Goal: Task Accomplishment & Management: Use online tool/utility

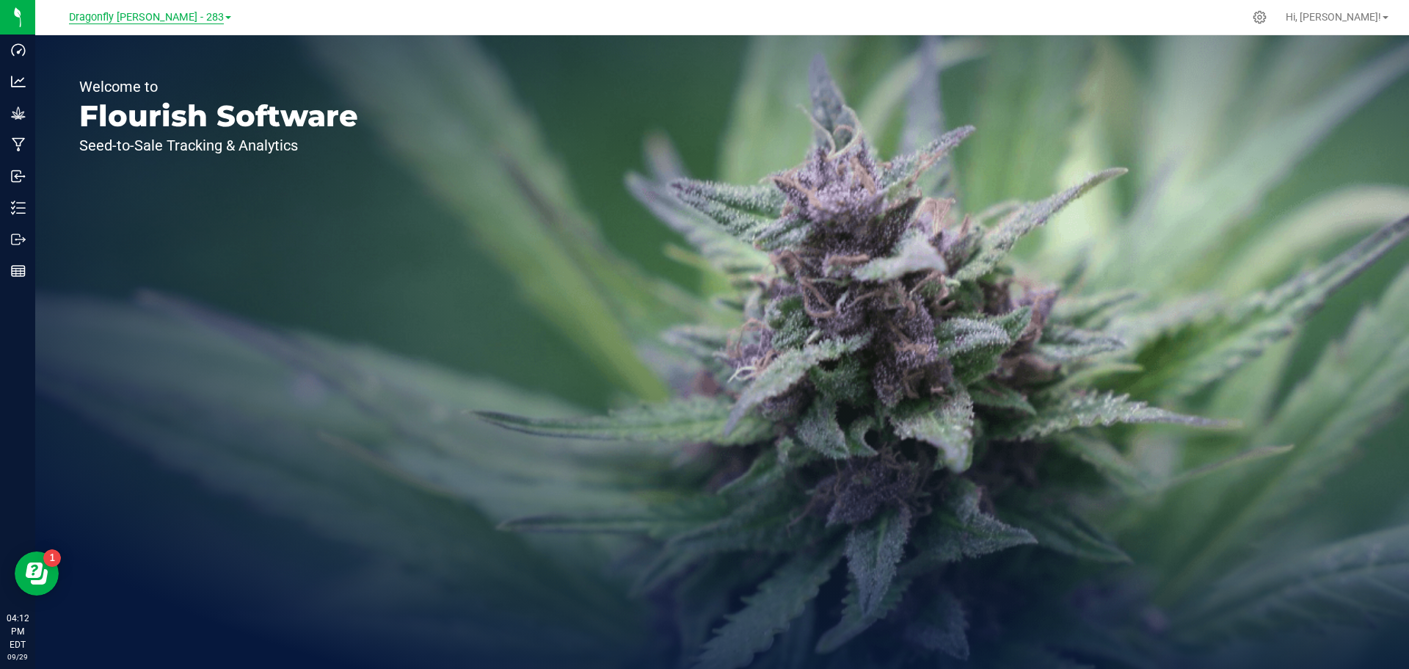
click at [187, 21] on span "Dragonfly [PERSON_NAME] - 283" at bounding box center [146, 17] width 155 height 13
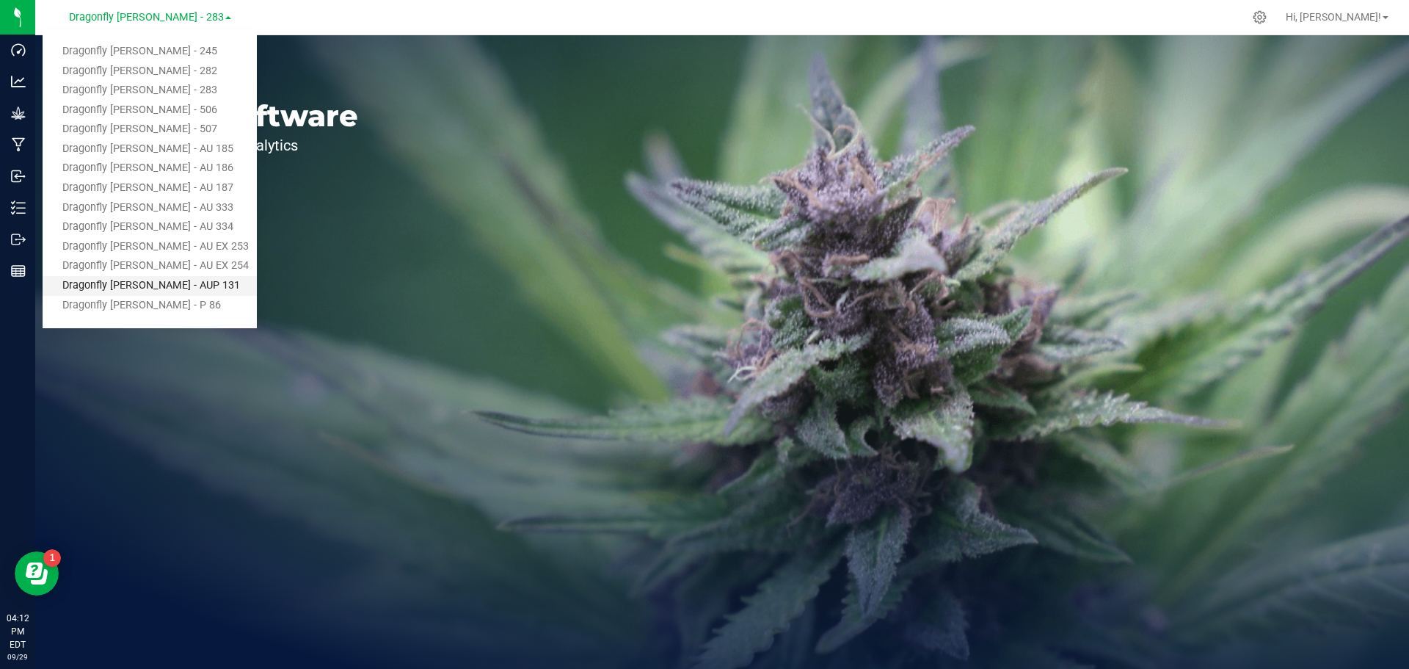
click at [187, 287] on link "Dragonfly [PERSON_NAME] - AUP 131" at bounding box center [150, 286] width 214 height 20
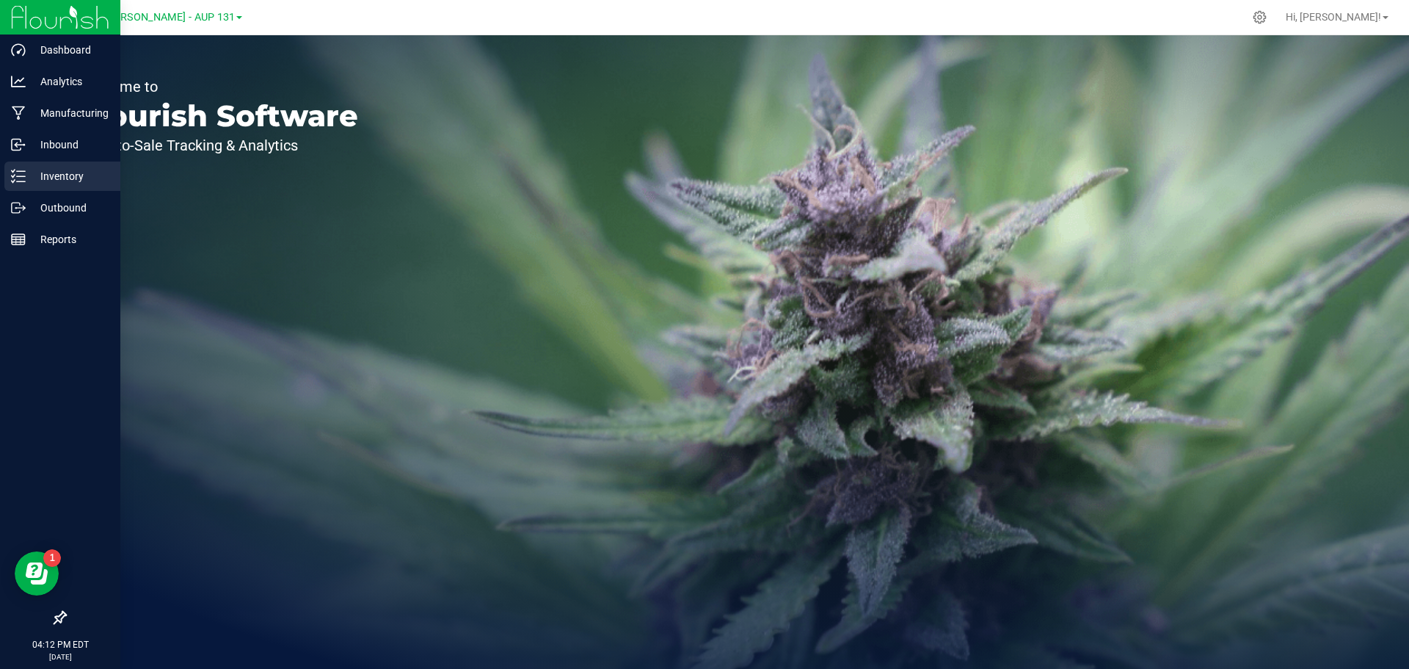
click at [28, 172] on p "Inventory" at bounding box center [70, 176] width 88 height 18
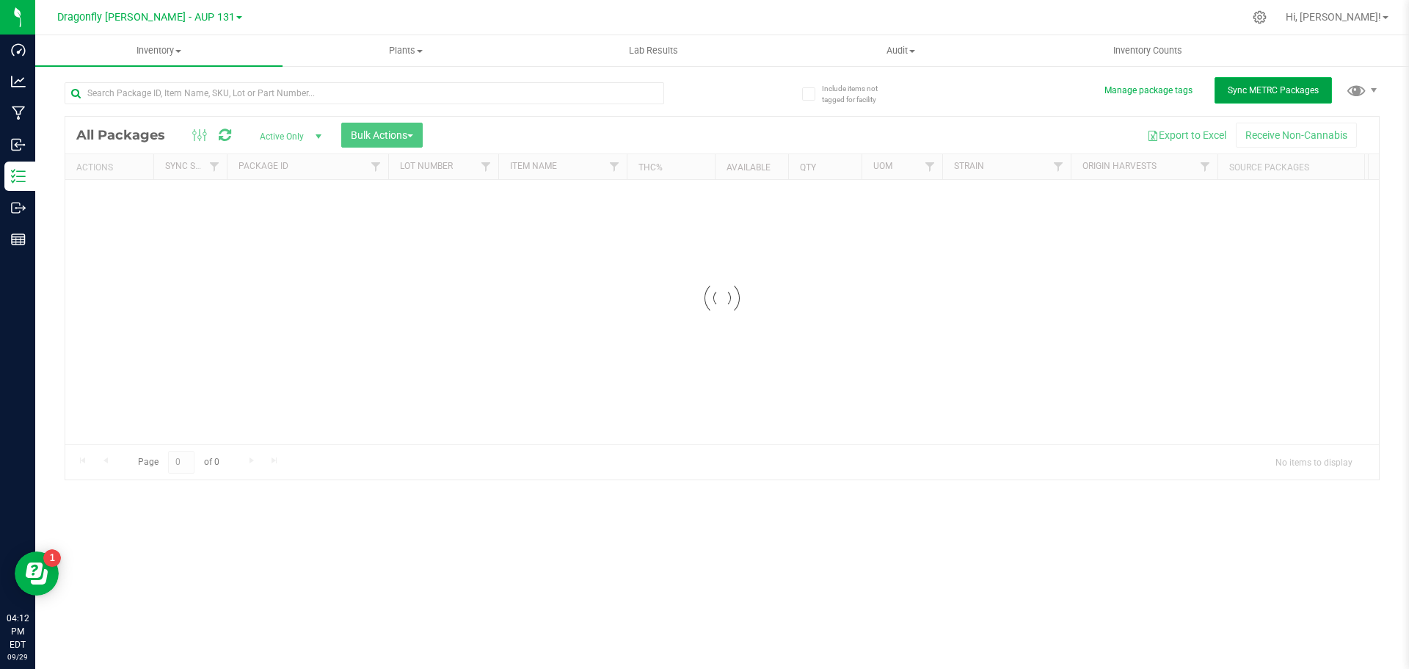
click at [1286, 92] on span "Sync METRC Packages" at bounding box center [1273, 90] width 91 height 10
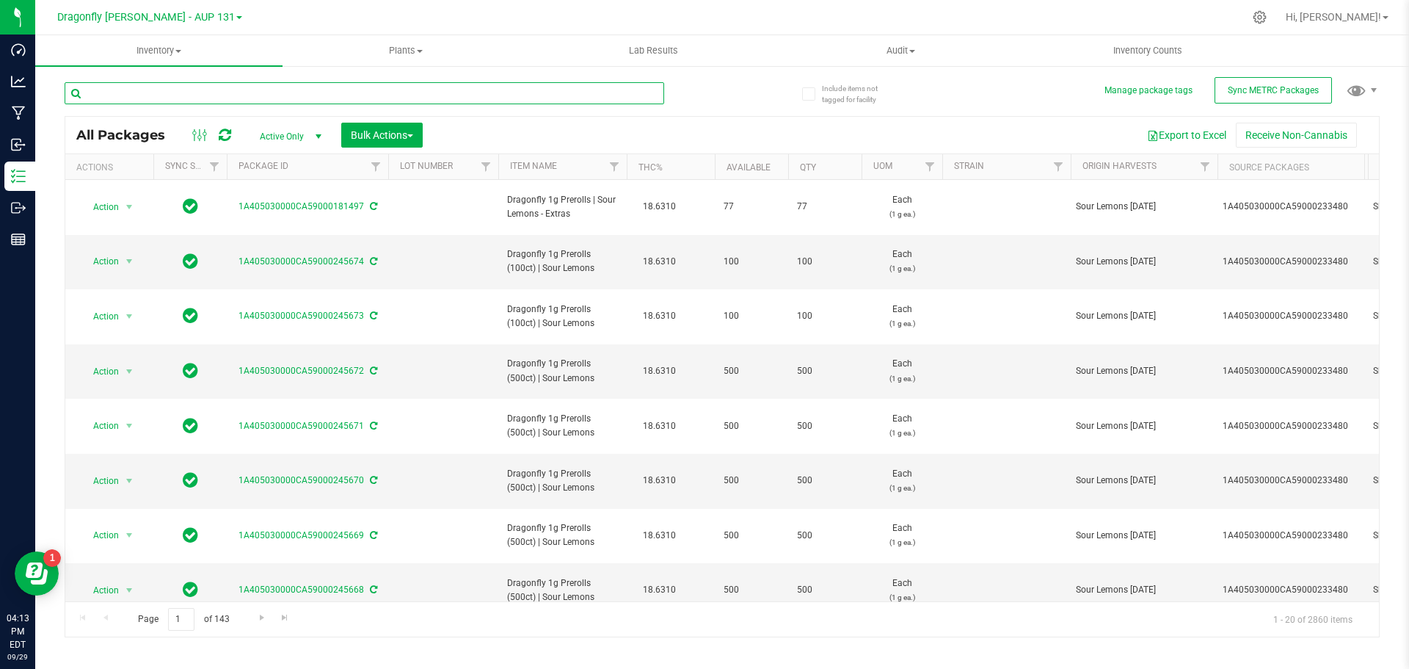
click at [343, 92] on input "text" at bounding box center [365, 93] width 600 height 22
type input "207431"
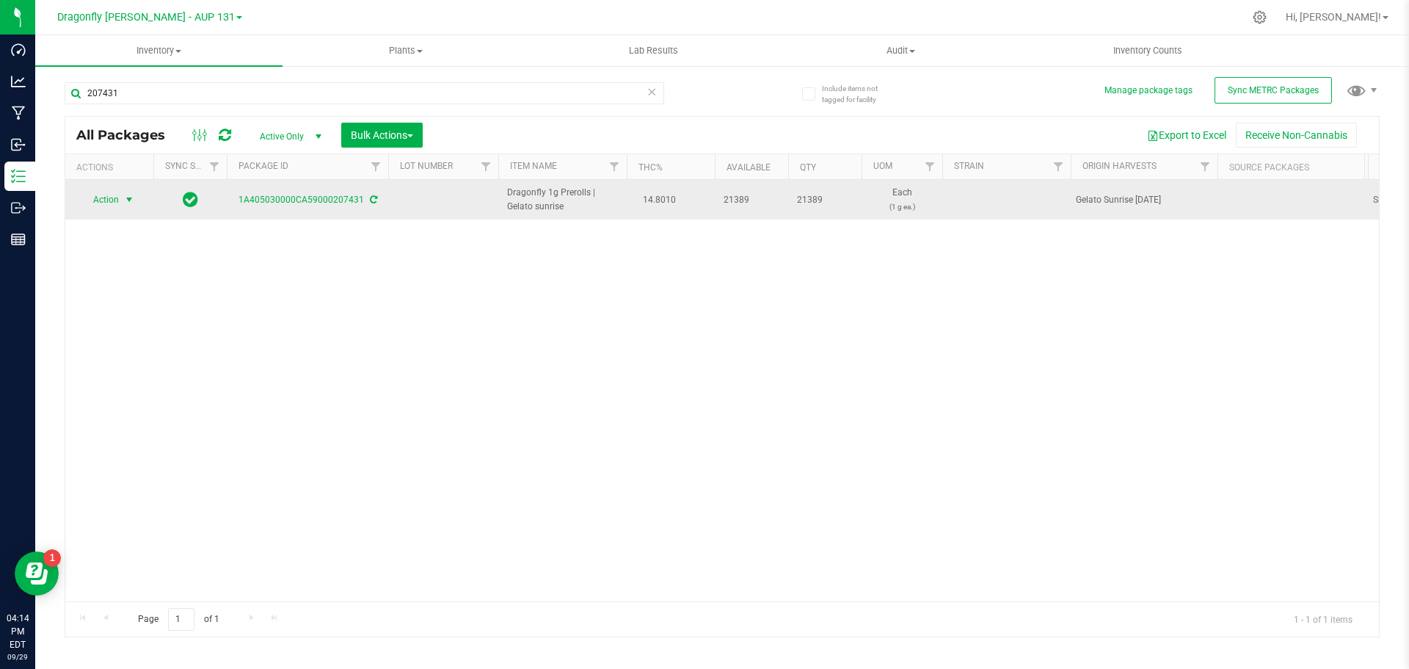
click at [114, 198] on span "Action" at bounding box center [100, 199] width 40 height 21
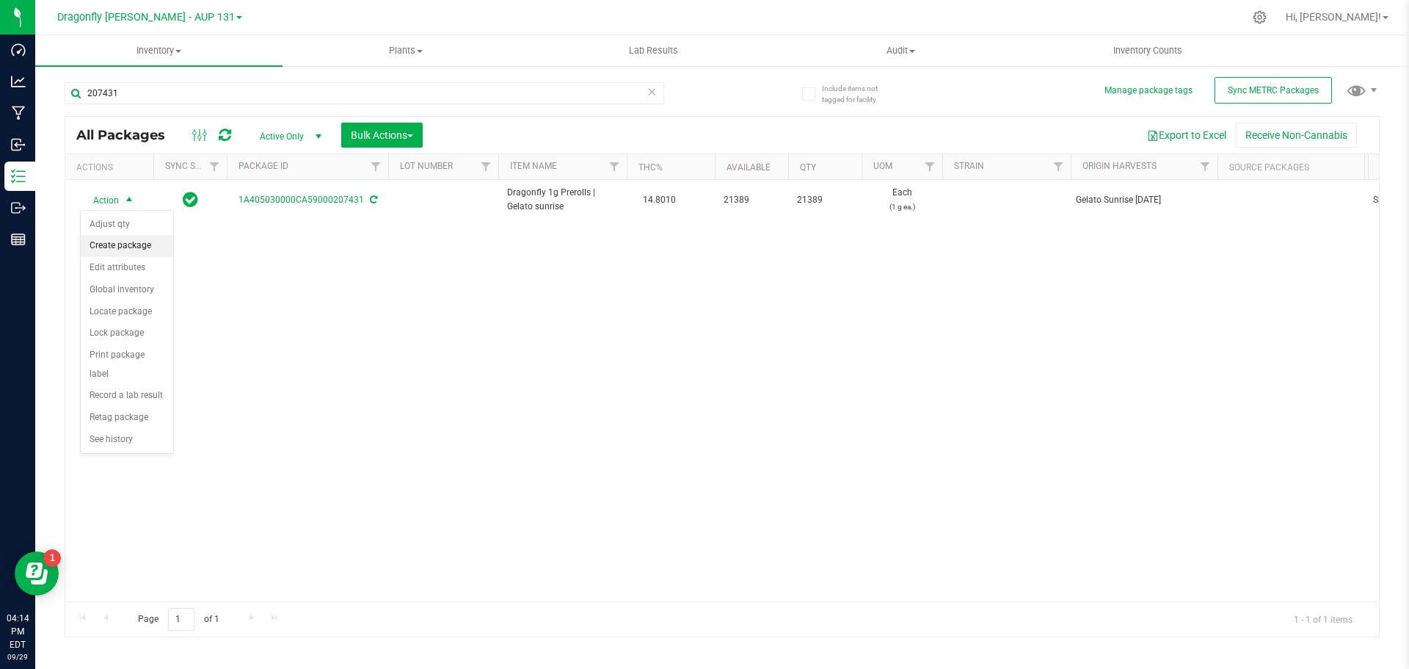
click at [137, 250] on li "Create package" at bounding box center [127, 246] width 92 height 22
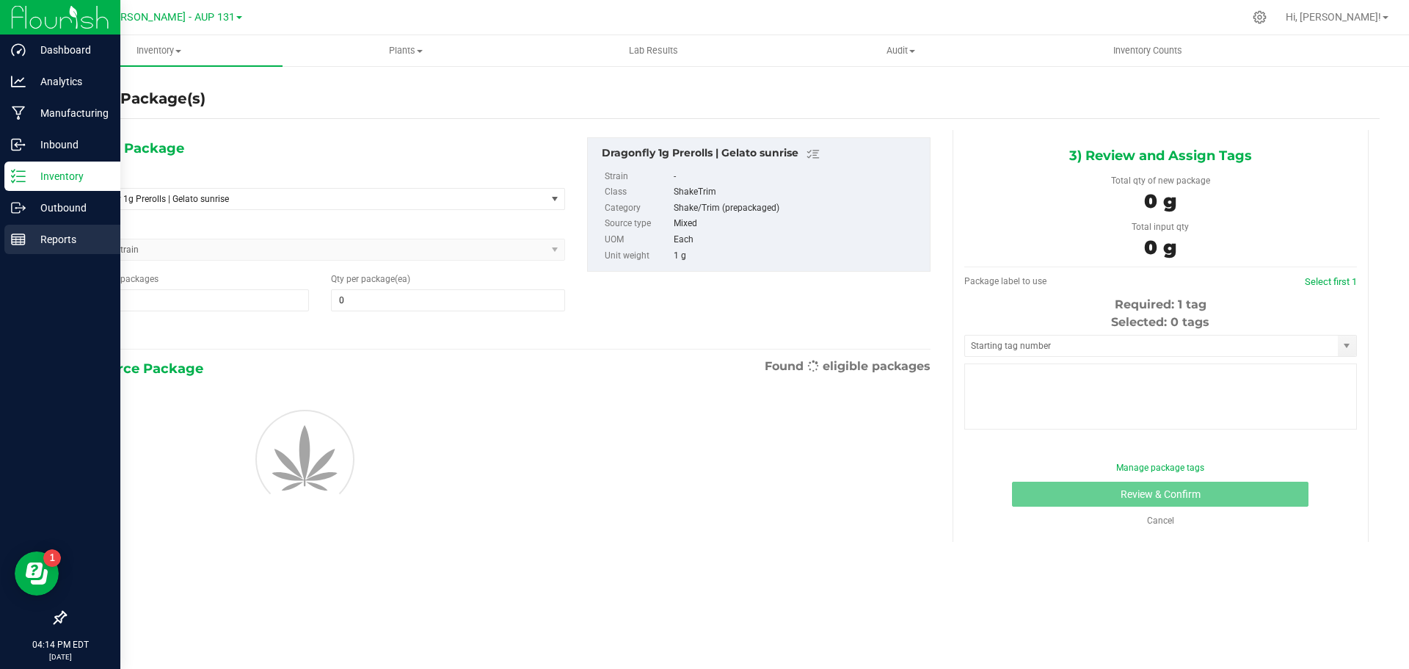
type input "0"
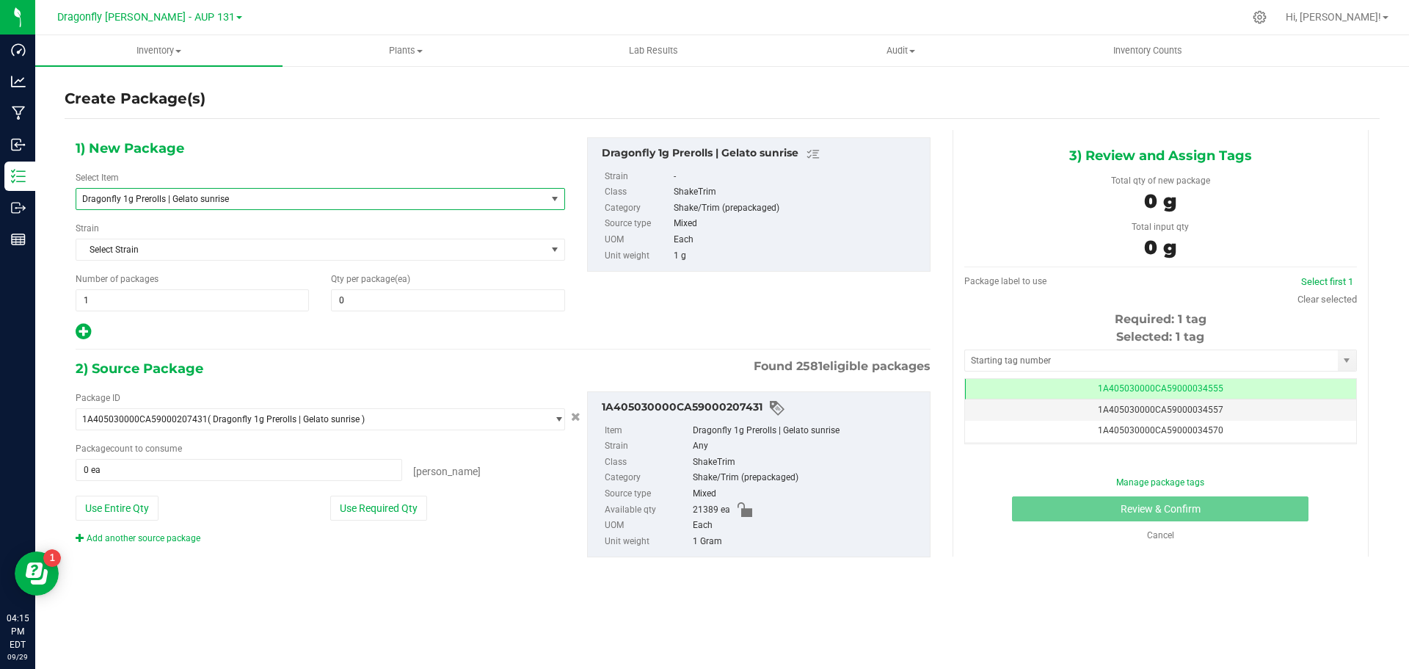
click at [248, 200] on span "Dragonfly 1g Prerolls | Gelato sunrise" at bounding box center [302, 199] width 440 height 10
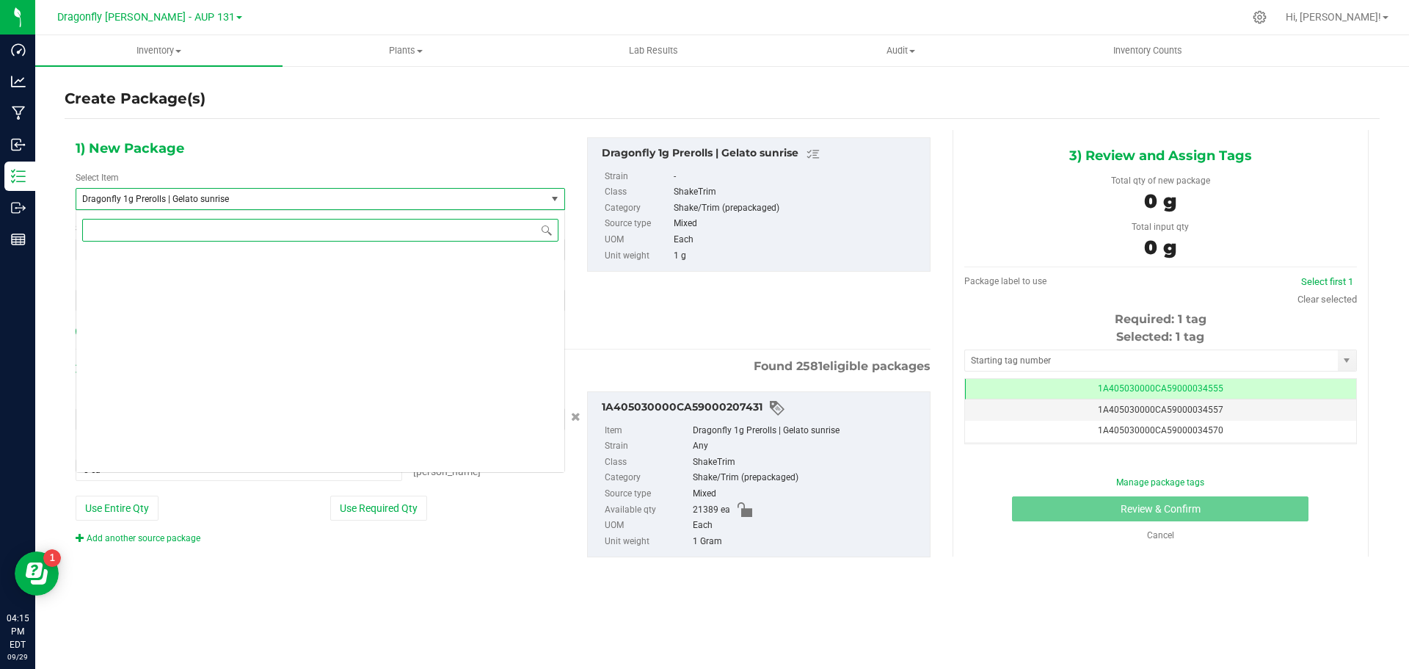
scroll to position [34174, 0]
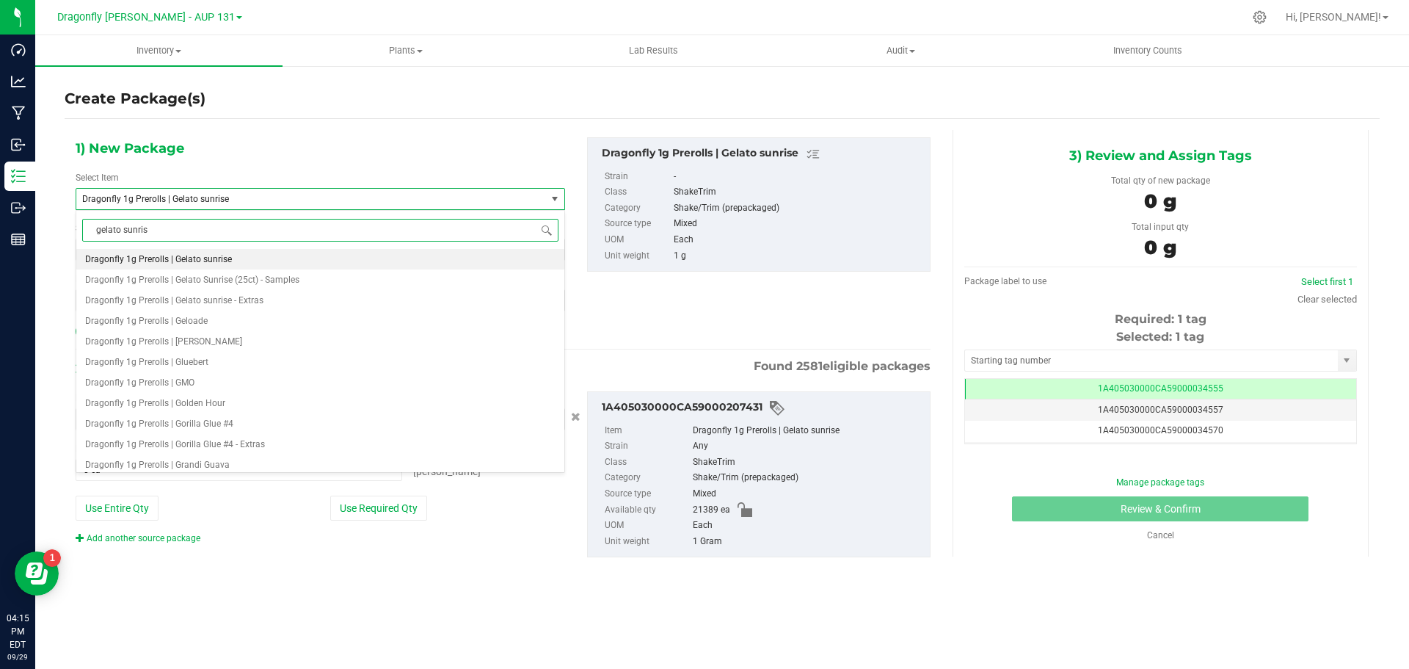
type input "gelato sunrise"
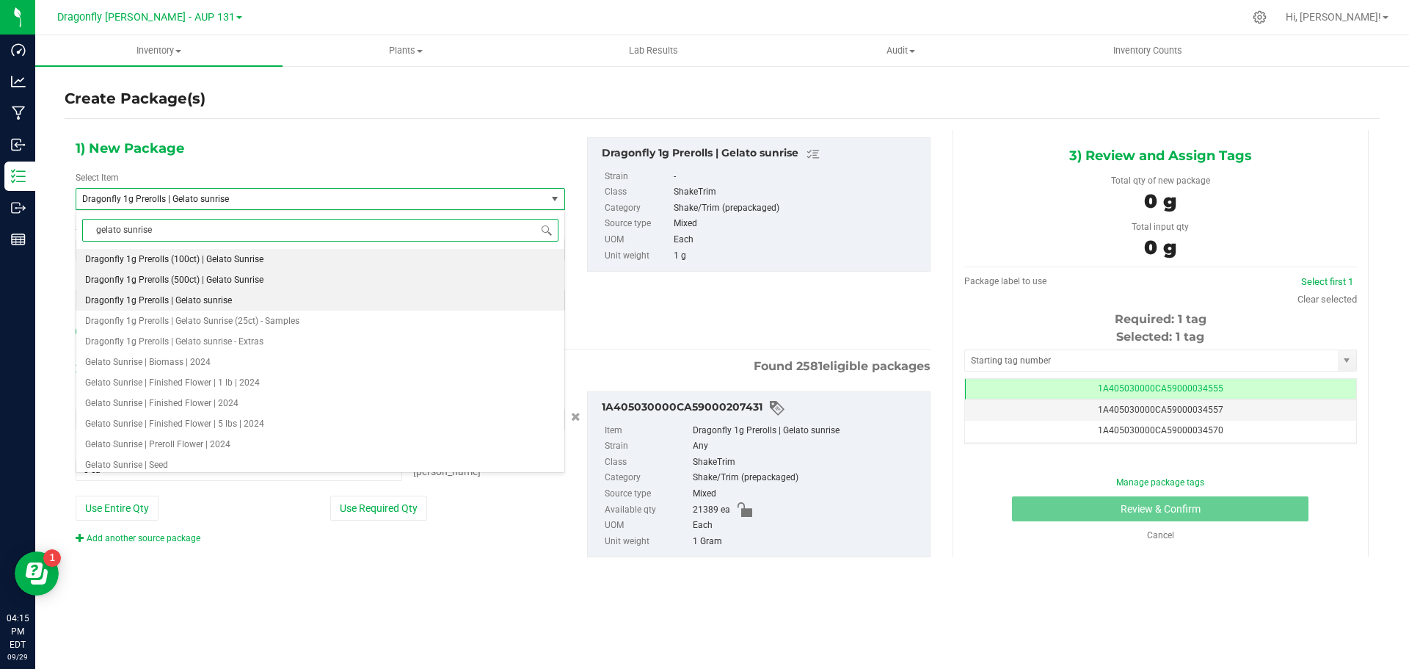
click at [237, 286] on li "Dragonfly 1g Prerolls (500ct) | Gelato Sunrise" at bounding box center [320, 279] width 488 height 21
type input "0"
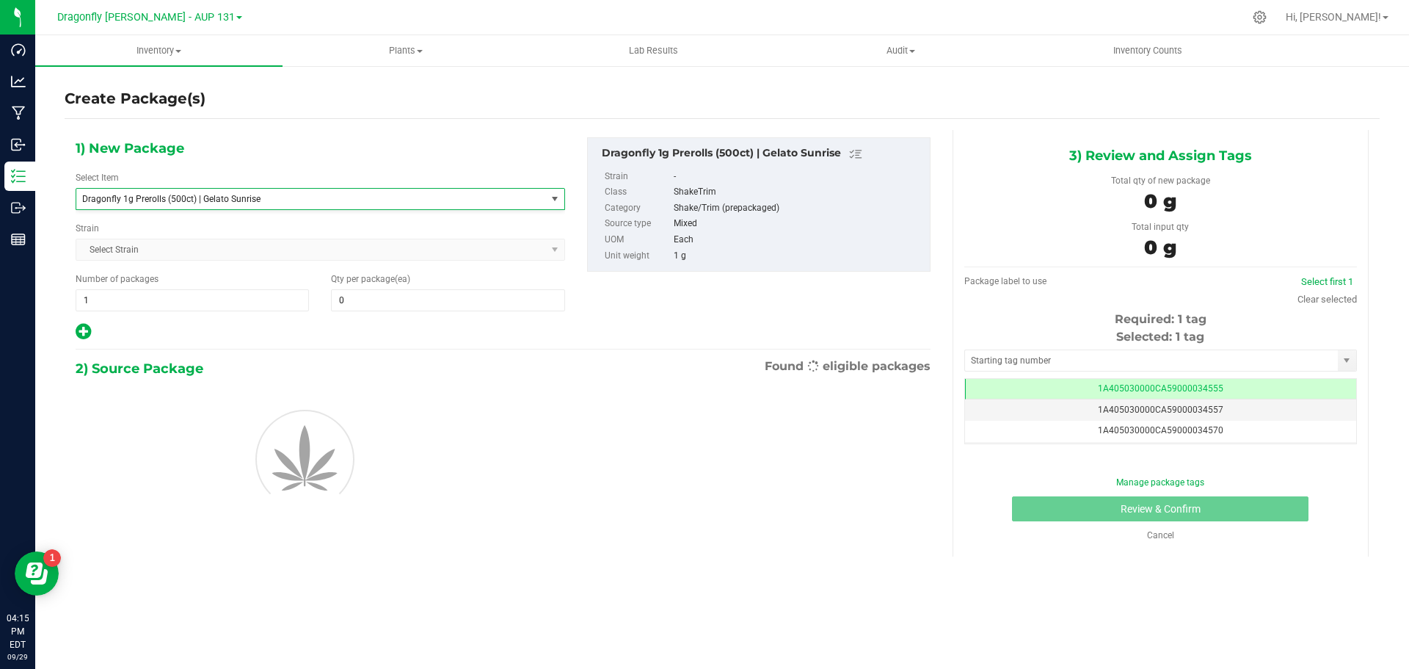
scroll to position [29324, 0]
click at [208, 304] on span "1 1" at bounding box center [192, 300] width 233 height 22
click at [0, 0] on input "1" at bounding box center [0, 0] width 0 height 0
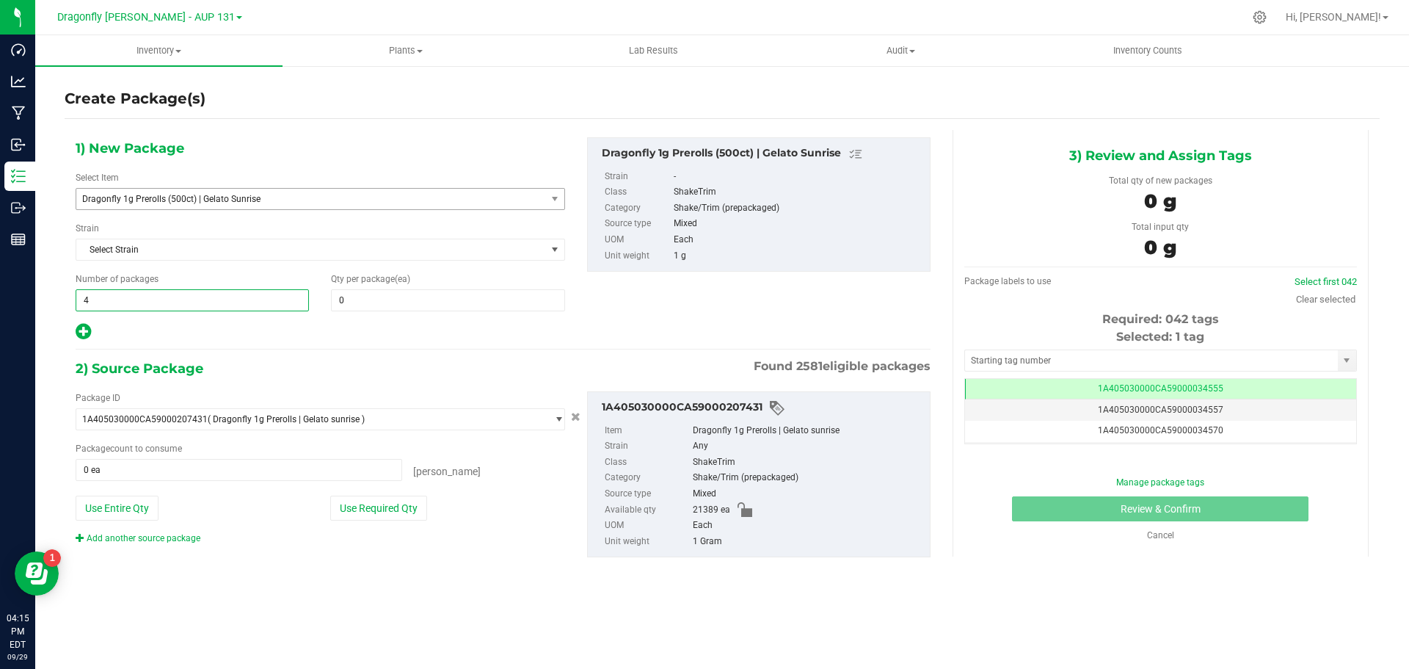
type input "42"
click at [372, 304] on span at bounding box center [447, 300] width 233 height 22
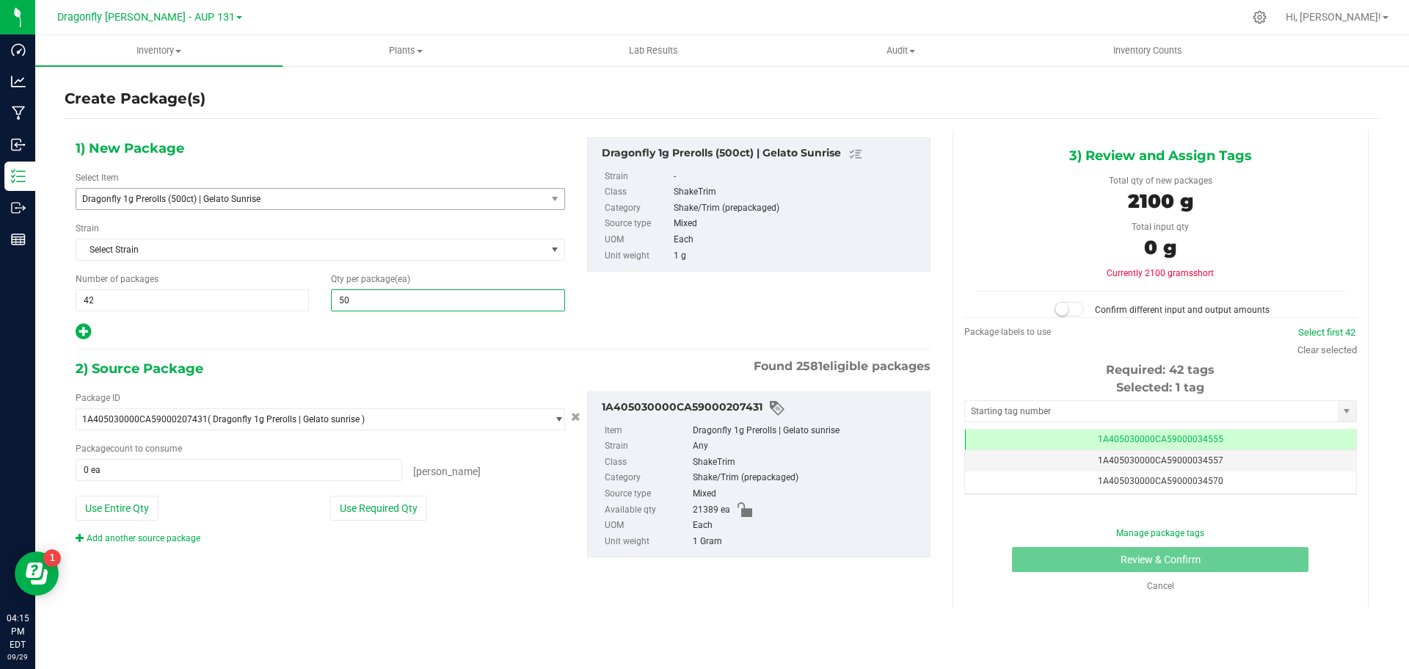
type input "500"
click at [374, 513] on button "Use Required Qty" at bounding box center [378, 507] width 97 height 25
type input "500"
type input "21000 ea"
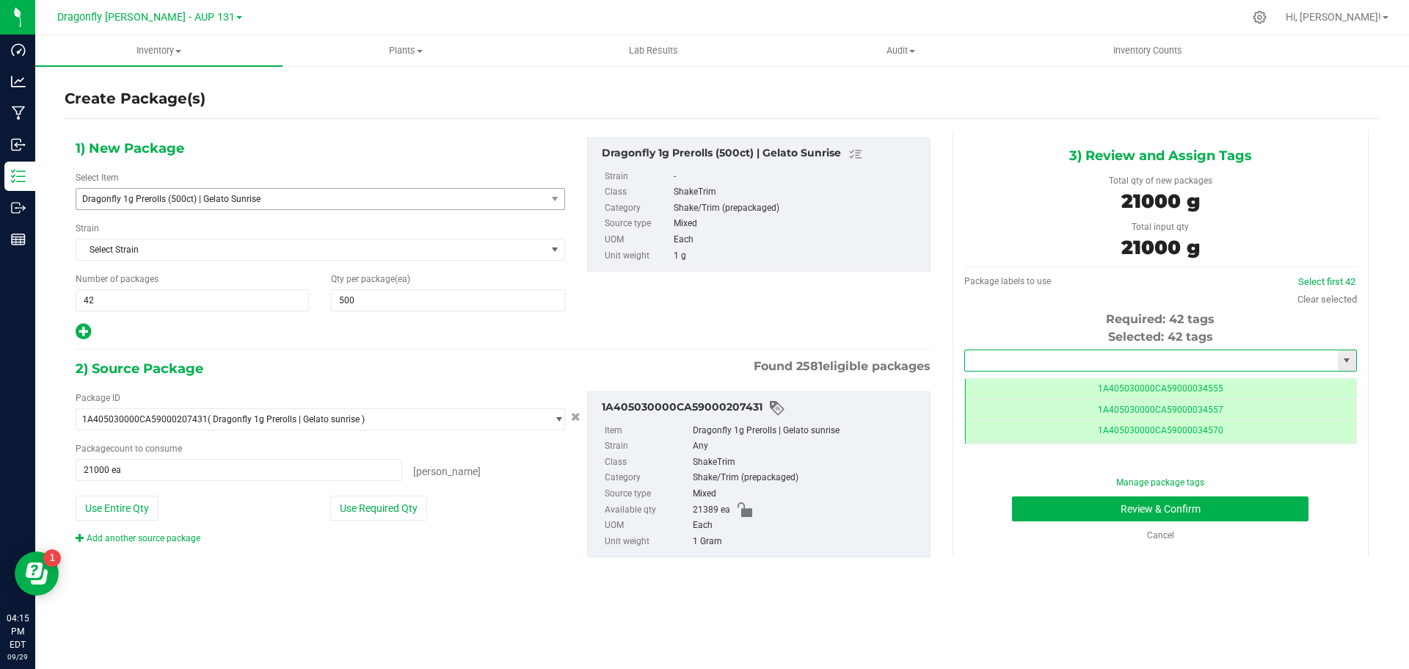
click at [1058, 364] on input "text" at bounding box center [1151, 360] width 373 height 21
click at [1080, 388] on li "1A405030000CA59000245723" at bounding box center [1160, 385] width 391 height 22
type input "1A405030000CA59000245723"
click at [1165, 513] on button "Review & Confirm" at bounding box center [1160, 508] width 296 height 25
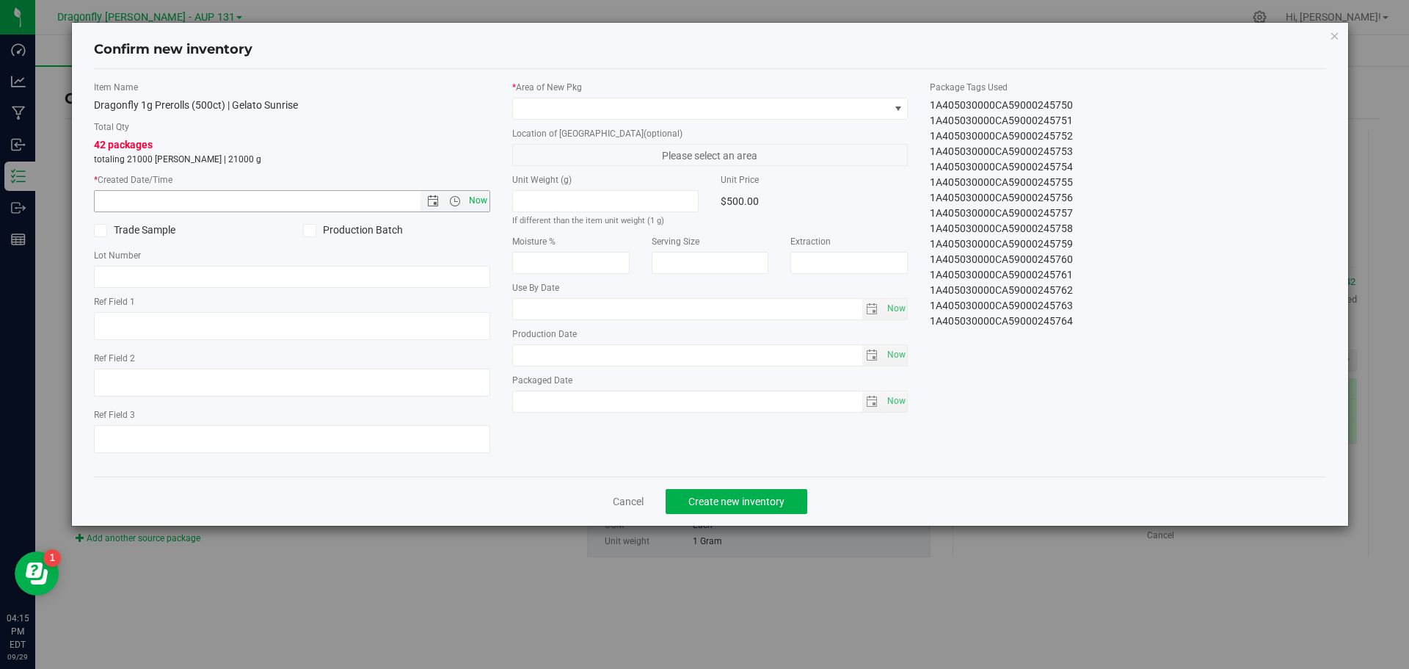
click at [482, 201] on span "Now" at bounding box center [477, 200] width 25 height 21
type input "9/29/2025 4:15 PM"
click at [656, 100] on span at bounding box center [701, 108] width 376 height 21
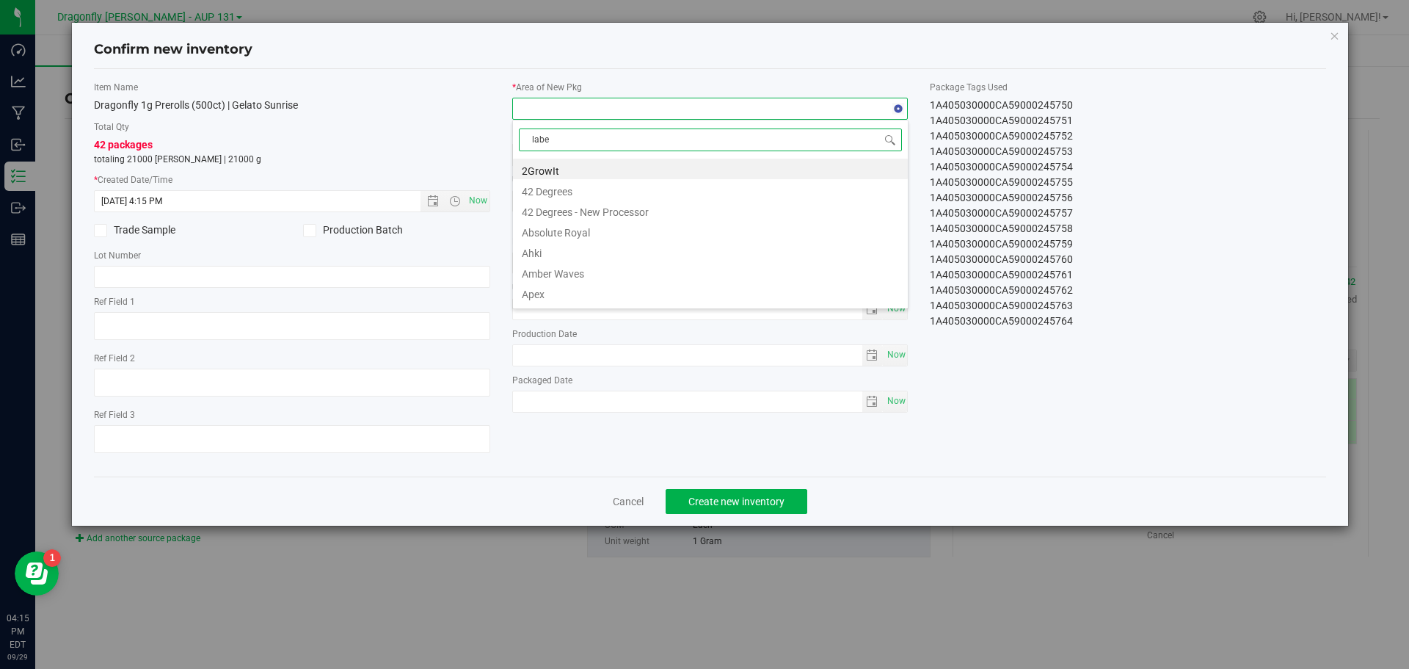
type input "label"
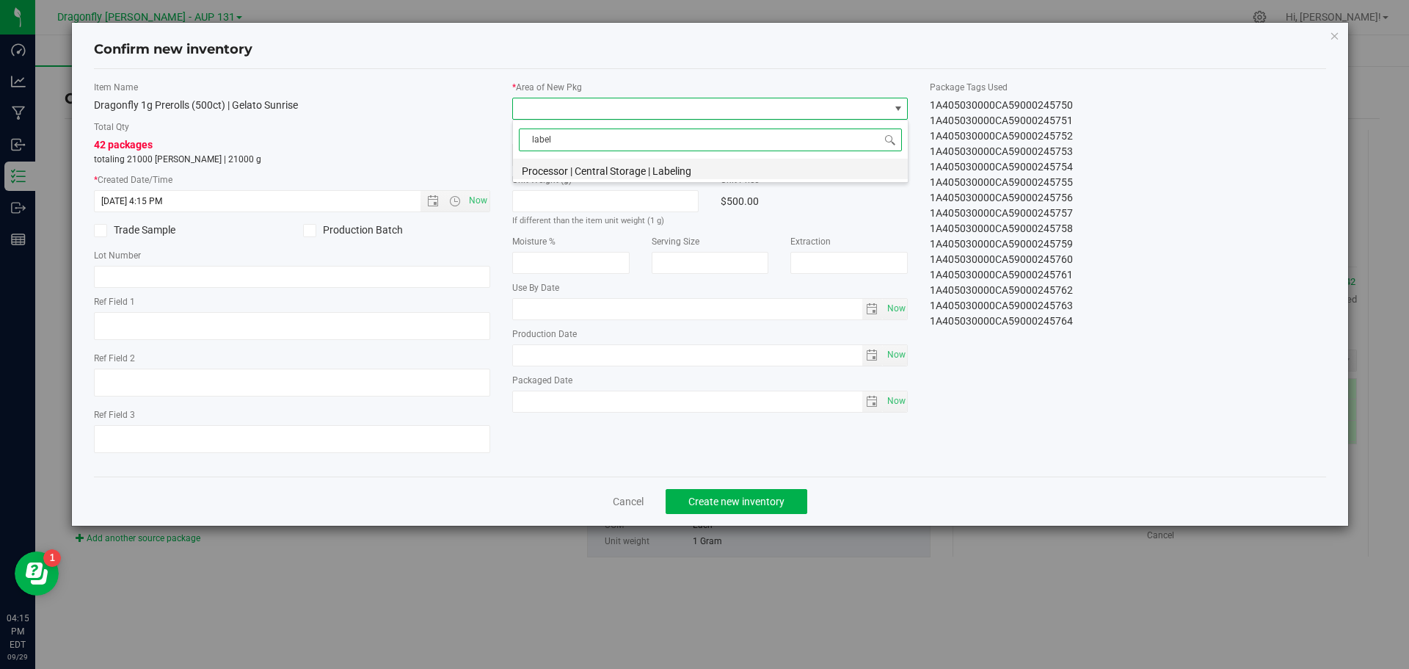
click at [650, 171] on li "Processor | Central Storage | Labeling" at bounding box center [710, 169] width 395 height 21
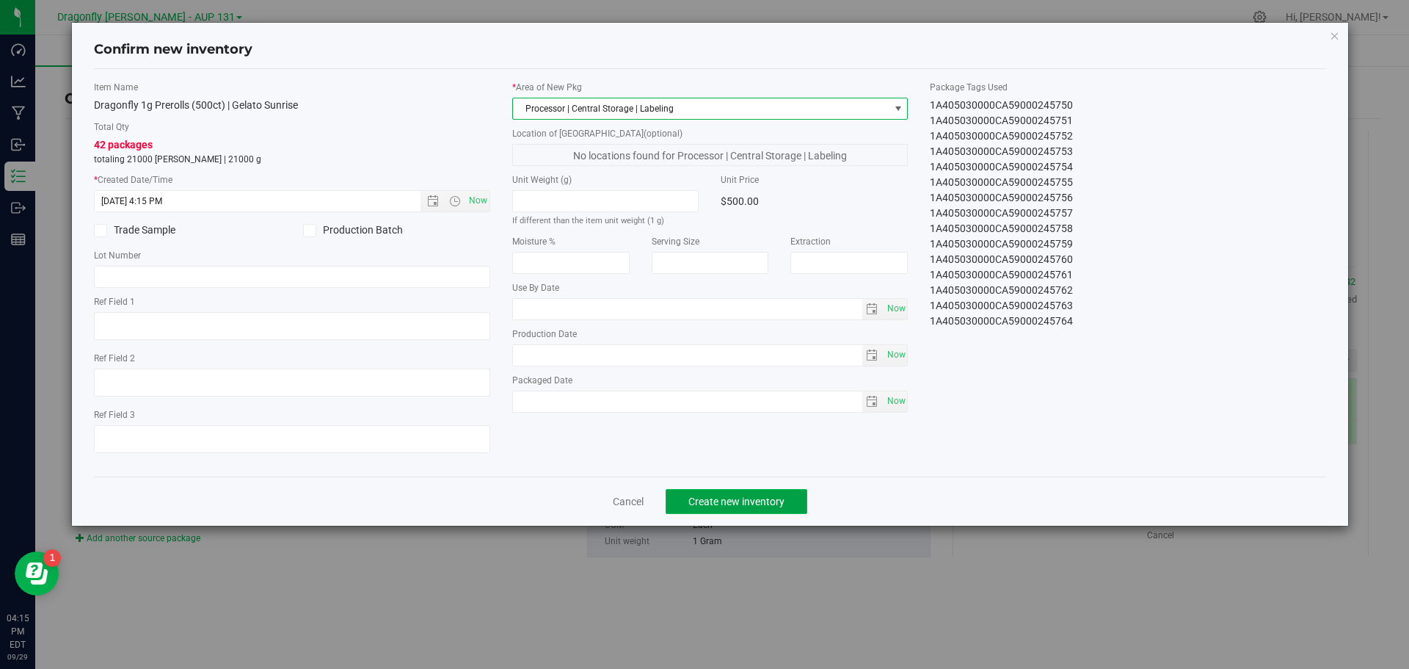
click at [772, 501] on span "Create new inventory" at bounding box center [736, 501] width 96 height 12
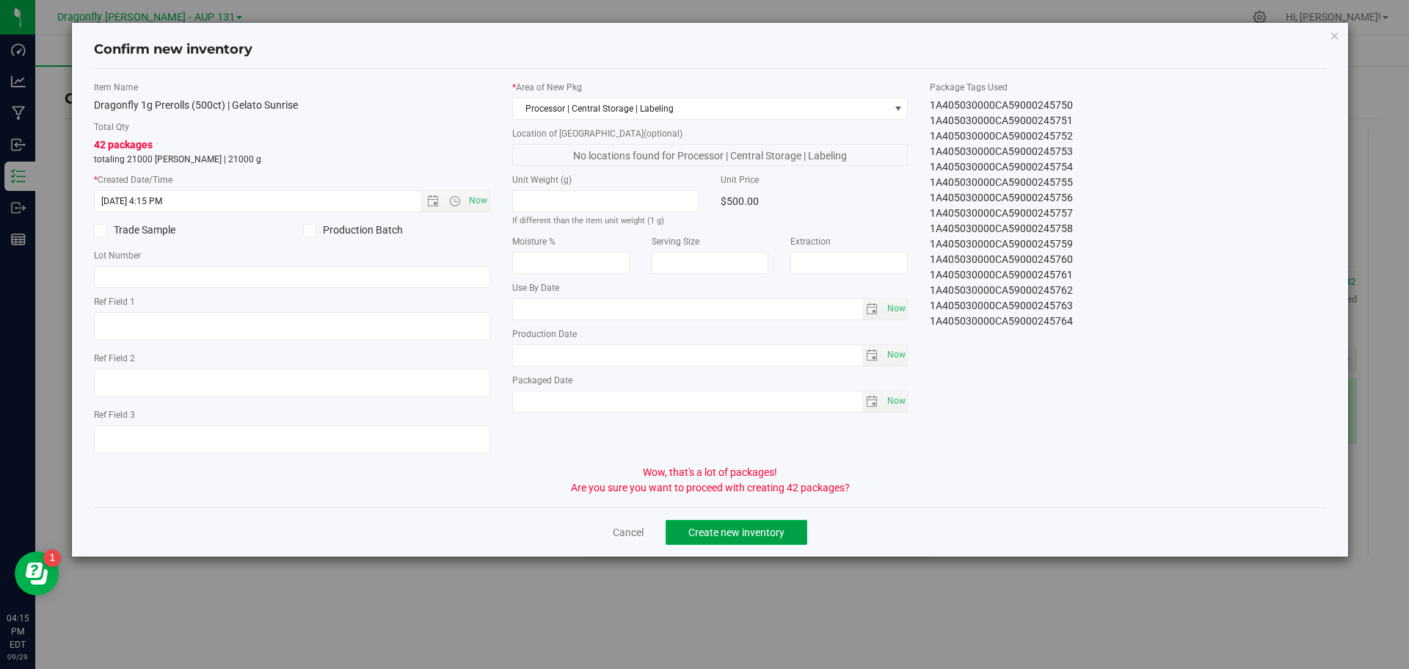
click at [753, 526] on span "Create new inventory" at bounding box center [736, 532] width 96 height 12
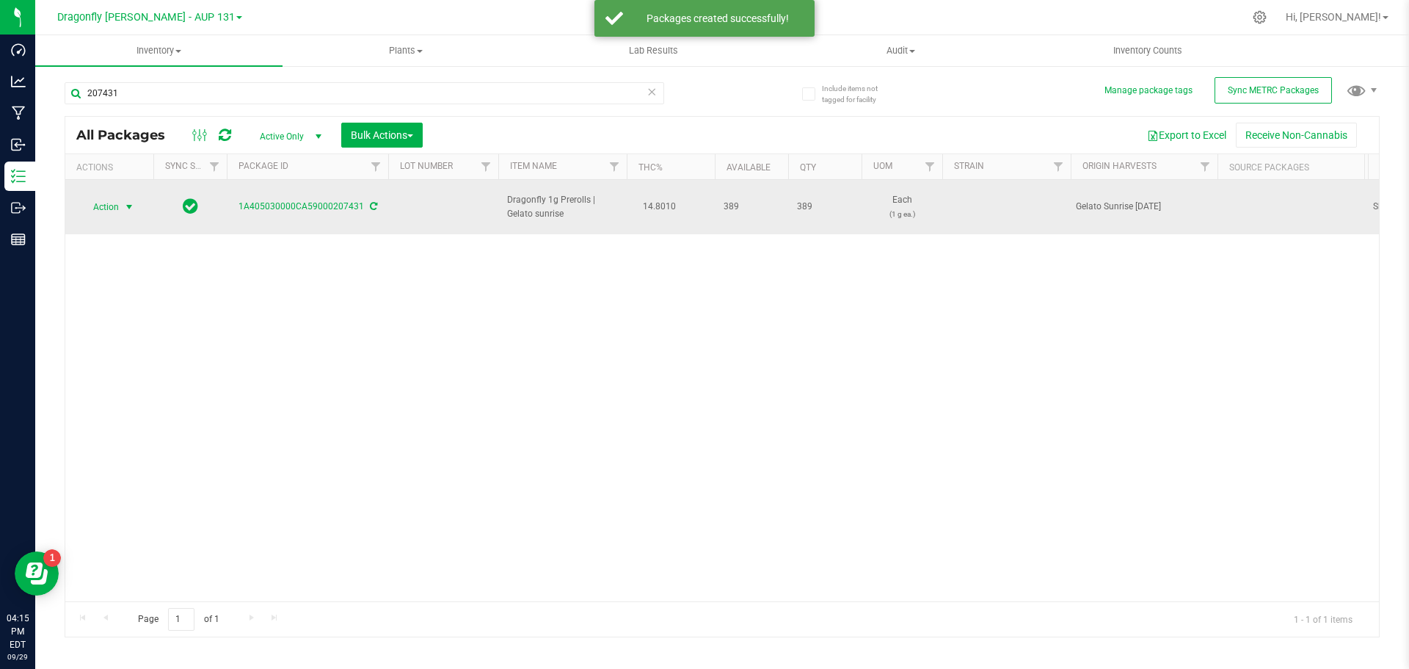
click at [128, 201] on span "select" at bounding box center [129, 207] width 12 height 12
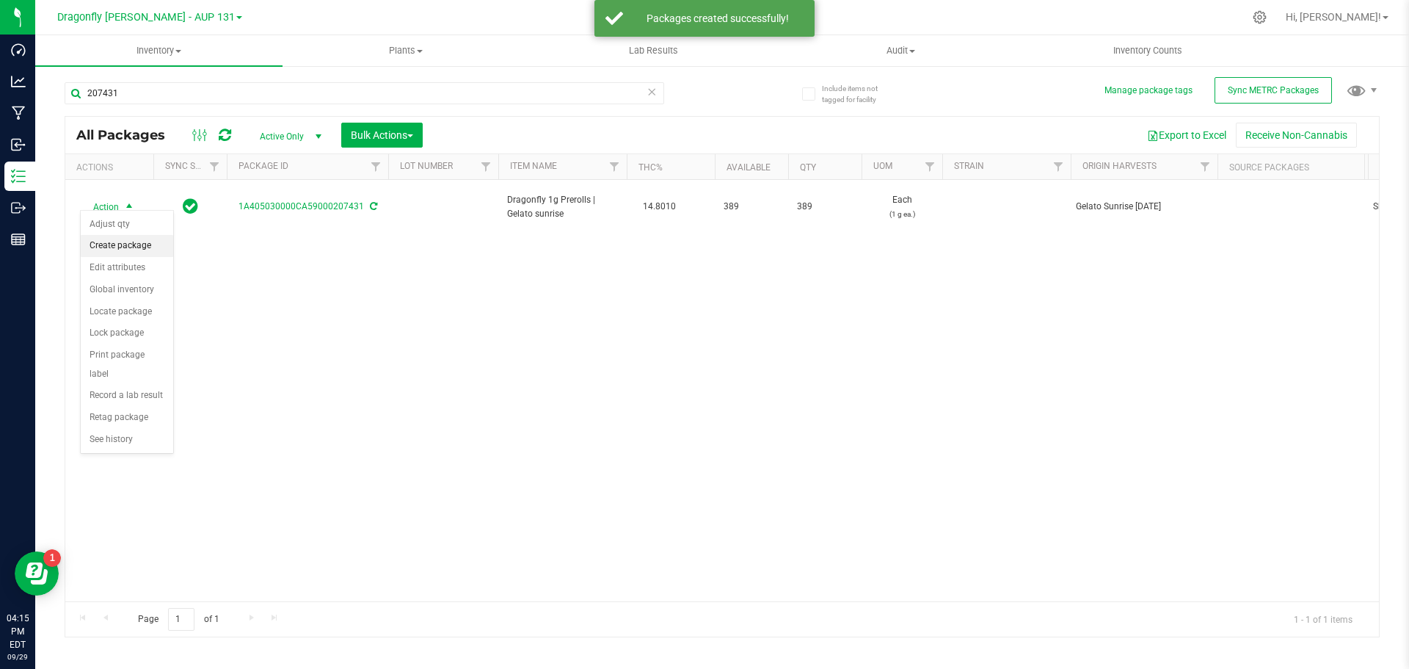
click at [128, 250] on li "Create package" at bounding box center [127, 246] width 92 height 22
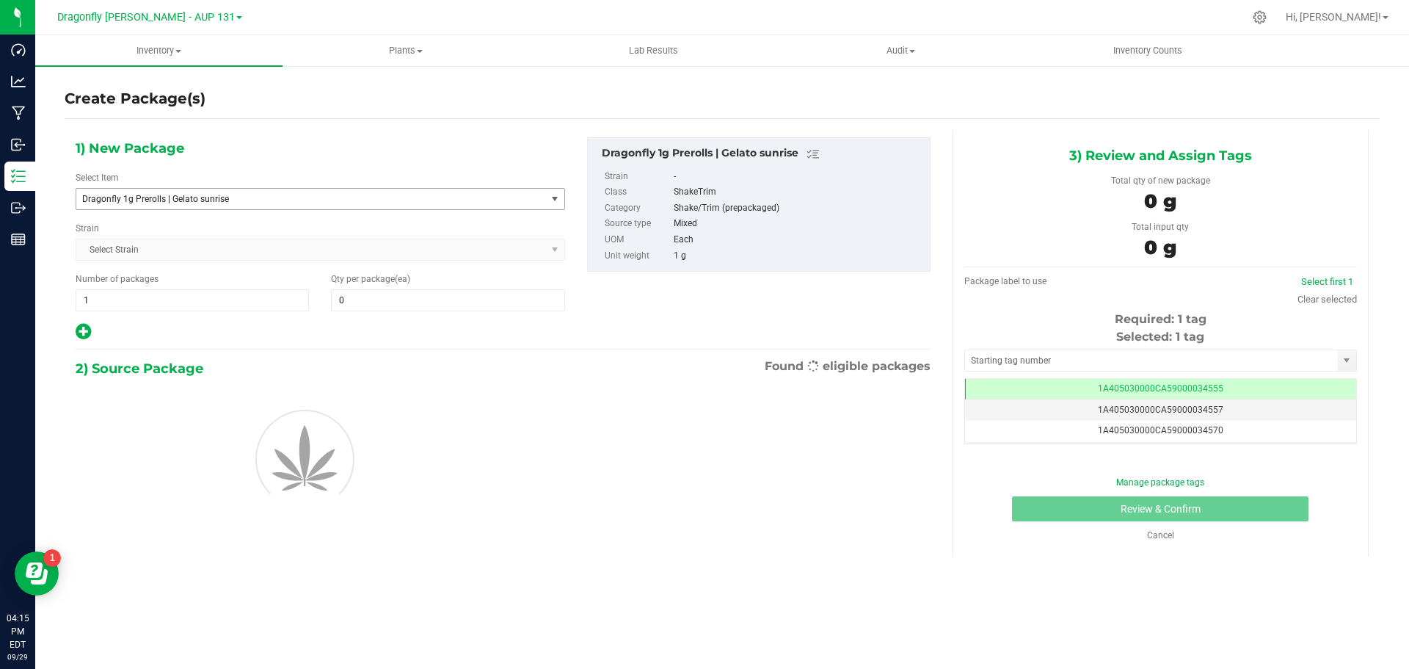
click at [250, 206] on span "Dragonfly 1g Prerolls | Gelato sunrise" at bounding box center [311, 199] width 470 height 21
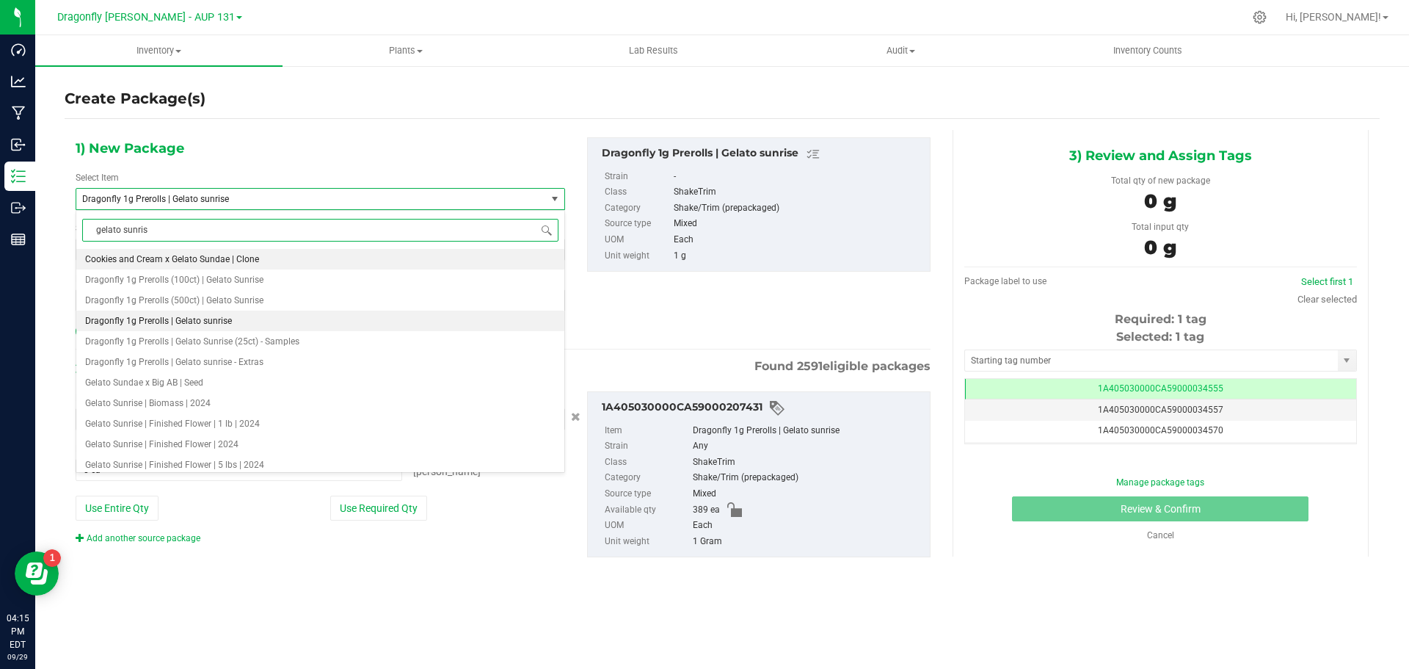
type input "gelato sunrise"
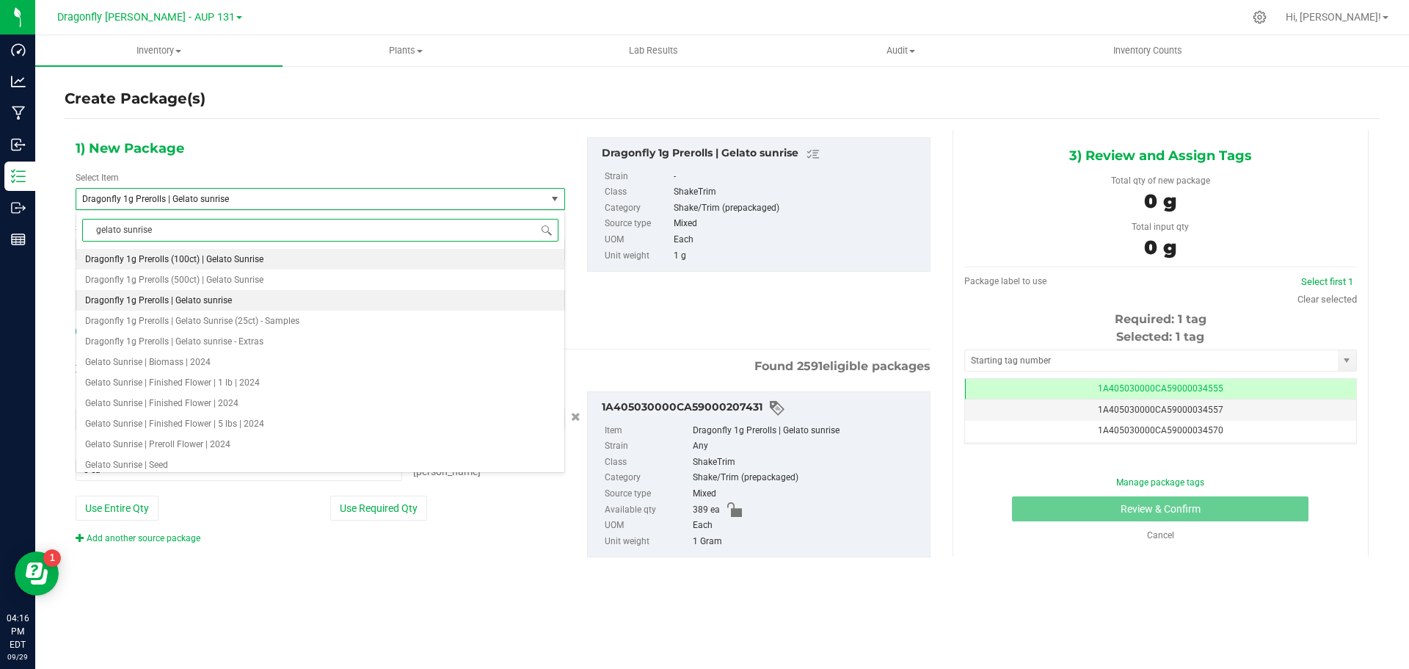
click at [233, 258] on span "Dragonfly 1g Prerolls (100ct) | Gelato Sunrise" at bounding box center [174, 259] width 178 height 10
type input "0"
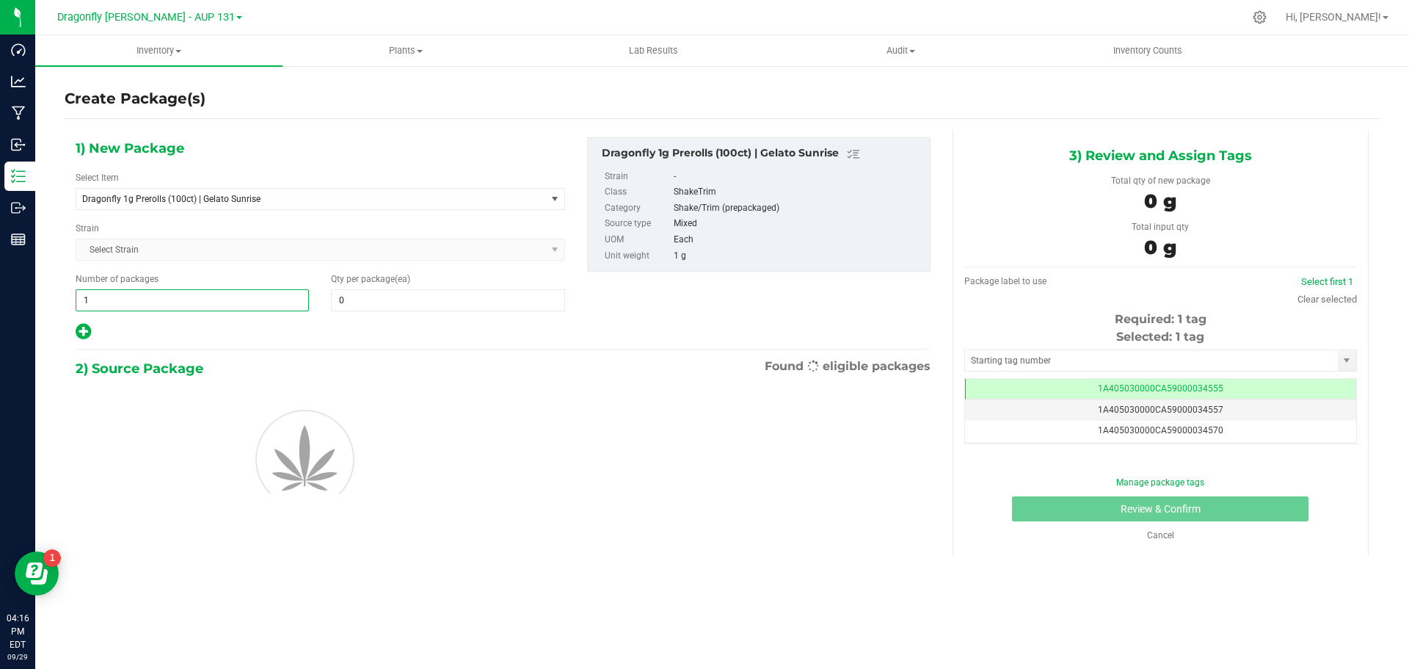
click at [175, 309] on span "1 1" at bounding box center [192, 300] width 233 height 22
click at [176, 309] on input "1" at bounding box center [192, 300] width 232 height 21
type input "4"
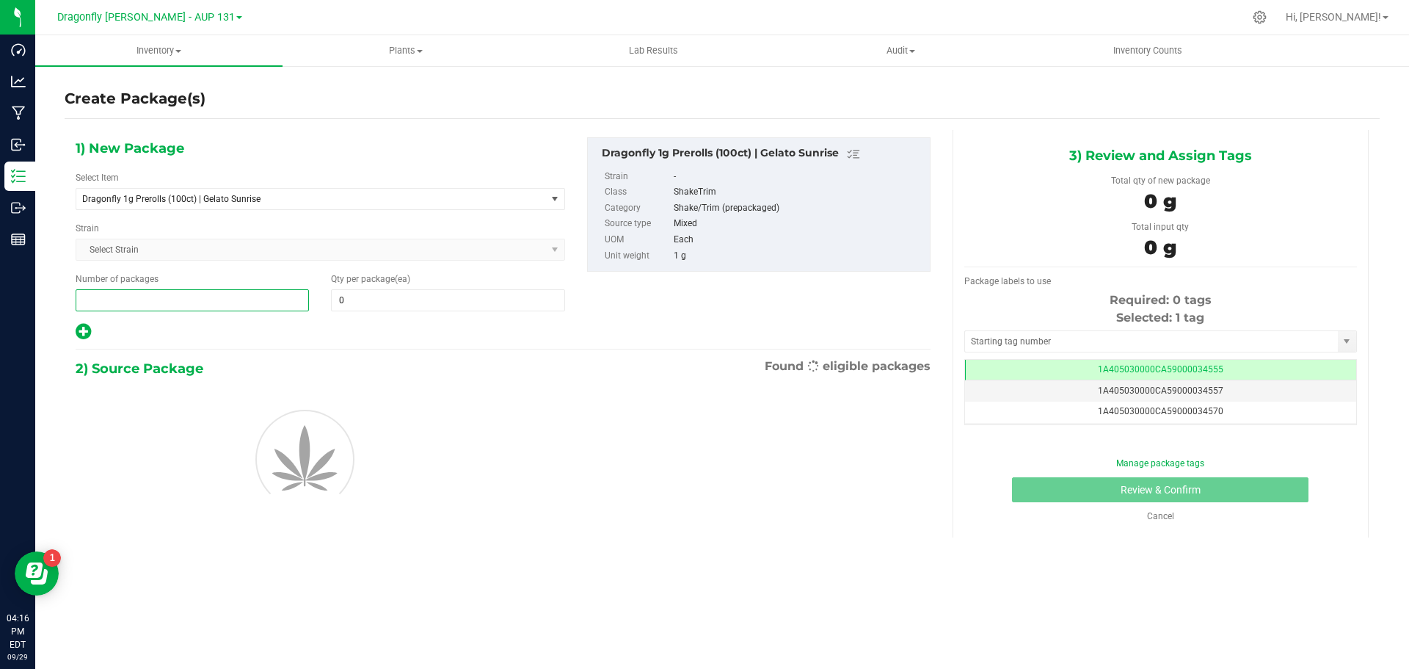
type input "3"
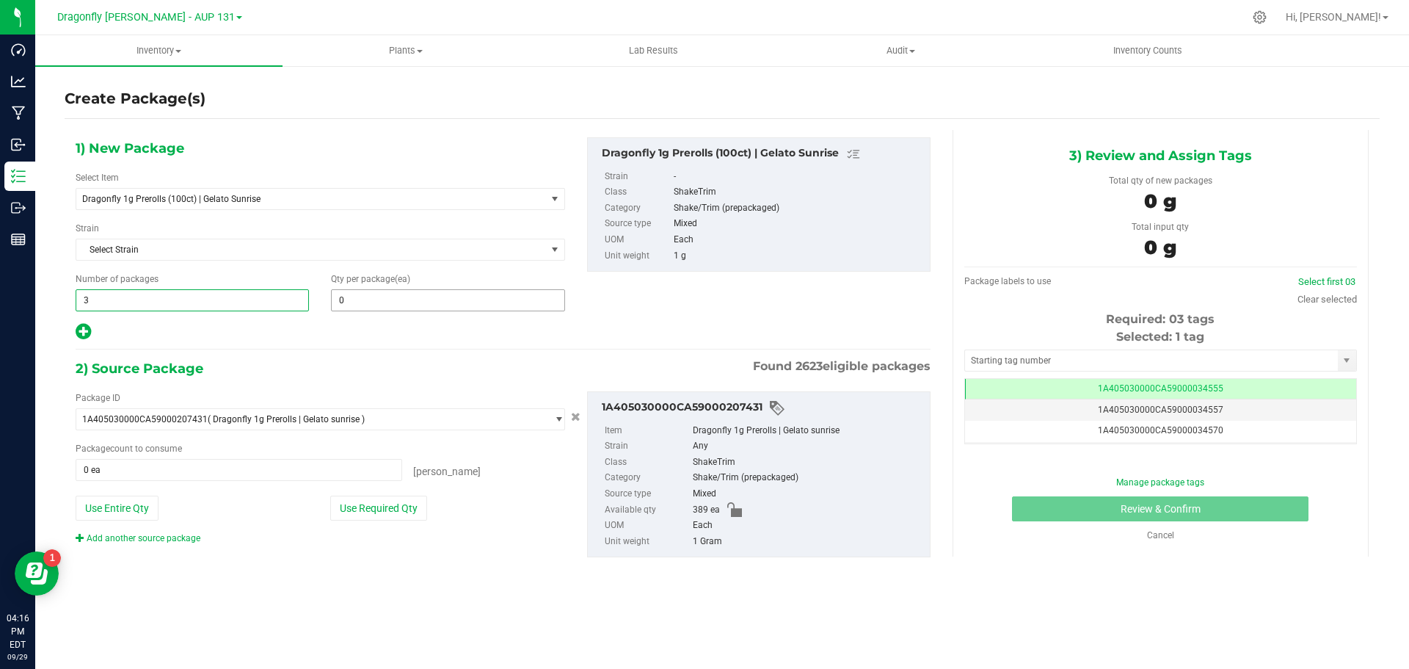
type input "3"
click at [371, 312] on div "1) New Package Select Item Dragonfly 1g Prerolls (100ct) | Gelato Sunrise Drago…" at bounding box center [321, 239] width 512 height 204
click at [377, 304] on span at bounding box center [447, 300] width 233 height 22
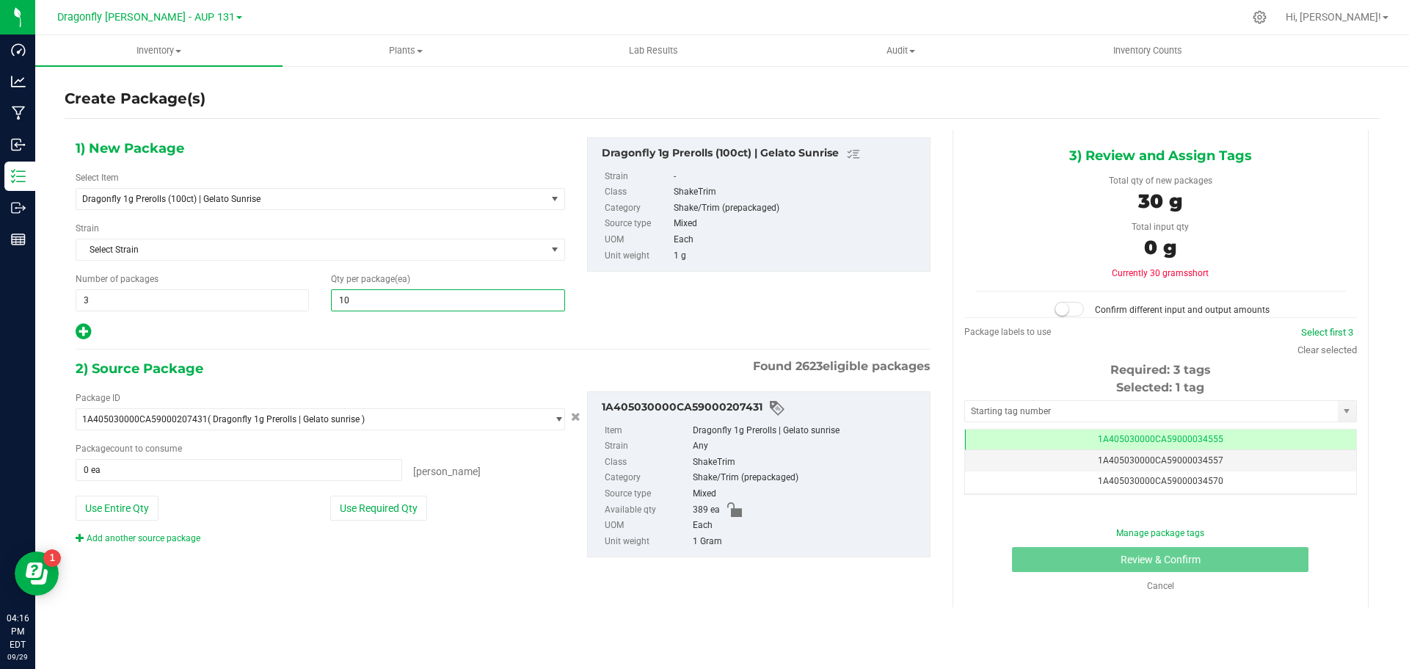
type input "100"
click at [378, 490] on div "Package ID 1A405030000CA59000207431 ( Dragonfly 1g Prerolls | Gelato sunrise ) …" at bounding box center [321, 467] width 512 height 153
click at [373, 512] on button "Use Required Qty" at bounding box center [378, 507] width 97 height 25
type input "300 ea"
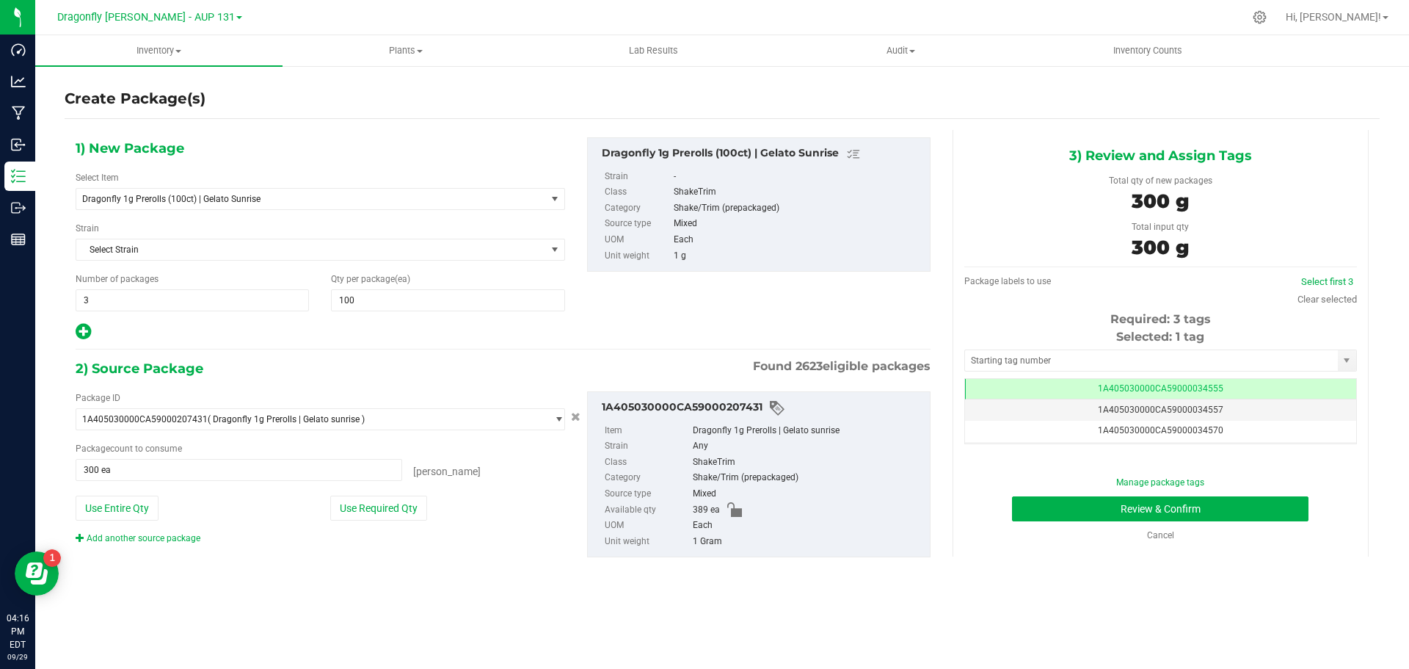
click at [1105, 371] on div "Selected: 1 tag Tag 1A405030000CA59000034555 1A405030000CA59000034557 1A4050300…" at bounding box center [1160, 386] width 393 height 116
click at [1115, 357] on input "text" at bounding box center [1151, 360] width 373 height 21
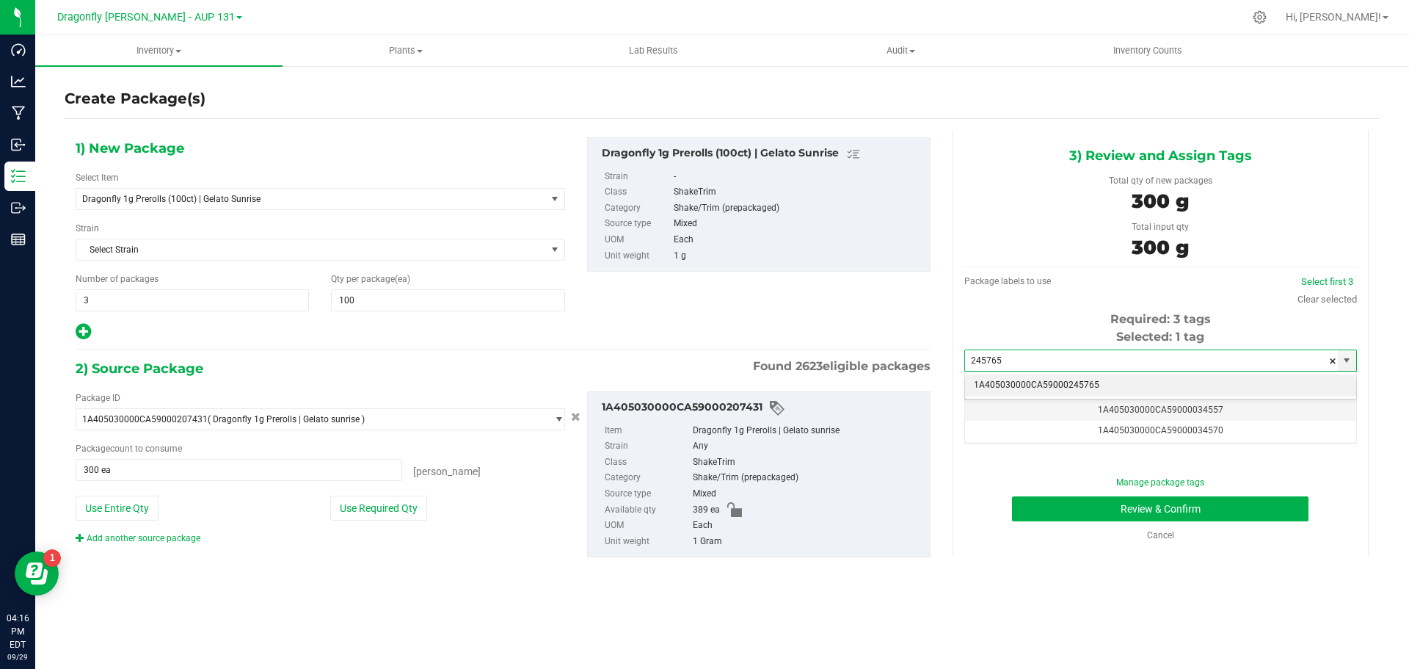
click at [1110, 389] on li "1A405030000CA59000245765" at bounding box center [1160, 385] width 391 height 22
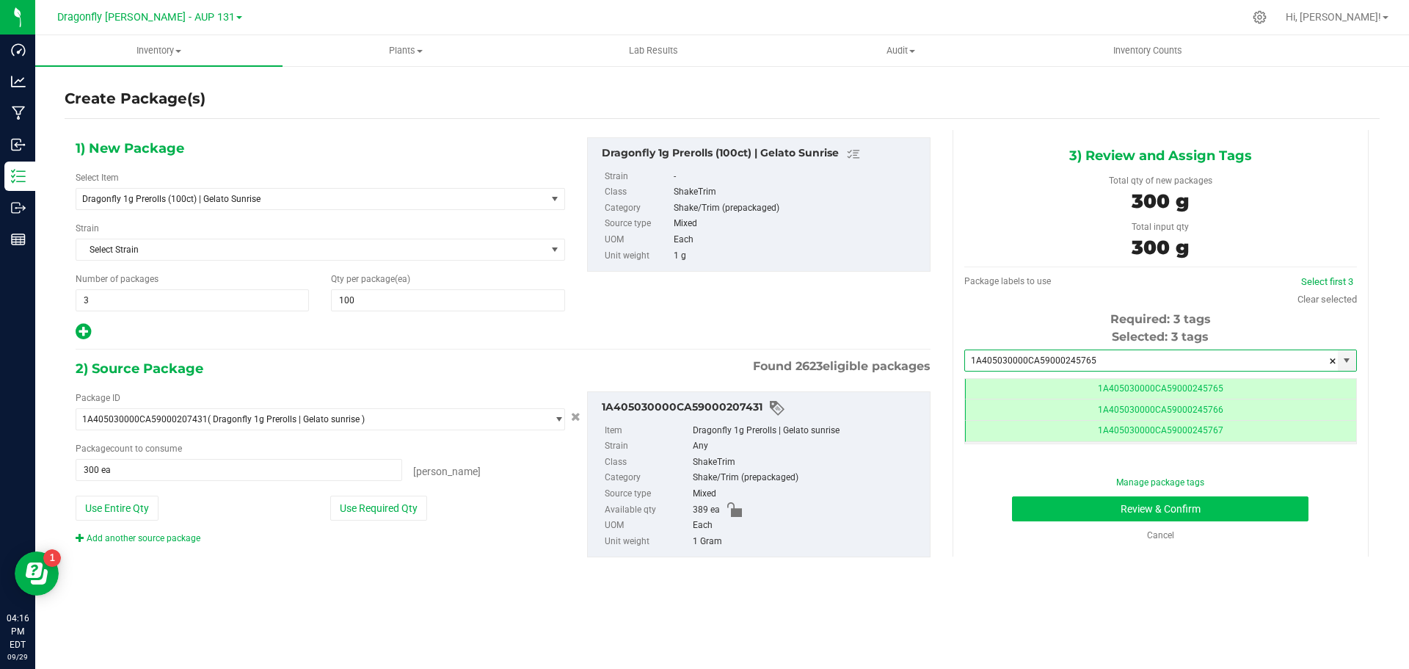
type input "1A405030000CA59000245765"
click at [1189, 509] on button "Review & Confirm" at bounding box center [1160, 508] width 296 height 25
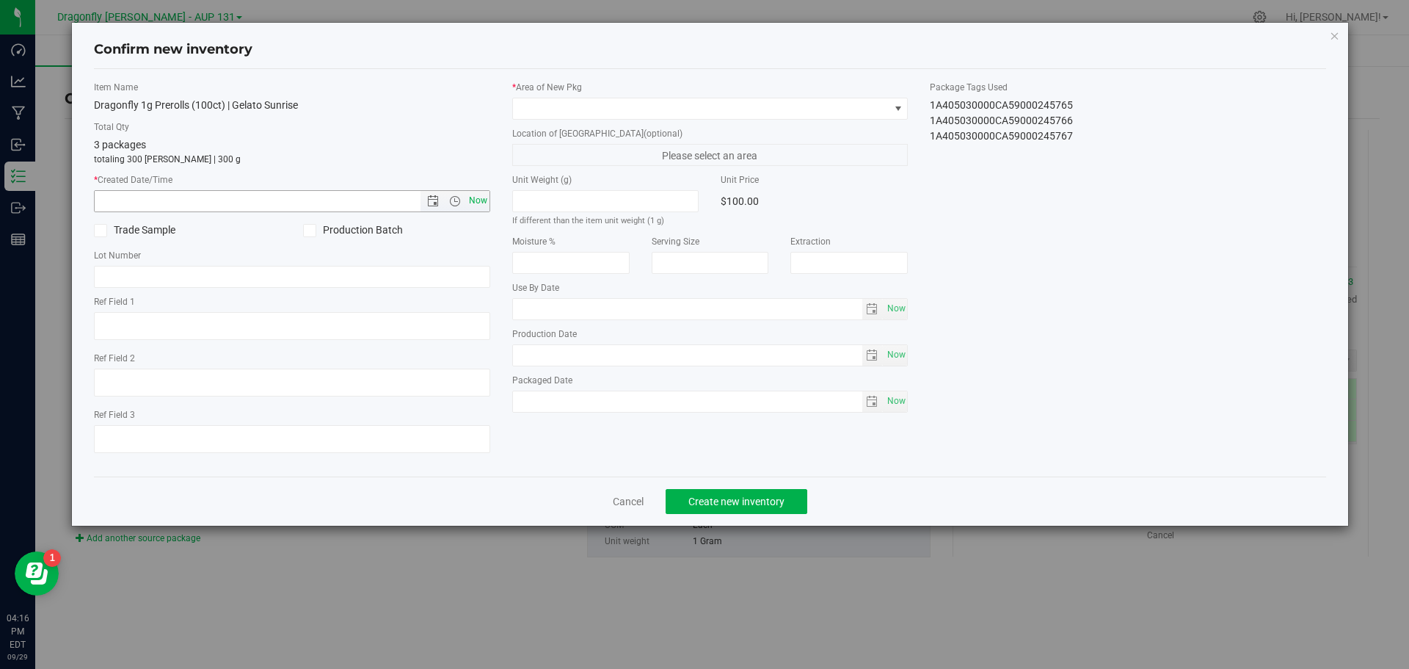
click at [476, 204] on span "Now" at bounding box center [477, 200] width 25 height 21
type input "9/29/2025 4:16 PM"
click at [557, 119] on span at bounding box center [710, 109] width 396 height 22
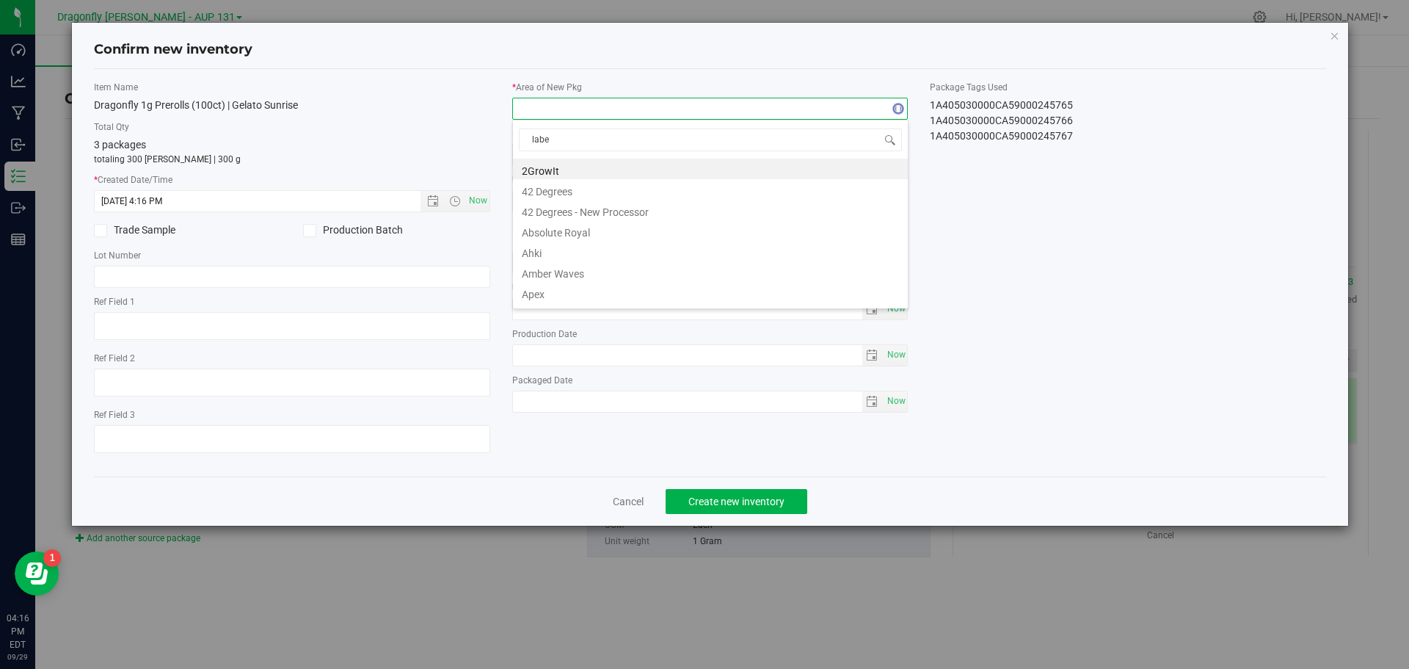
type input "label"
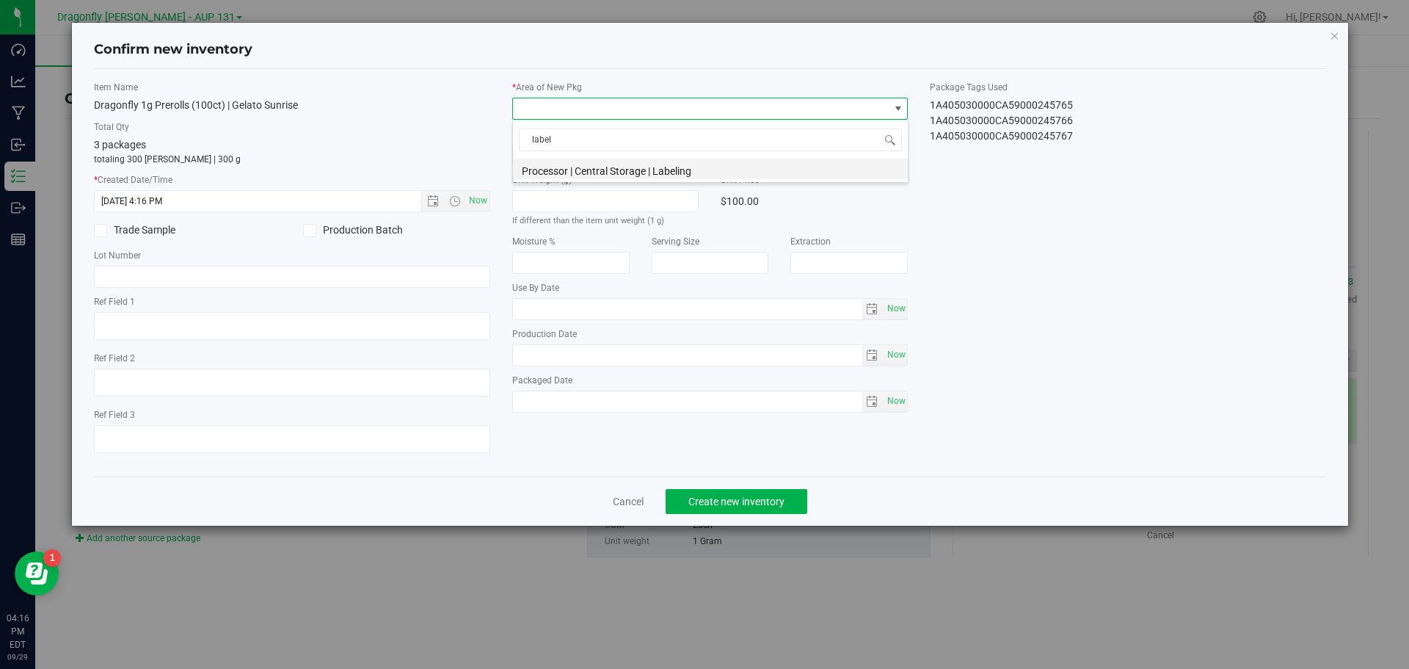
click at [608, 159] on li "Processor | Central Storage | Labeling" at bounding box center [710, 169] width 395 height 21
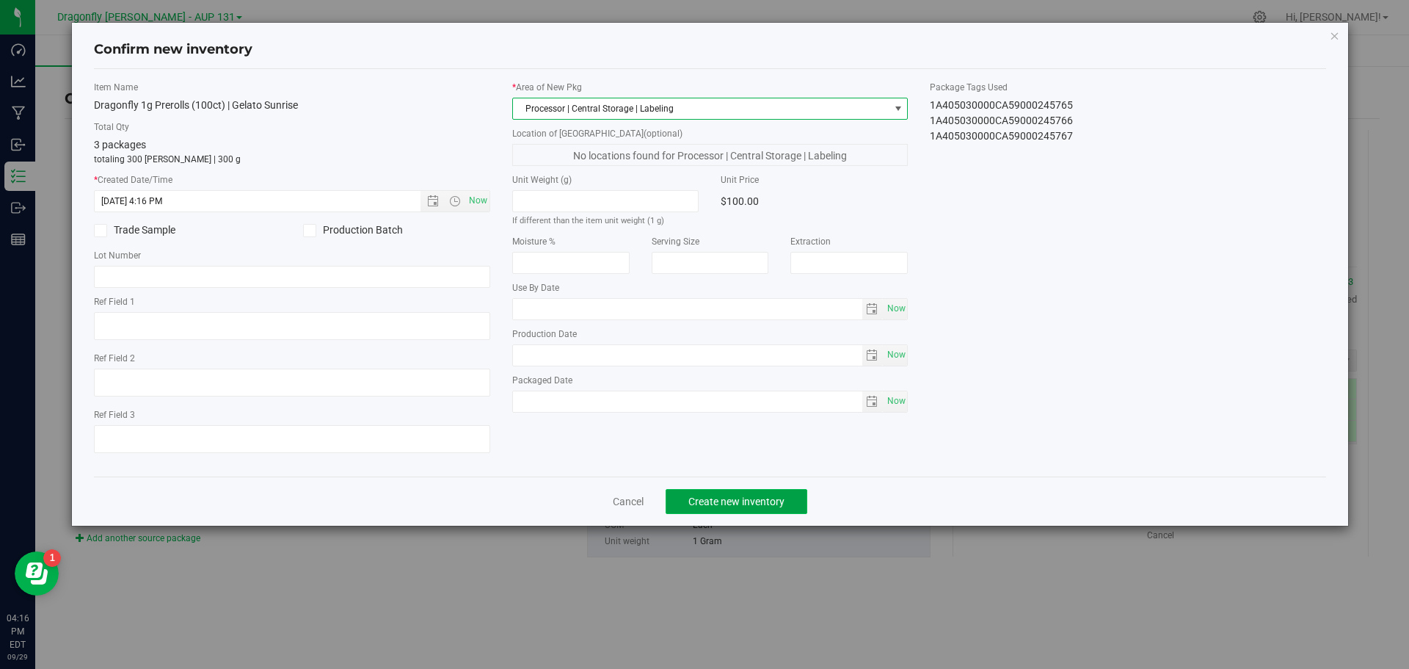
click at [738, 500] on span "Create new inventory" at bounding box center [736, 501] width 96 height 12
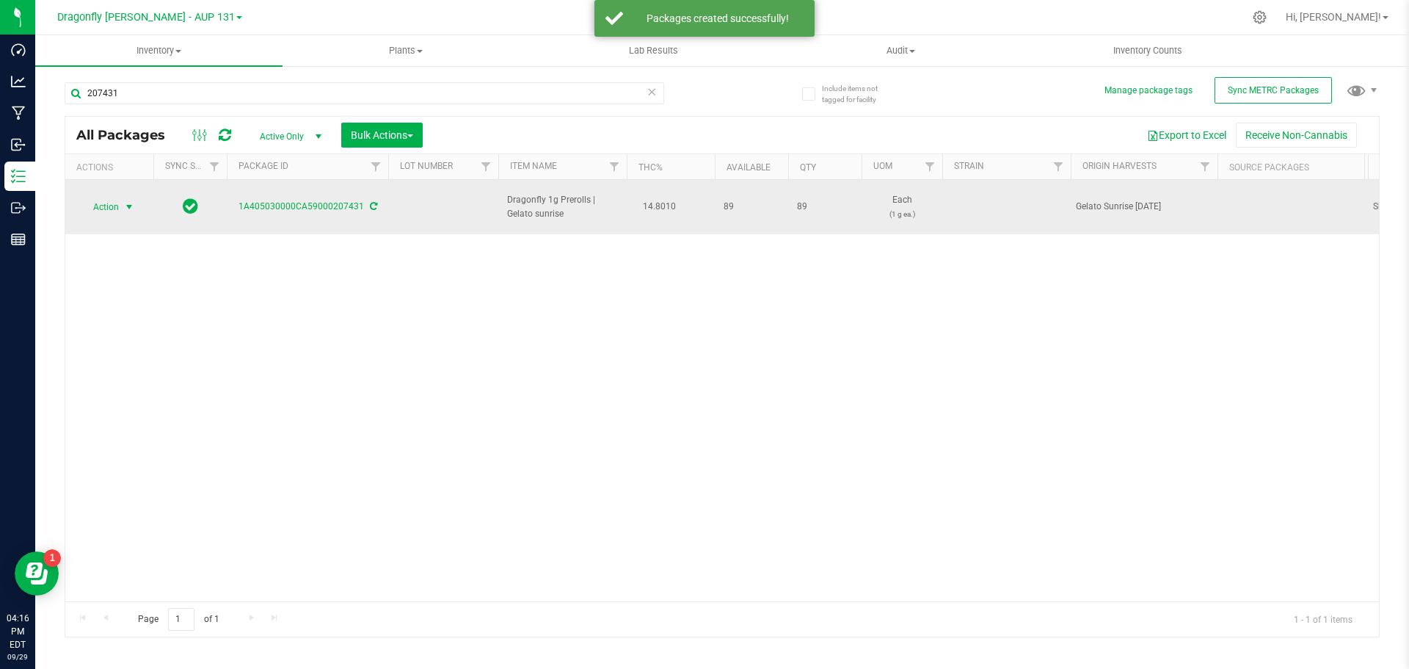
click at [131, 201] on span "select" at bounding box center [129, 207] width 12 height 12
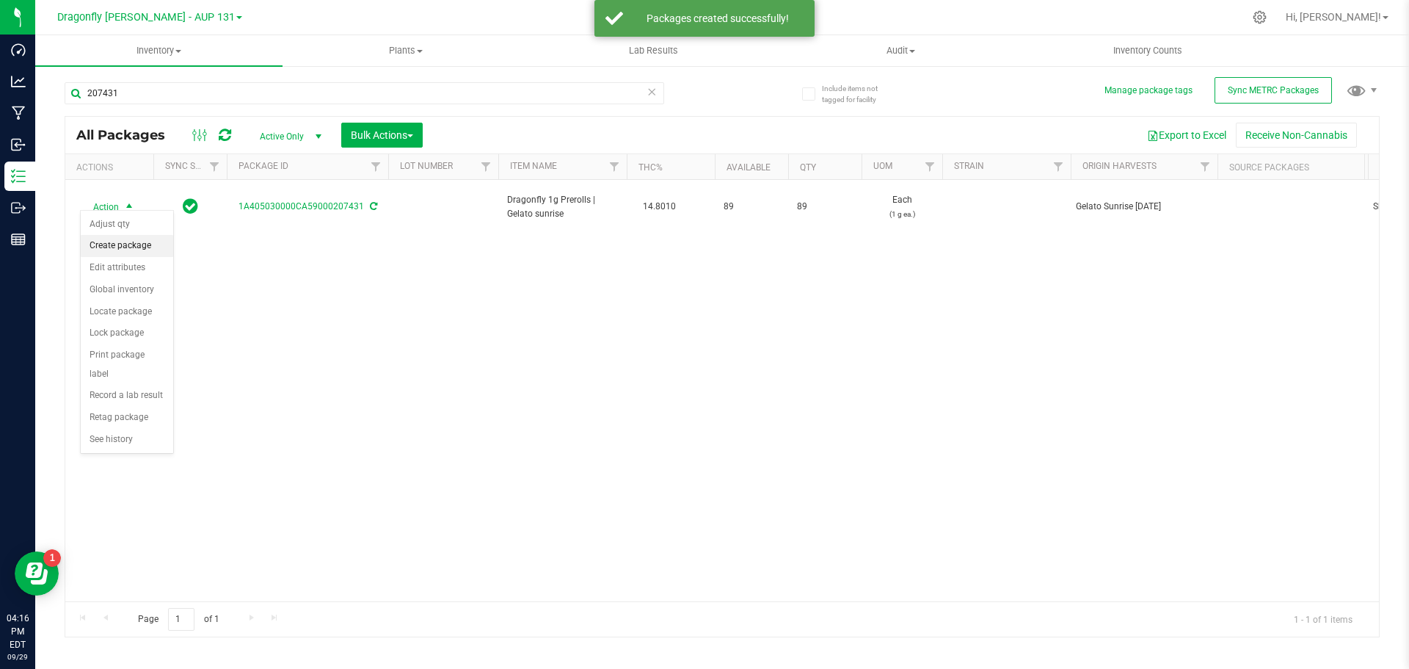
click at [137, 243] on li "Create package" at bounding box center [127, 246] width 92 height 22
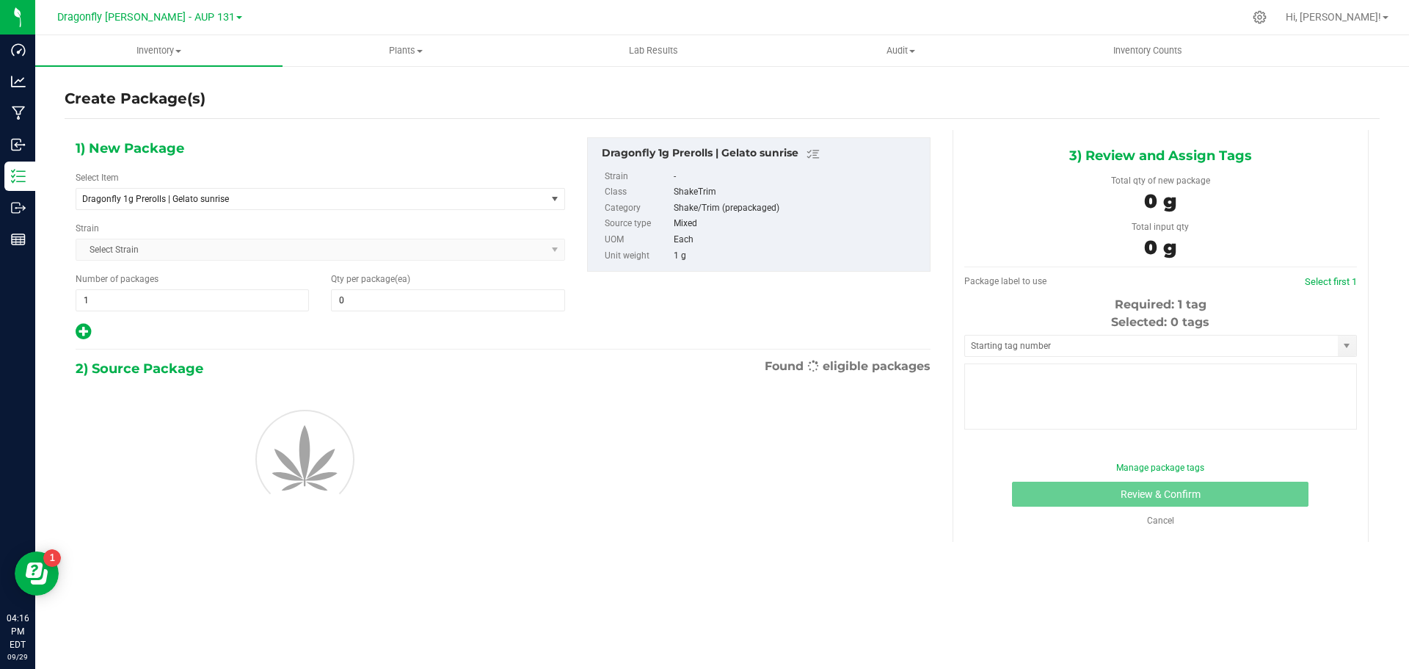
type input "0"
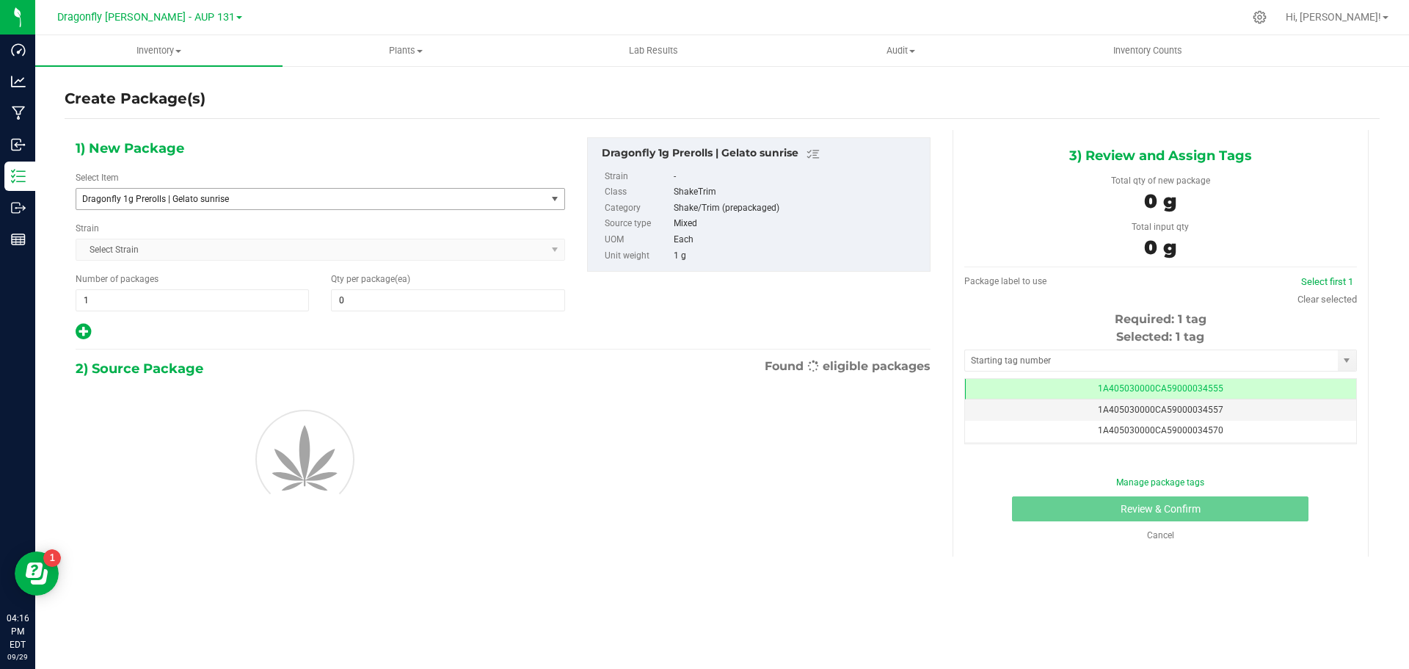
click at [282, 199] on span "Dragonfly 1g Prerolls | Gelato sunrise" at bounding box center [302, 199] width 440 height 10
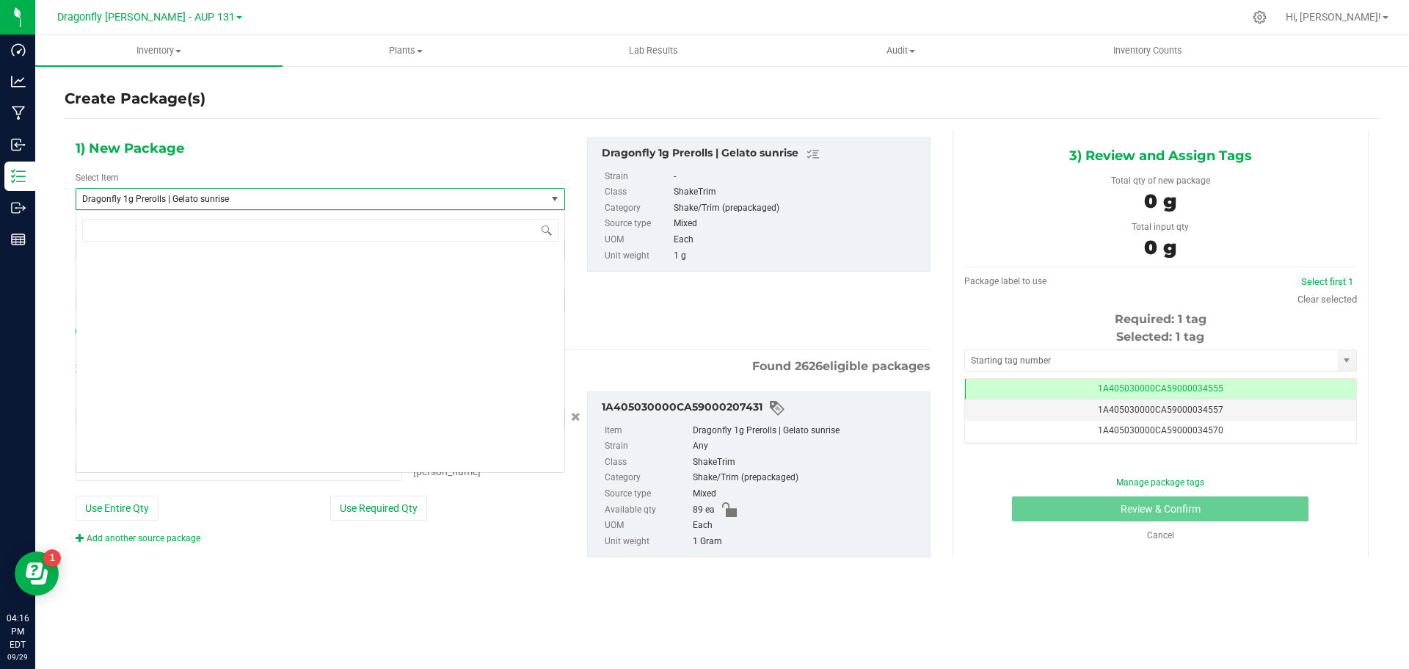
type input "0 ea"
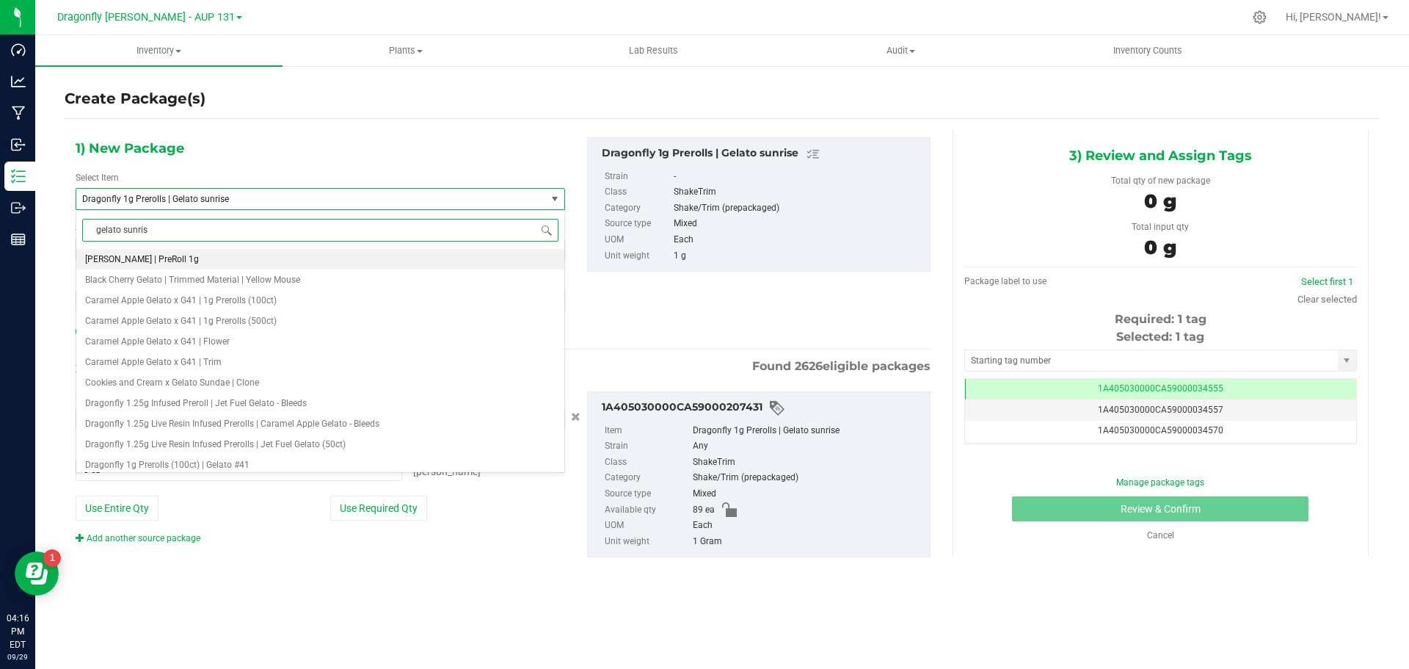
type input "gelato sunrise"
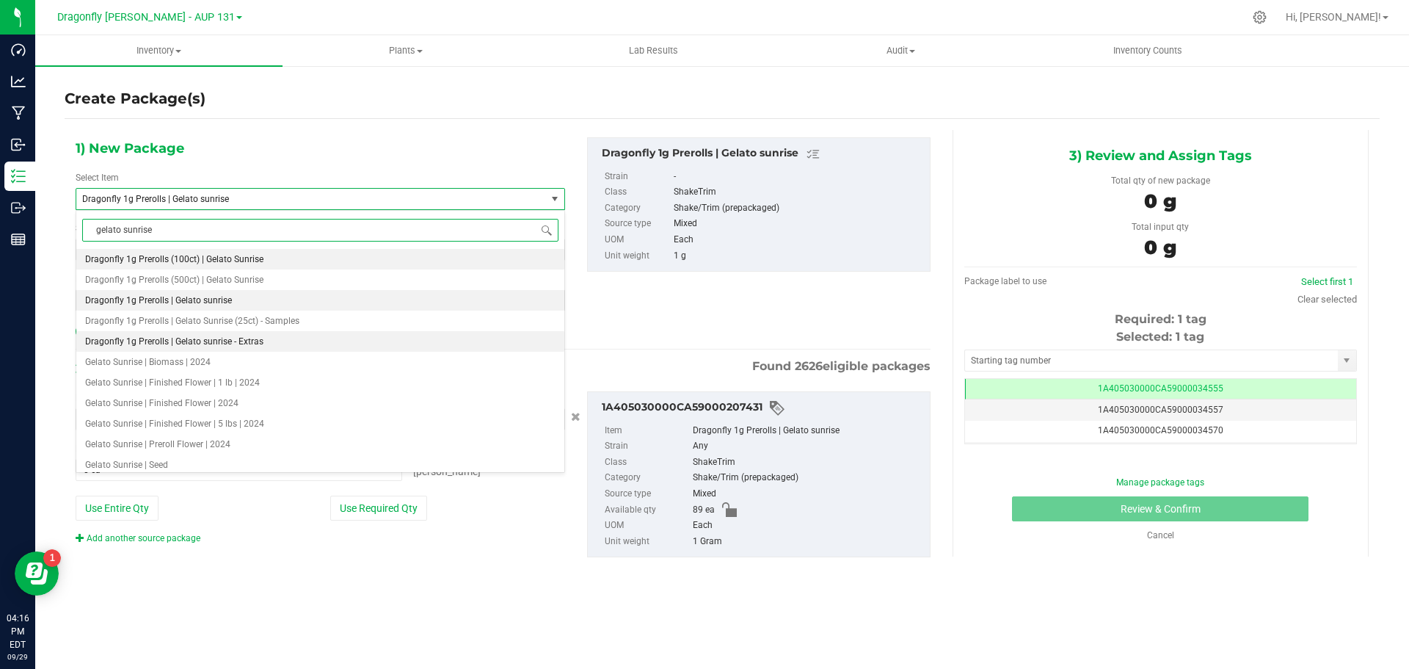
click at [223, 347] on li "Dragonfly 1g Prerolls | Gelato sunrise - Extras" at bounding box center [320, 341] width 488 height 21
type input "0"
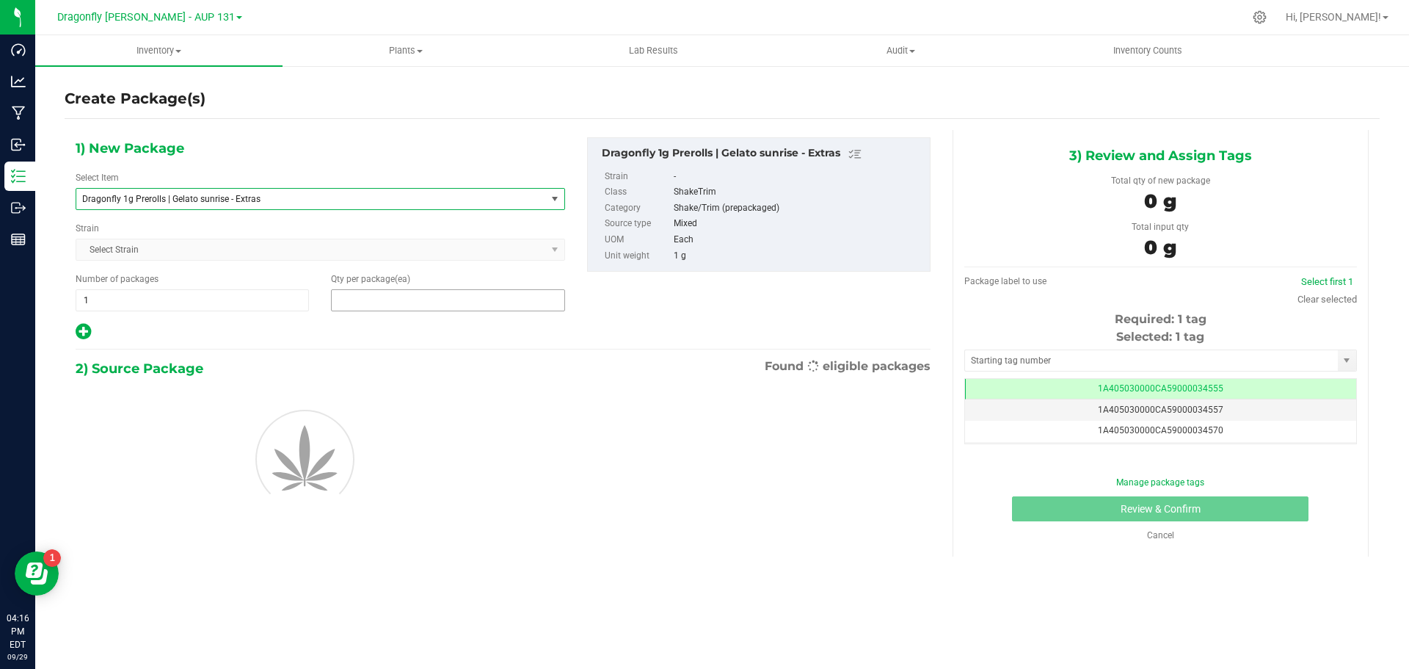
click at [382, 302] on span at bounding box center [447, 300] width 233 height 22
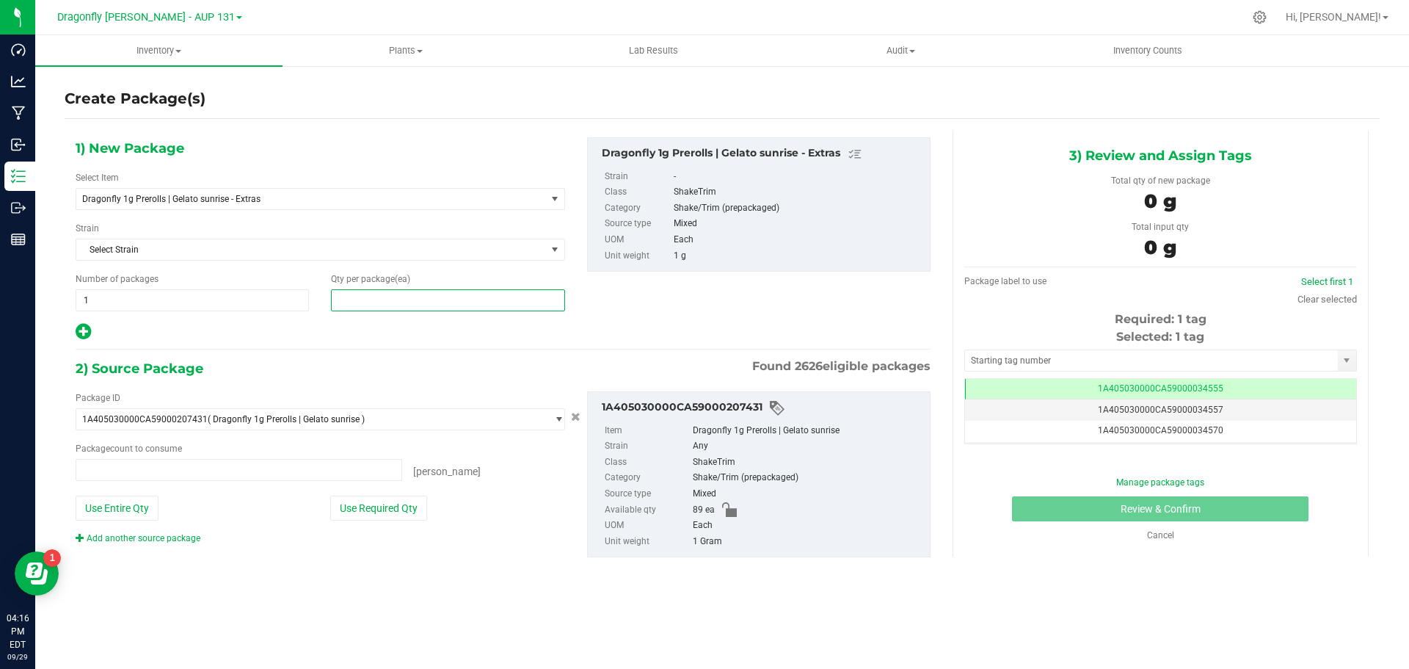
type input "0 ea"
type input "89"
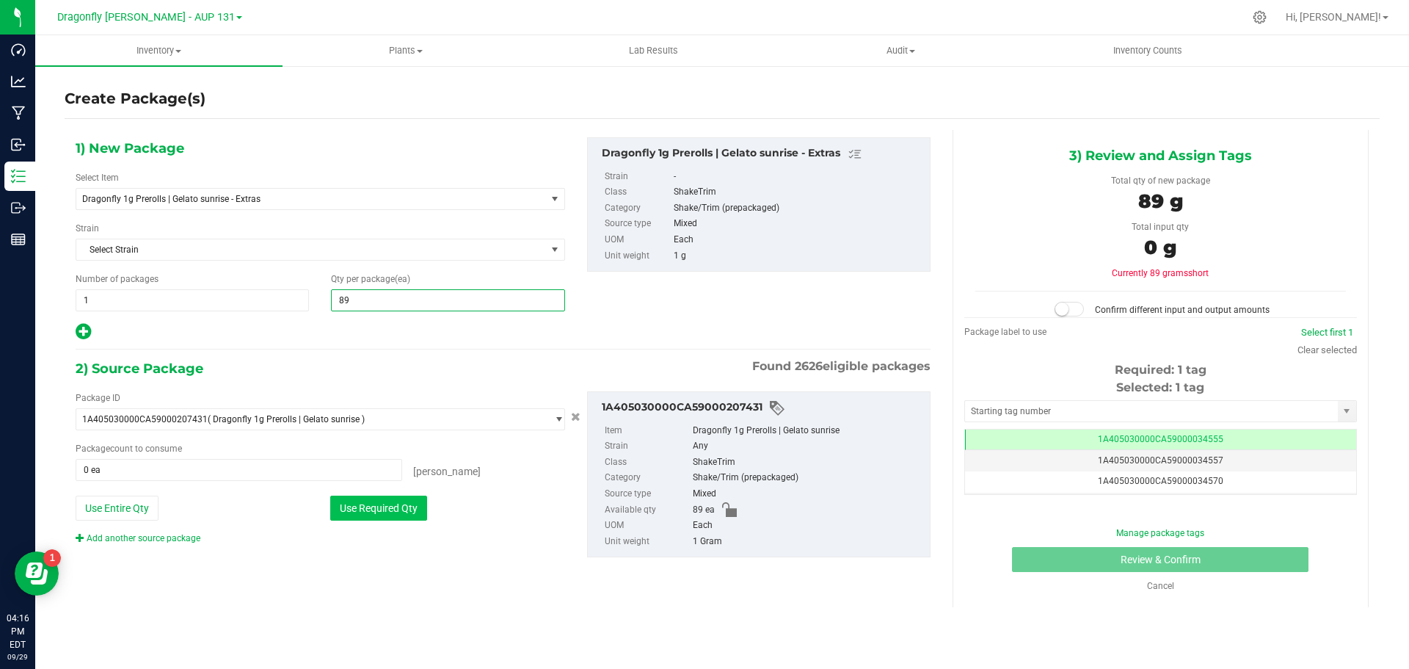
type input "89"
click at [390, 502] on button "Use Required Qty" at bounding box center [378, 507] width 97 height 25
type input "89 ea"
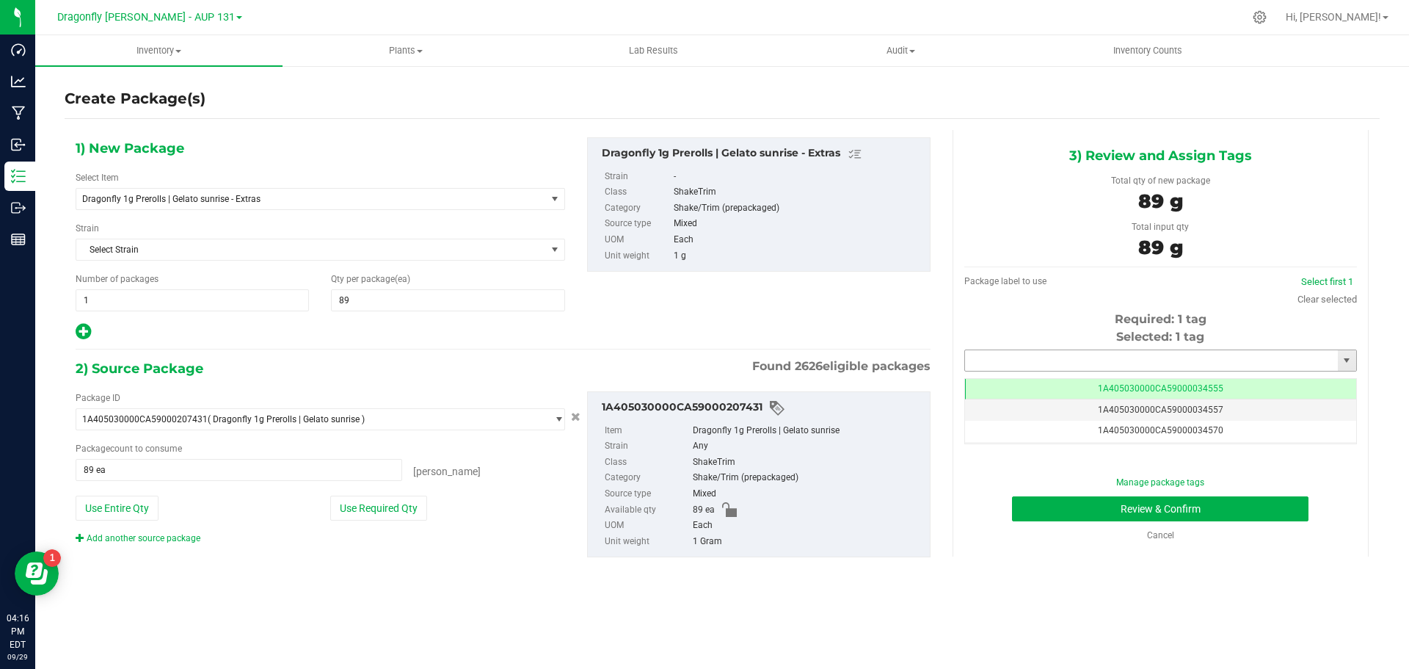
click at [1157, 365] on input "text" at bounding box center [1151, 360] width 373 height 21
click at [1096, 384] on li "1A405030000CA59000146498" at bounding box center [1160, 385] width 391 height 22
type input "1A405030000CA59000146498"
click at [1118, 509] on button "Review & Confirm" at bounding box center [1160, 508] width 296 height 25
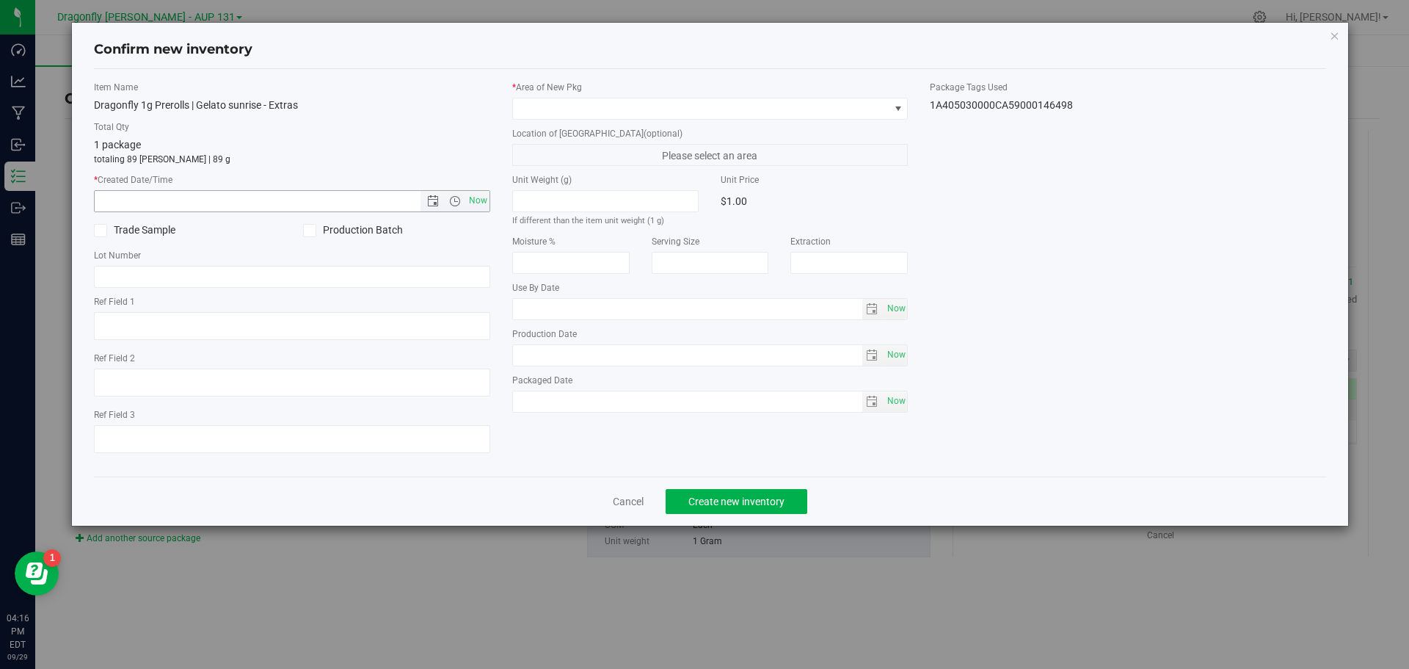
drag, startPoint x: 474, startPoint y: 199, endPoint x: 513, endPoint y: 175, distance: 45.8
click at [475, 198] on span "Now" at bounding box center [477, 200] width 25 height 21
type input "9/29/2025 4:16 PM"
click at [633, 109] on span at bounding box center [701, 108] width 376 height 21
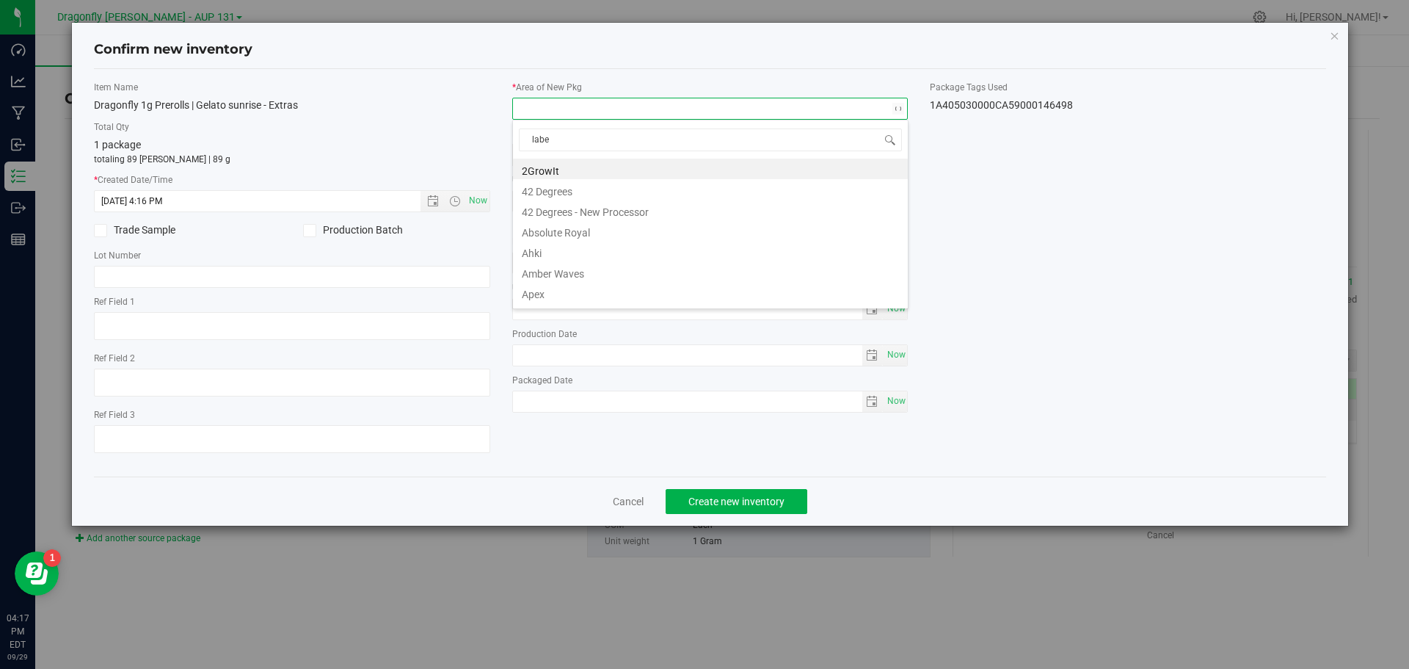
type input "label"
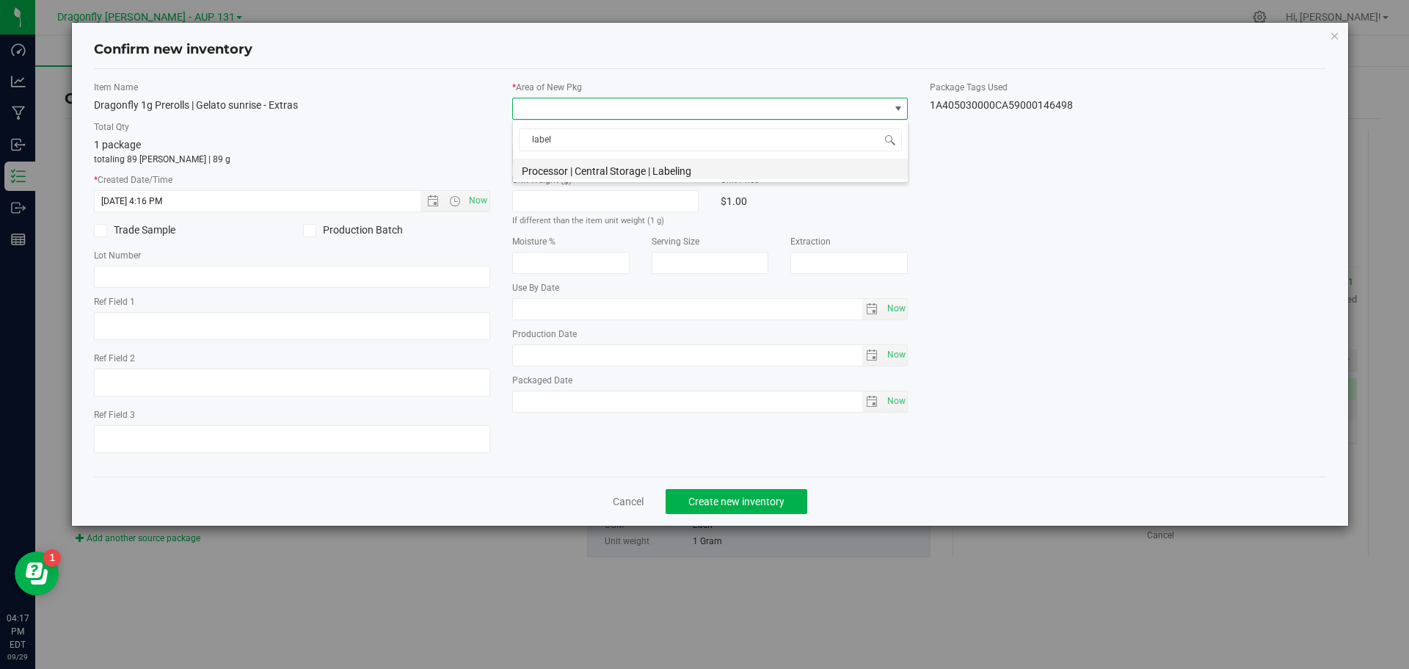
click at [608, 173] on li "Processor | Central Storage | Labeling" at bounding box center [710, 169] width 395 height 21
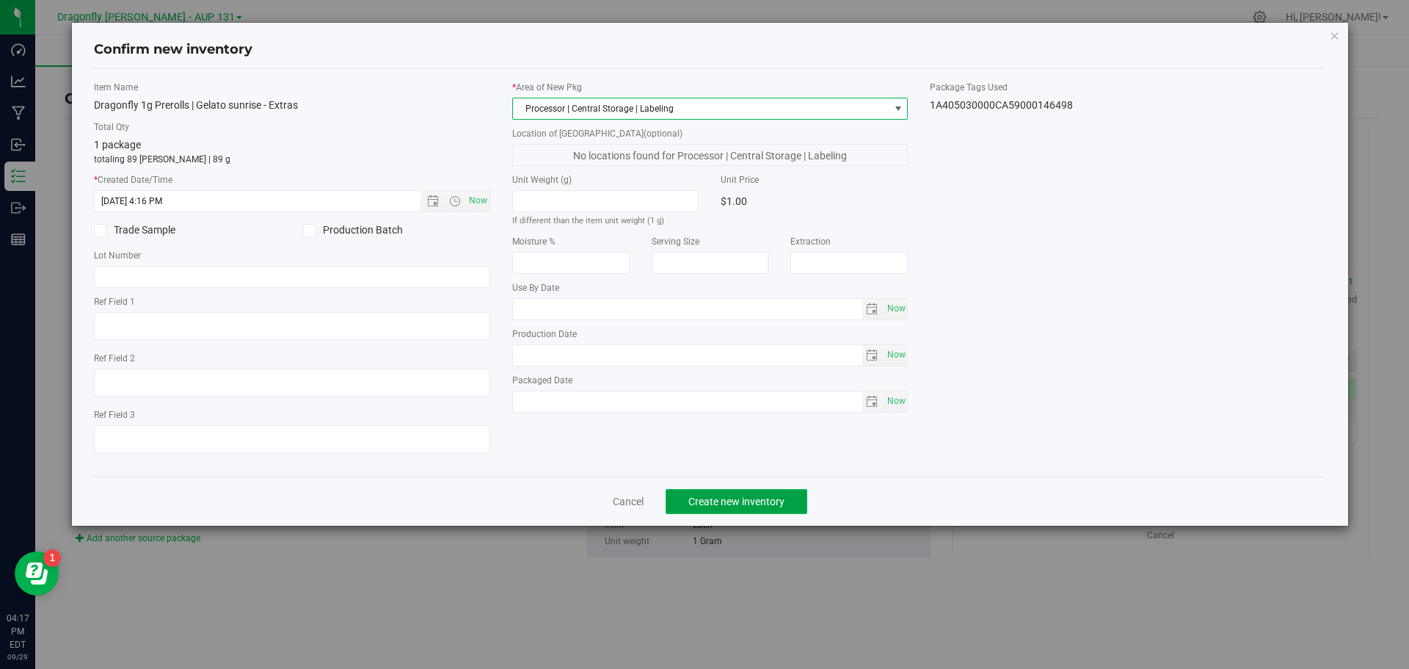
click at [716, 512] on button "Create new inventory" at bounding box center [737, 501] width 142 height 25
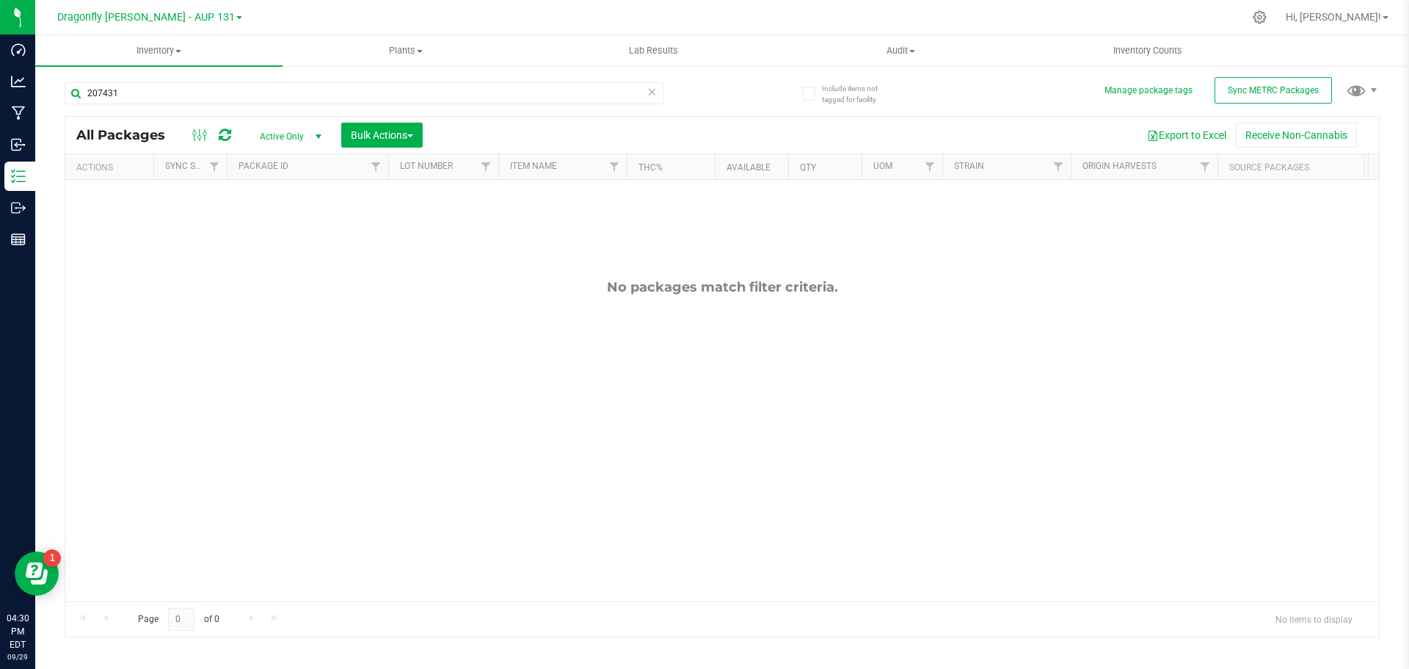
click at [653, 95] on icon at bounding box center [652, 91] width 10 height 18
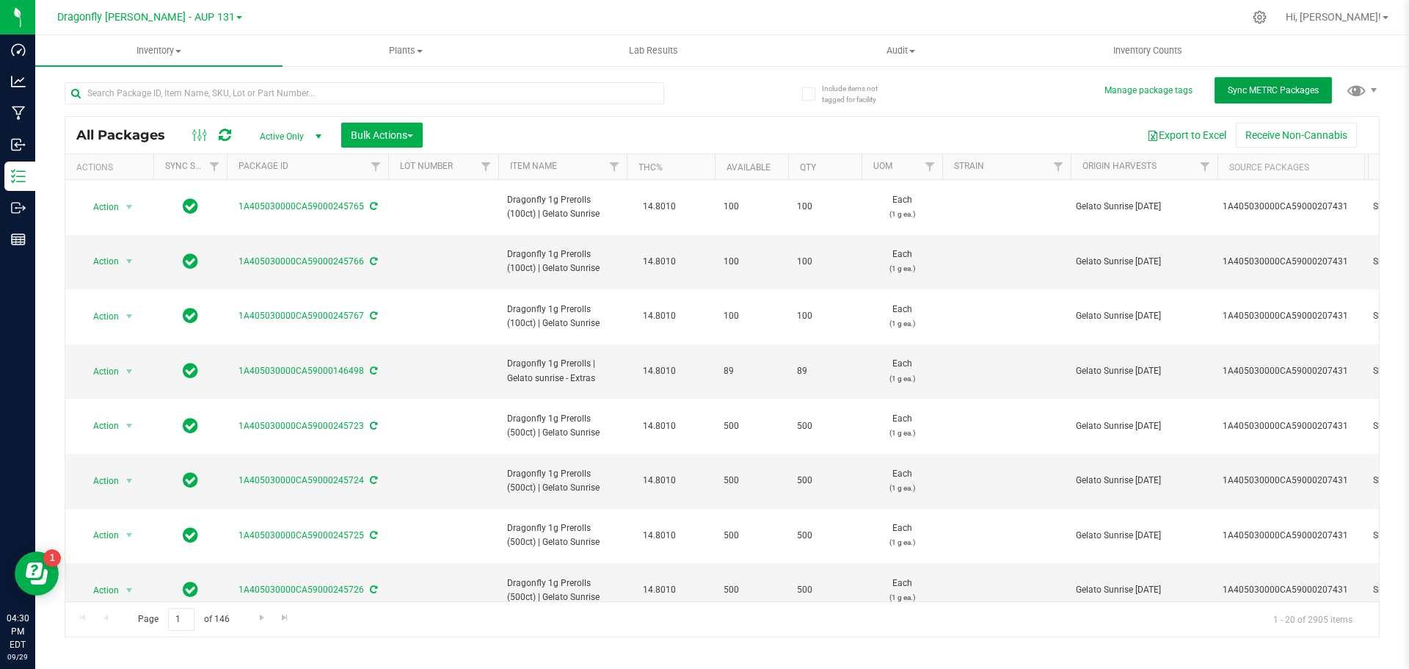
click at [1273, 95] on span "Sync METRC Packages" at bounding box center [1273, 90] width 91 height 10
click at [578, 92] on input "text" at bounding box center [365, 93] width 600 height 22
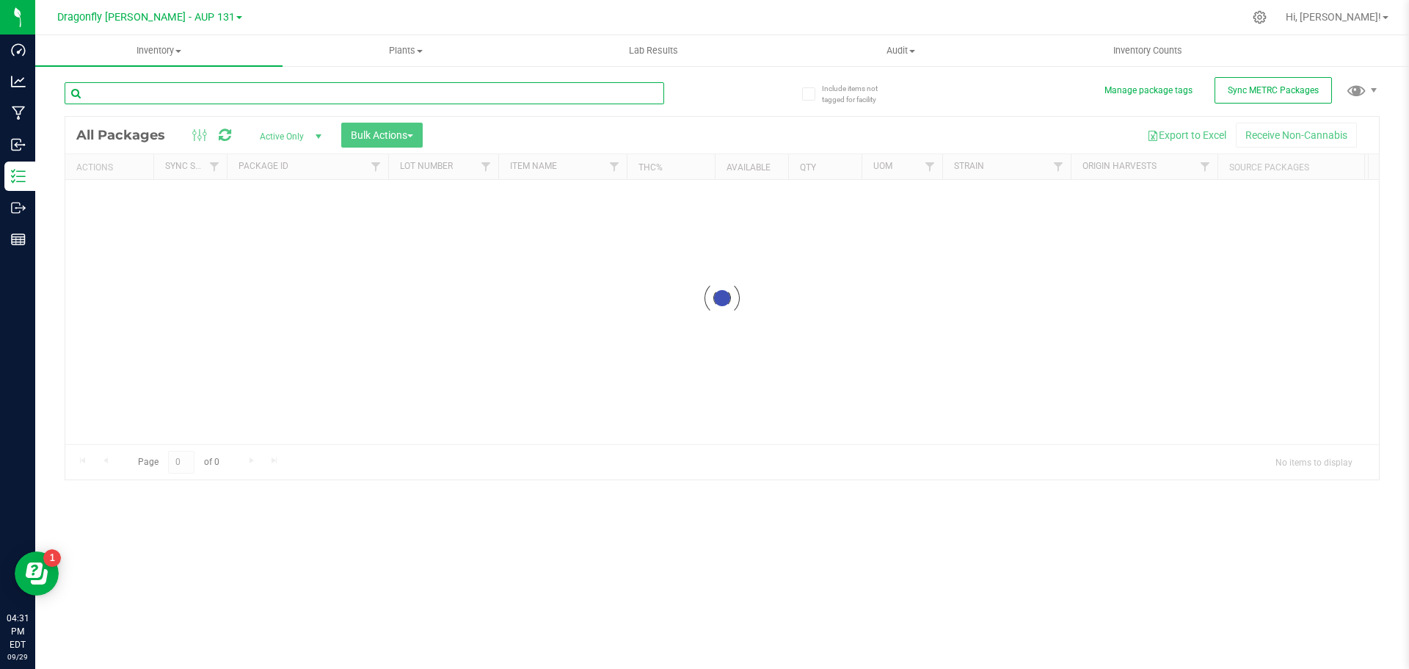
click at [401, 98] on input "text" at bounding box center [365, 93] width 600 height 22
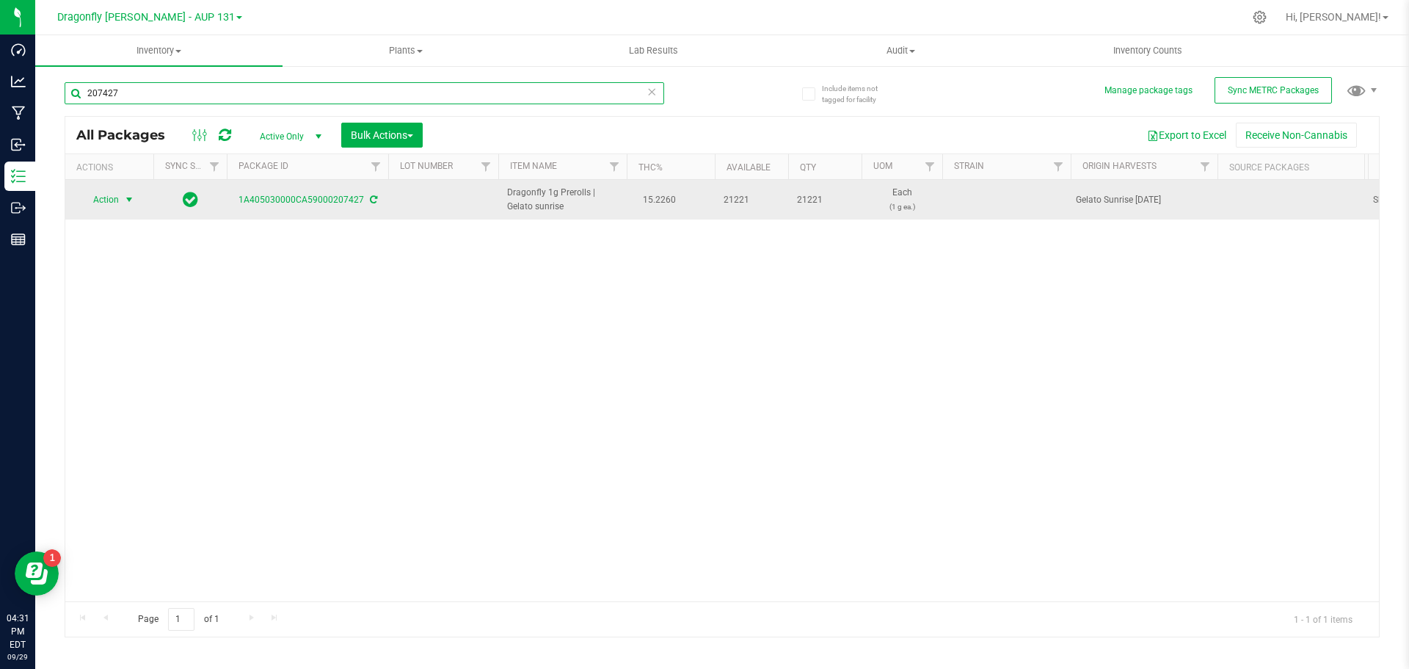
type input "207427"
click at [131, 200] on span "select" at bounding box center [129, 200] width 12 height 12
click at [123, 203] on span "select" at bounding box center [129, 199] width 18 height 21
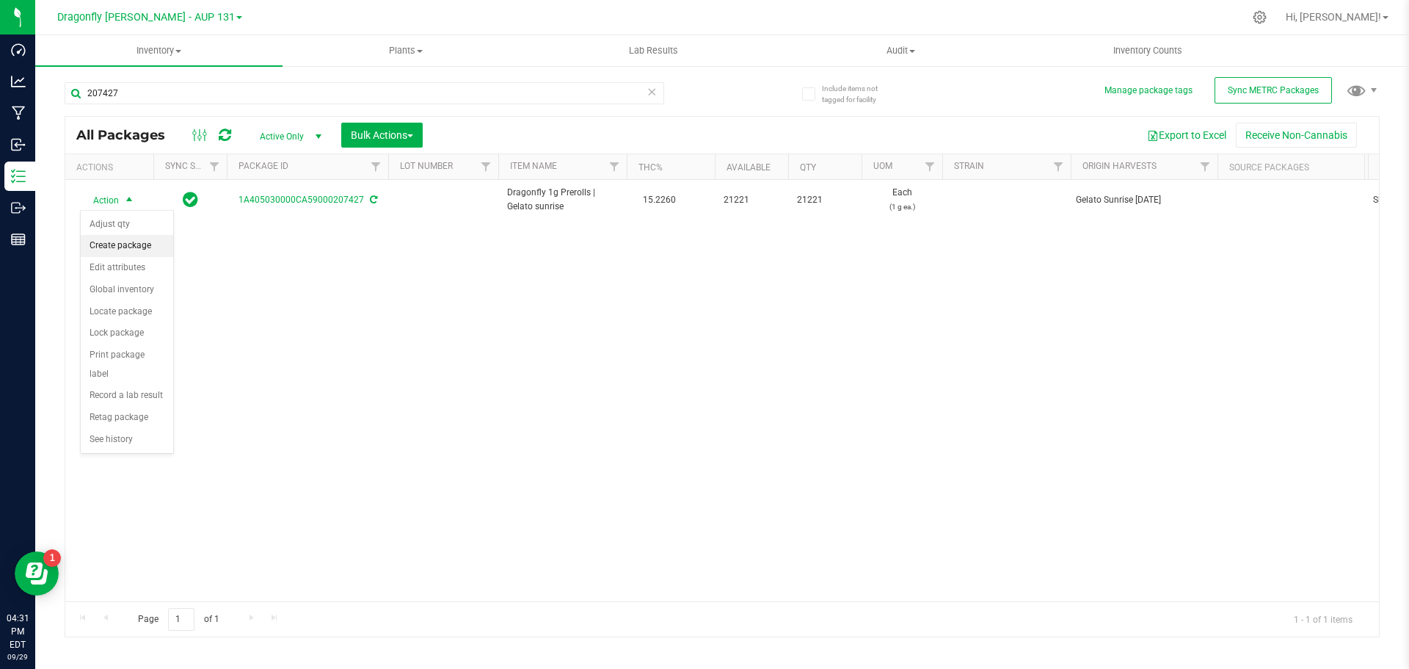
click at [139, 240] on li "Create package" at bounding box center [127, 246] width 92 height 22
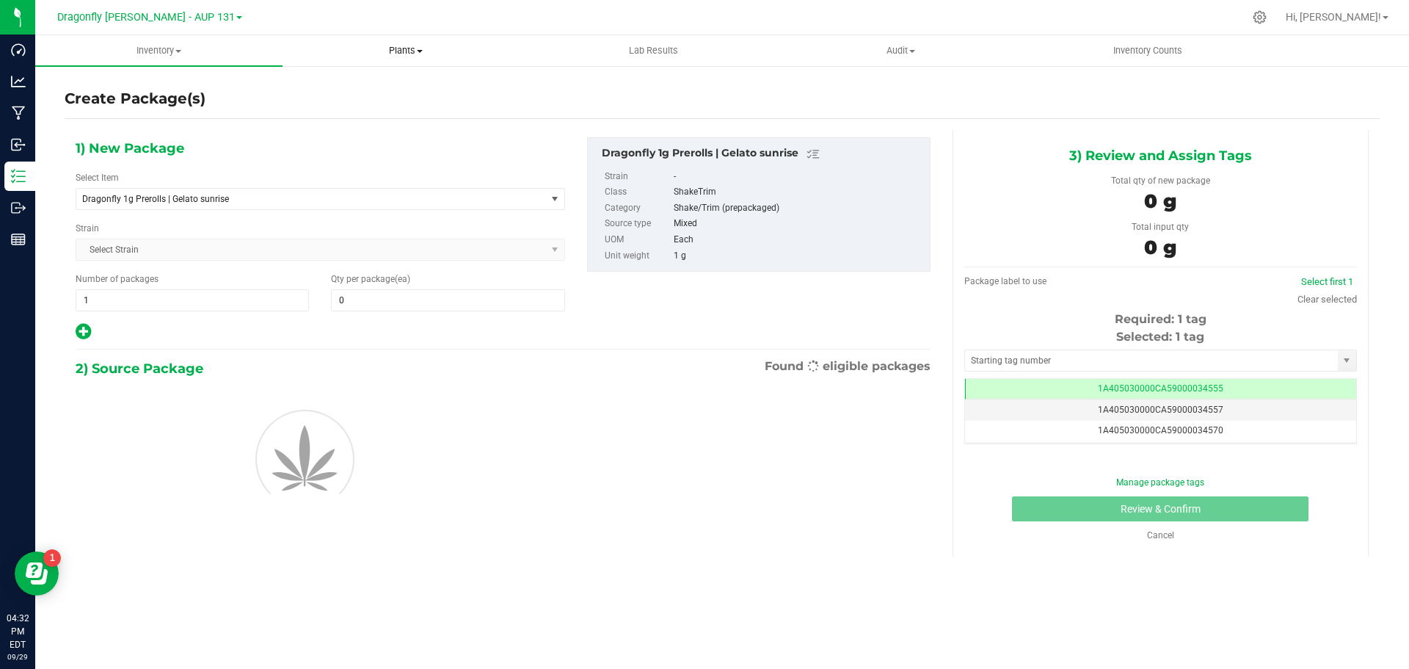
type input "0"
click at [283, 199] on span "Dragonfly 1g Prerolls | Gelato sunrise" at bounding box center [302, 199] width 440 height 10
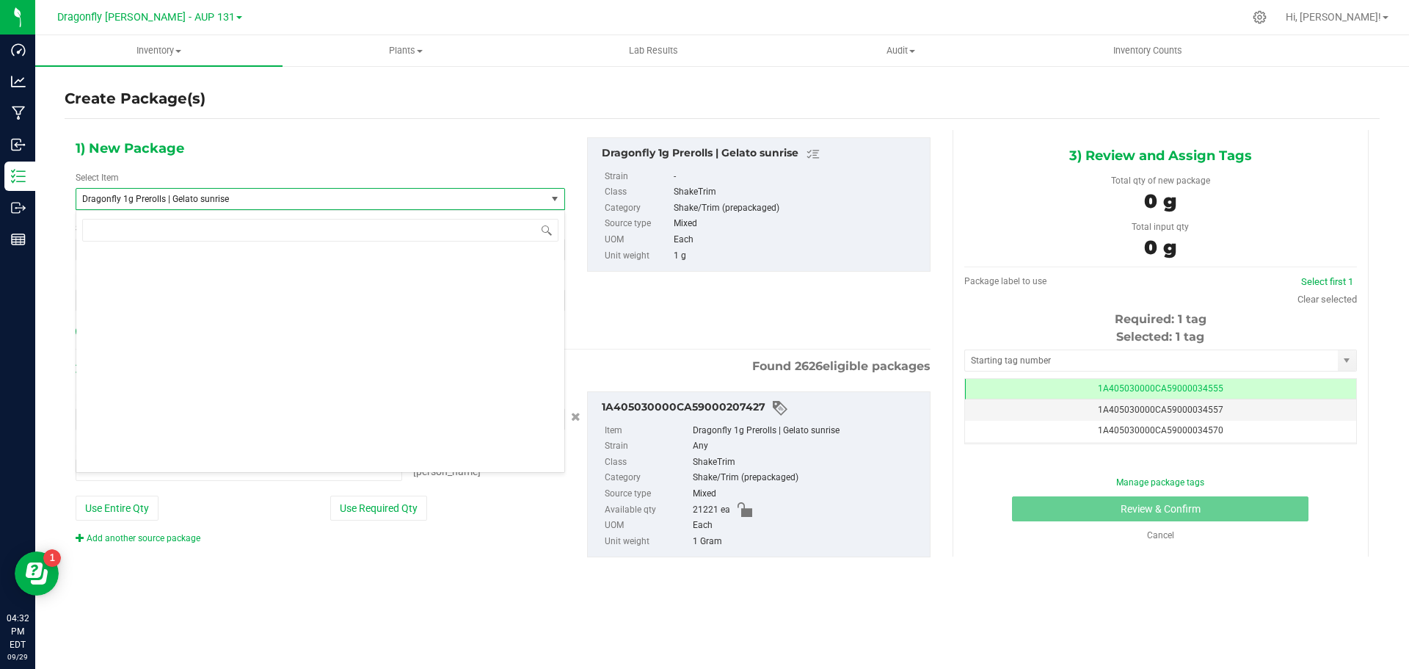
type input "0 ea"
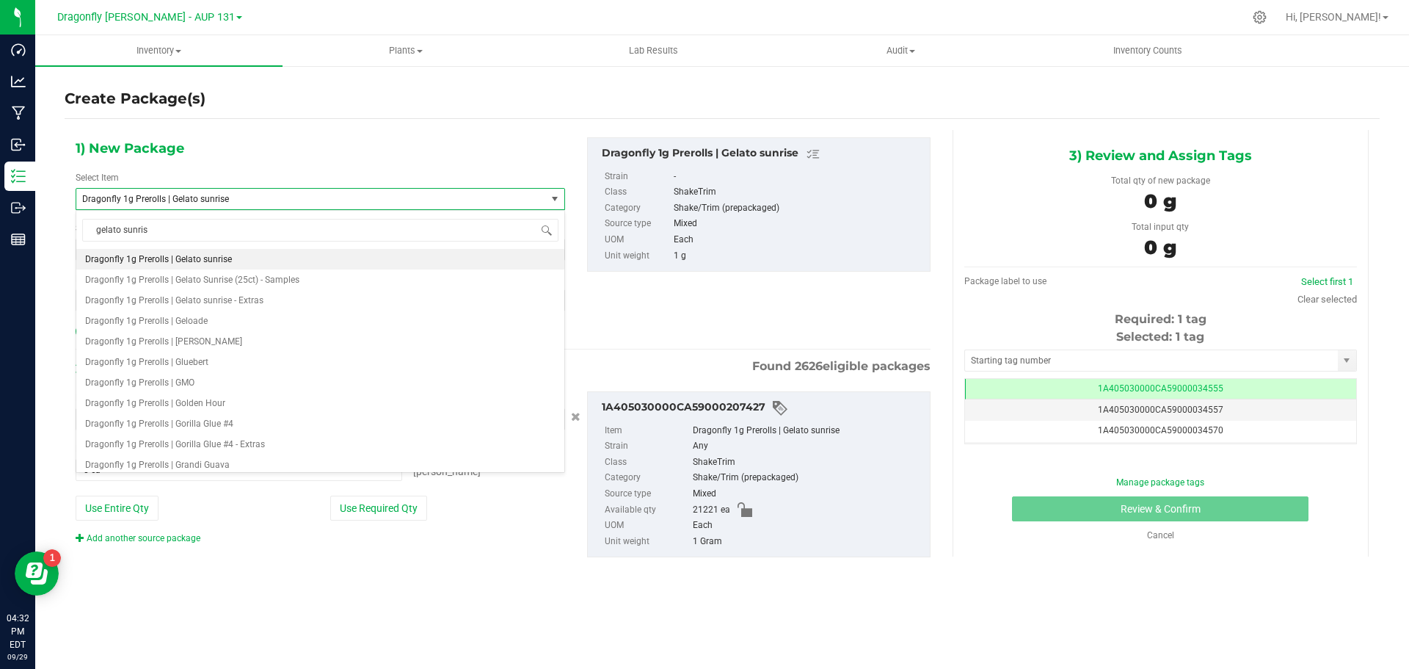
type input "gelato sunrise"
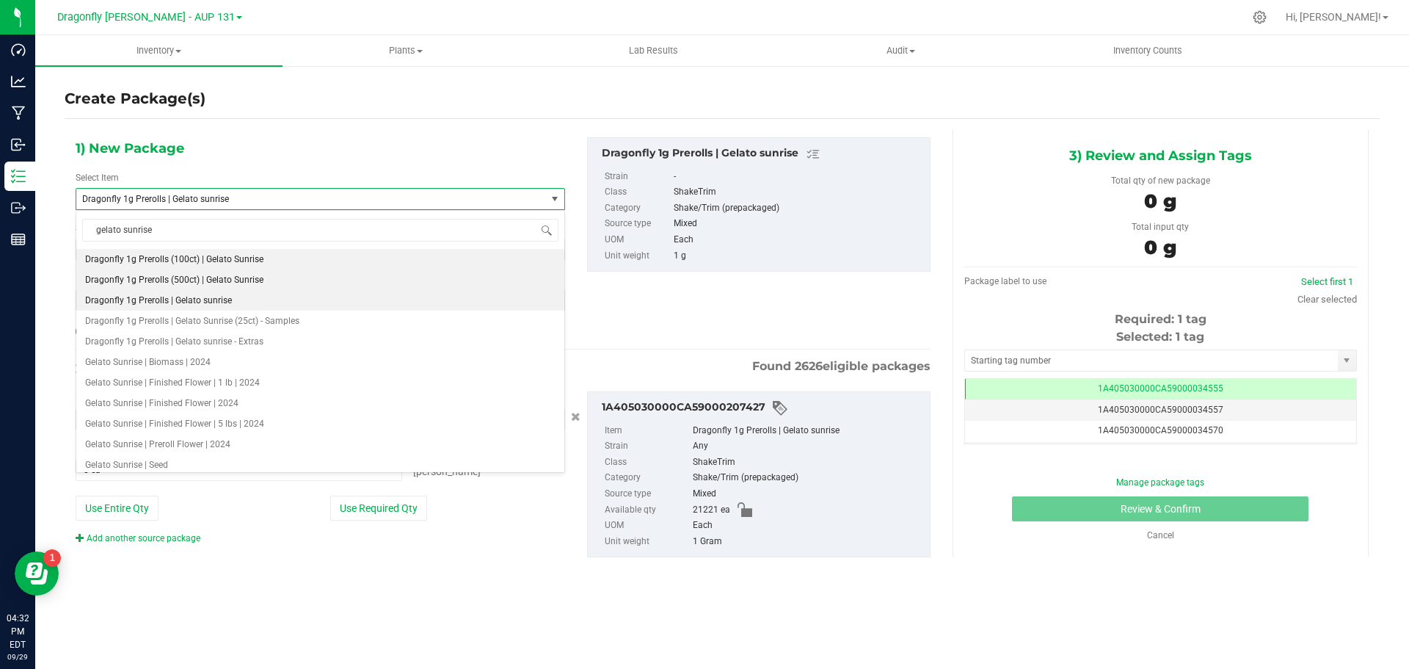
click at [220, 282] on span "Dragonfly 1g Prerolls (500ct) | Gelato Sunrise" at bounding box center [174, 279] width 178 height 10
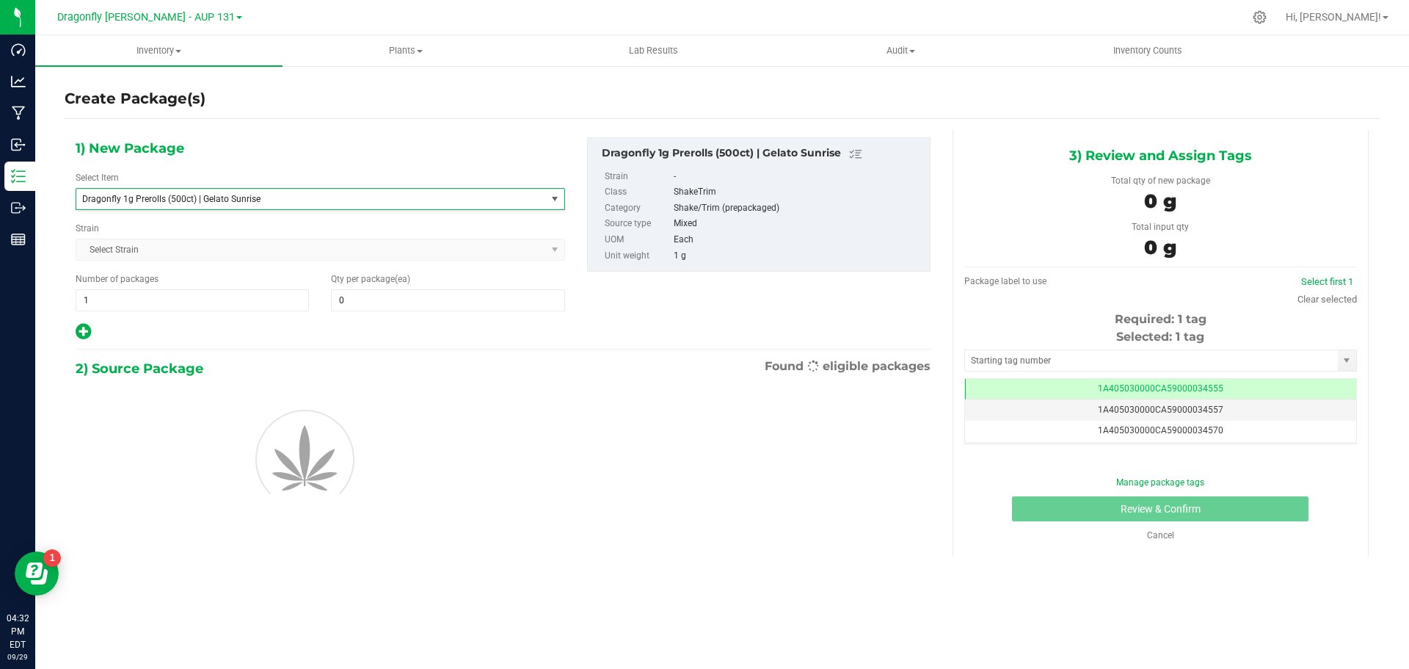
type input "0"
click at [161, 296] on span "1 1" at bounding box center [192, 300] width 233 height 22
click at [161, 296] on input "1" at bounding box center [192, 300] width 232 height 21
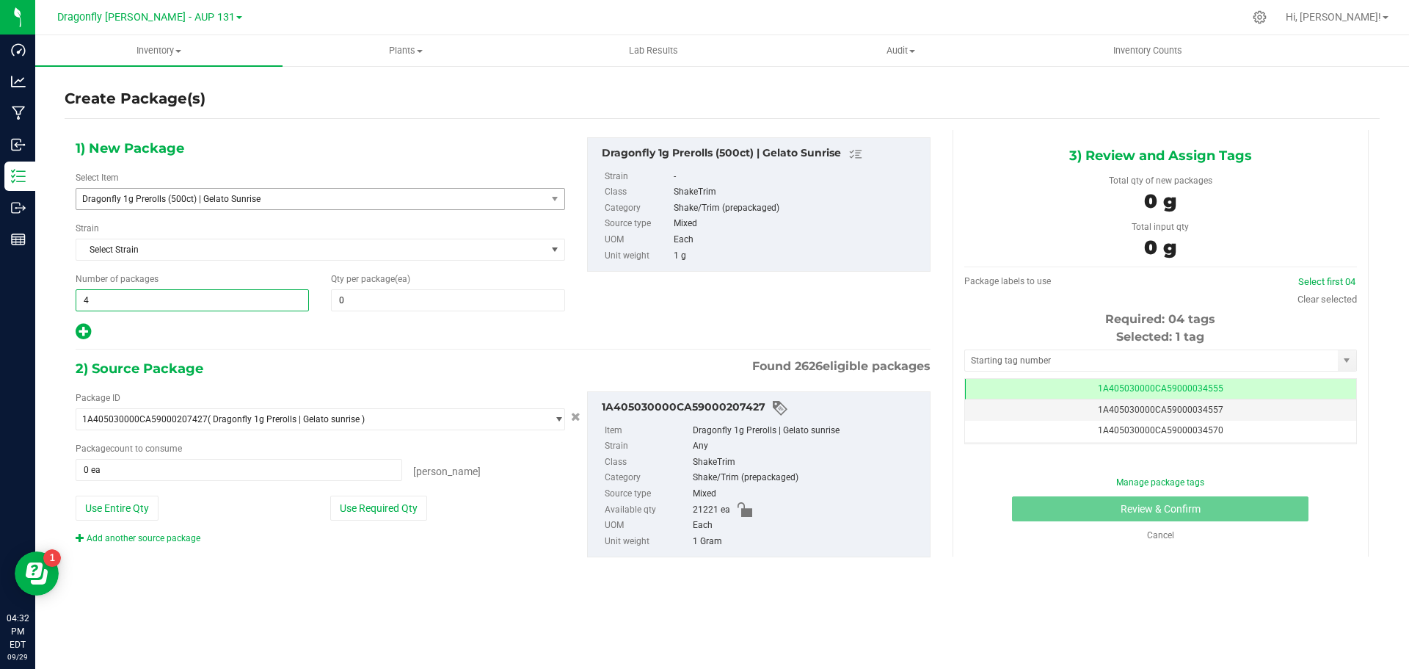
type input "41"
click at [409, 306] on span at bounding box center [447, 300] width 233 height 22
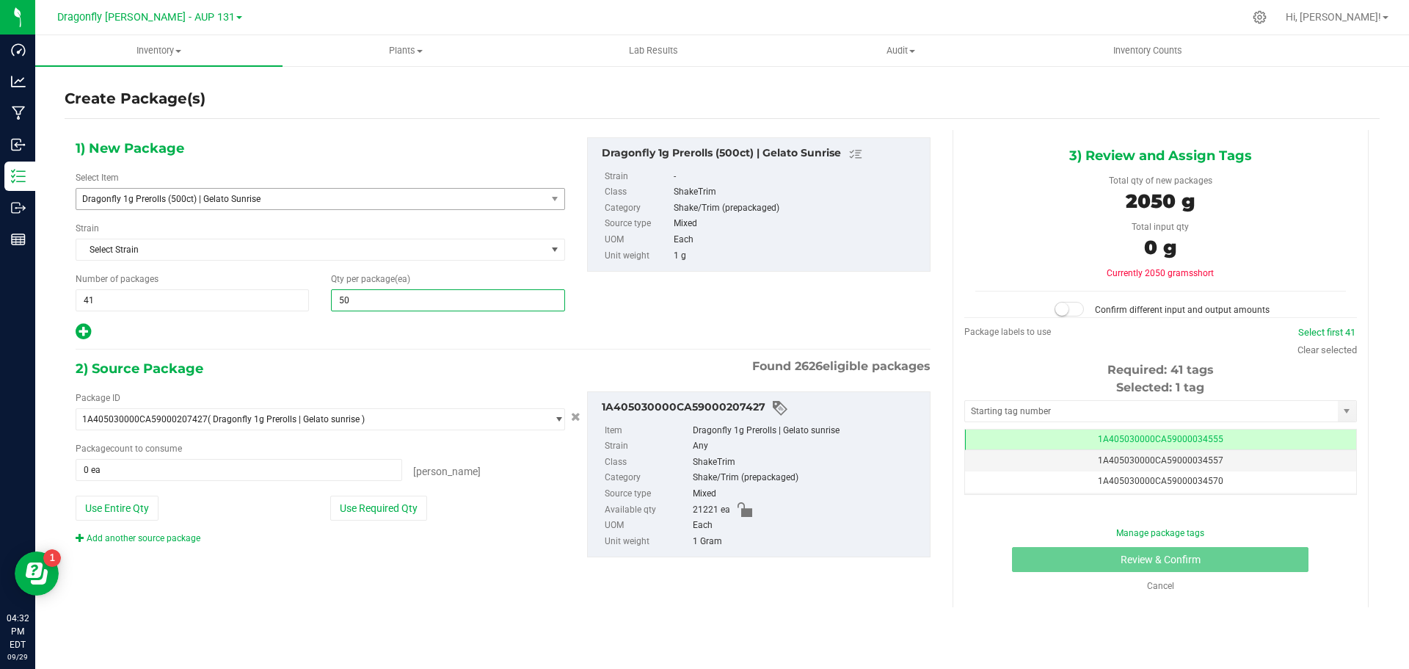
type input "500"
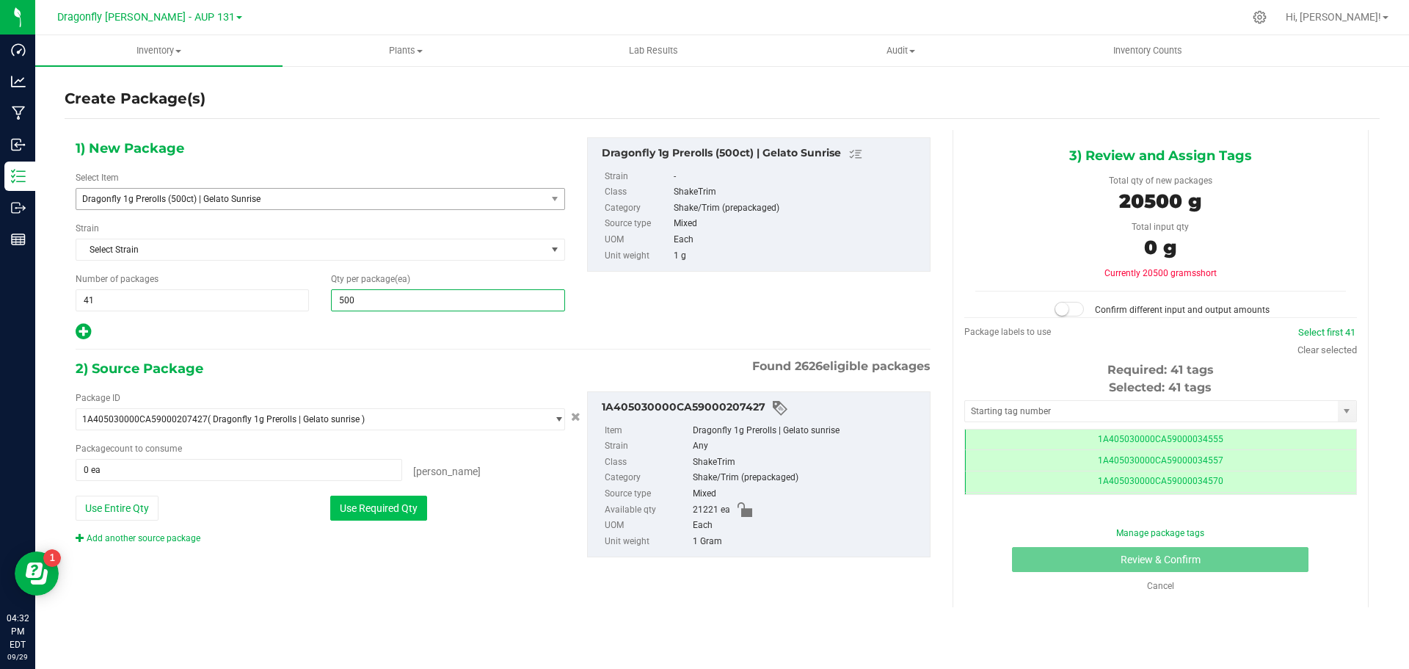
type input "500"
click at [404, 510] on button "Use Required Qty" at bounding box center [378, 507] width 97 height 25
type input "20500 ea"
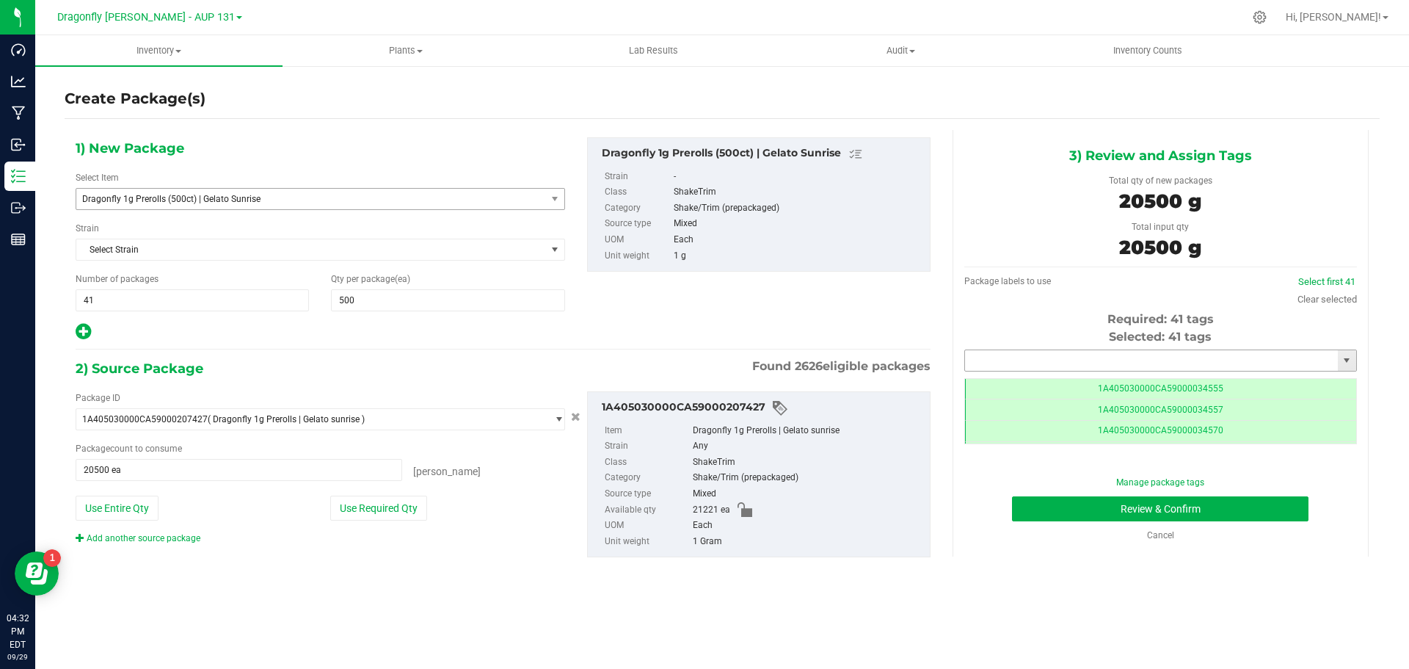
click at [1052, 358] on input "text" at bounding box center [1151, 360] width 373 height 21
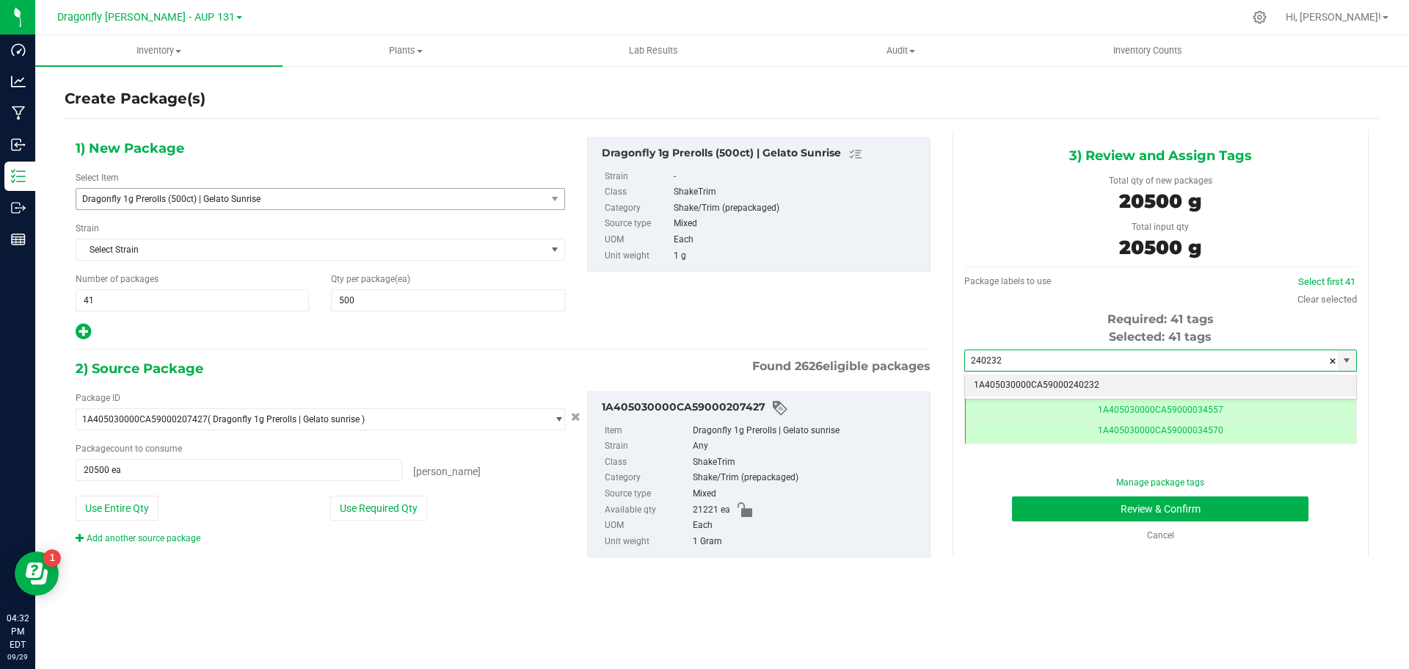
click at [1078, 391] on li "1A405030000CA59000240232" at bounding box center [1160, 385] width 391 height 22
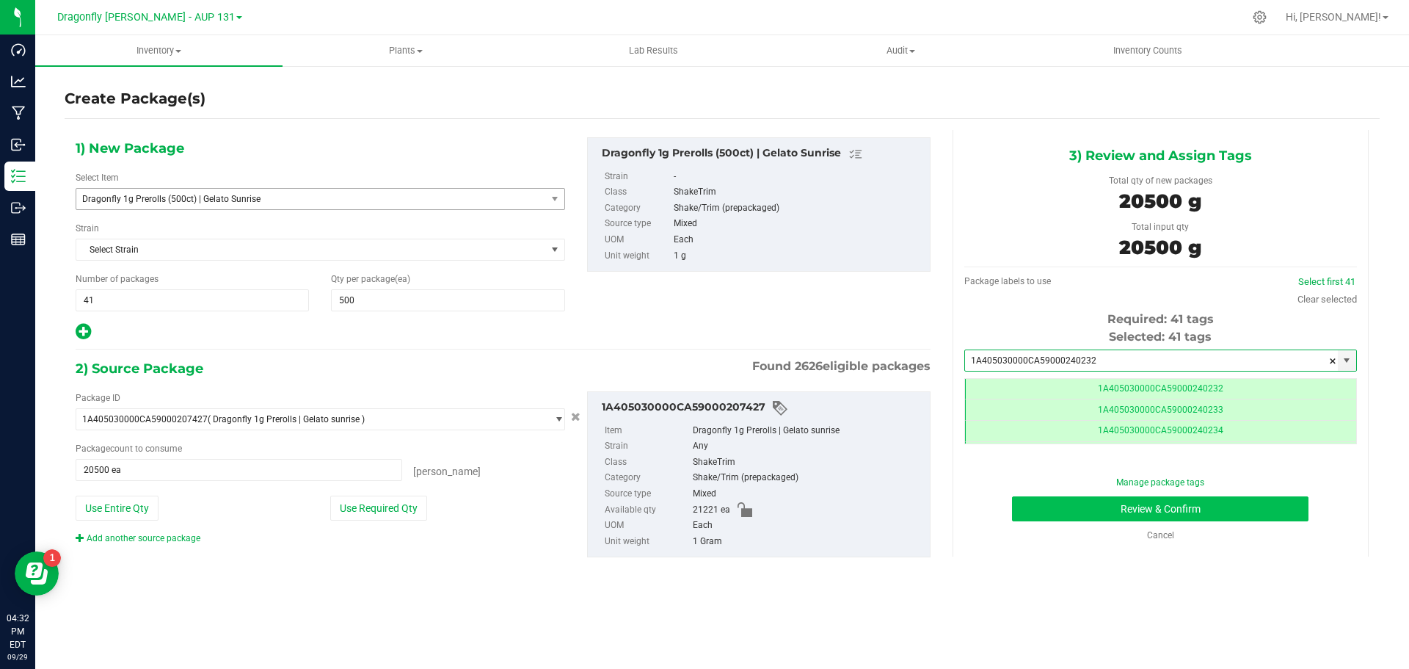
type input "1A405030000CA59000240232"
click at [1224, 503] on button "Review & Confirm" at bounding box center [1160, 508] width 296 height 25
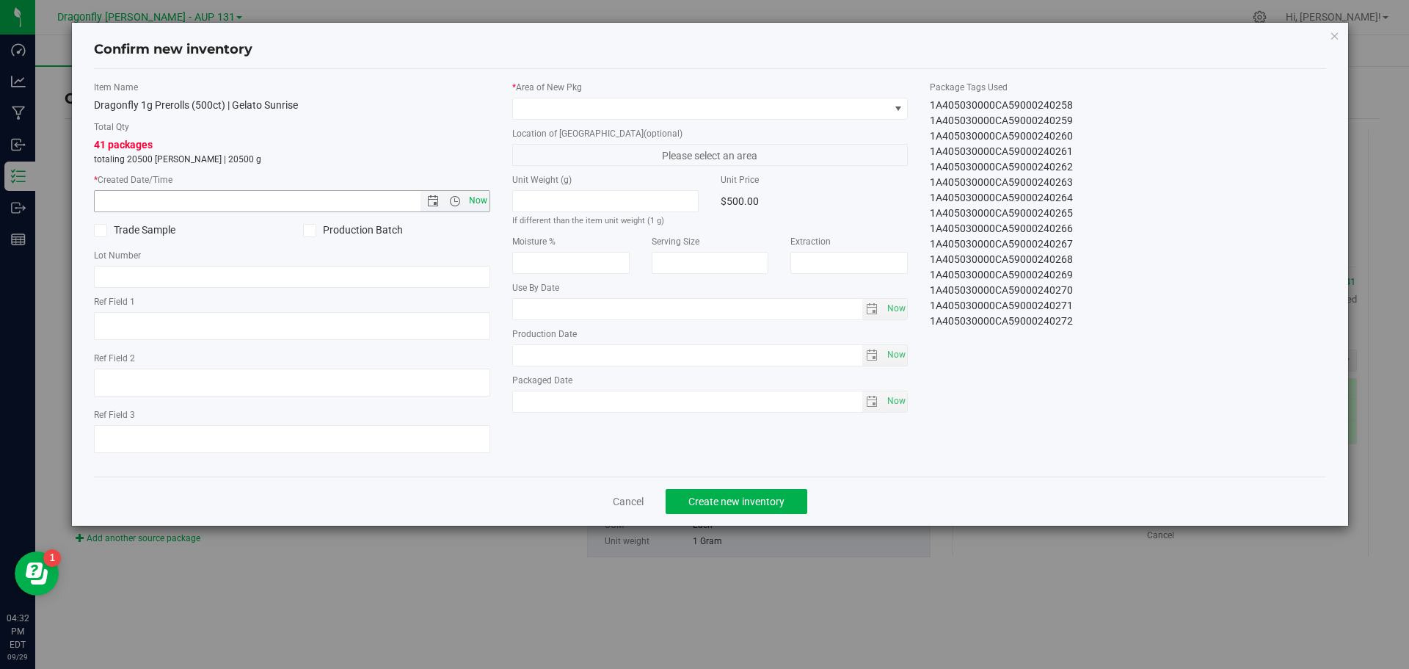
click at [484, 195] on span "Now" at bounding box center [477, 200] width 25 height 21
type input "9/29/2025 4:32 PM"
click at [567, 108] on span at bounding box center [701, 108] width 376 height 21
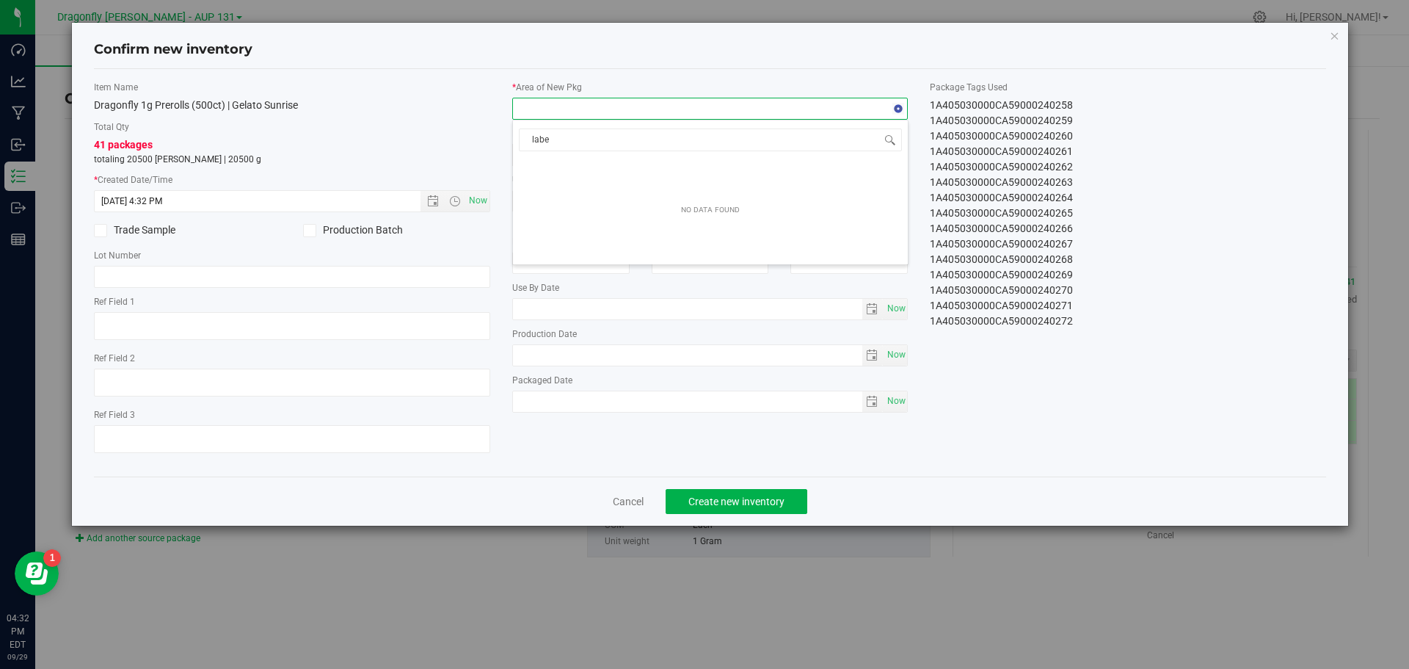
type input "label"
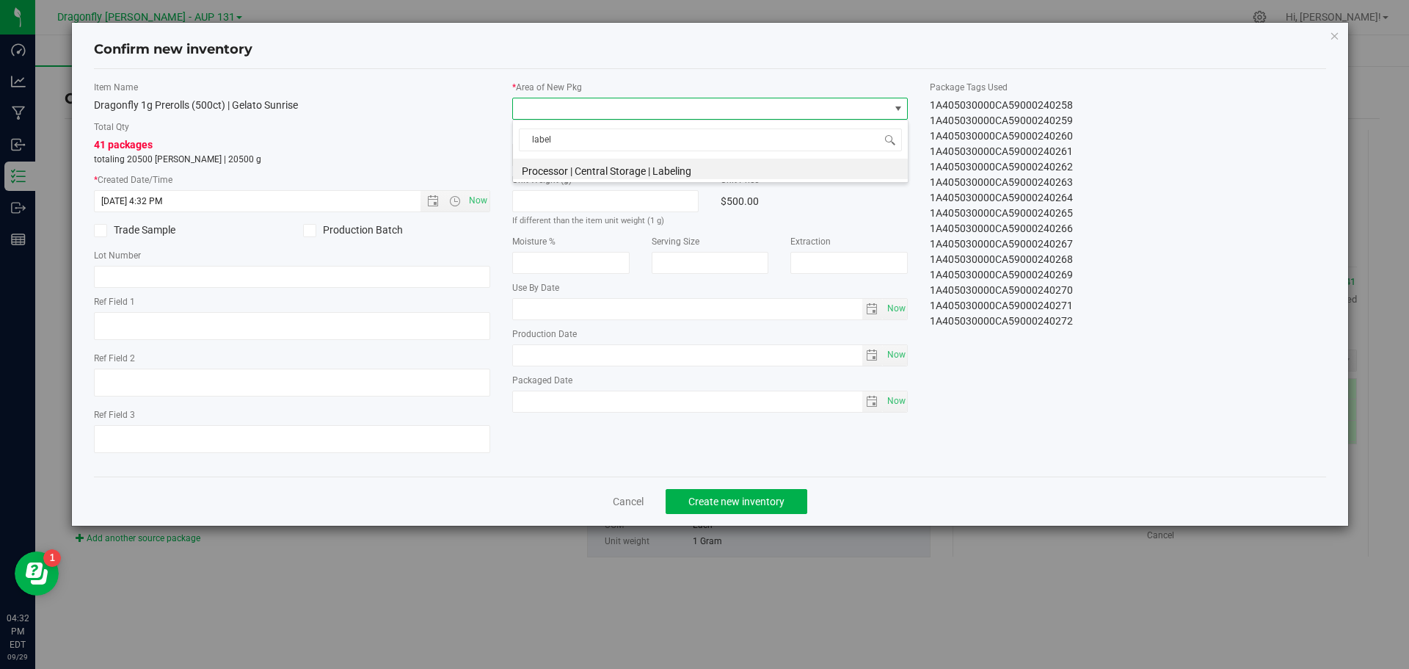
click at [622, 168] on li "Processor | Central Storage | Labeling" at bounding box center [710, 169] width 395 height 21
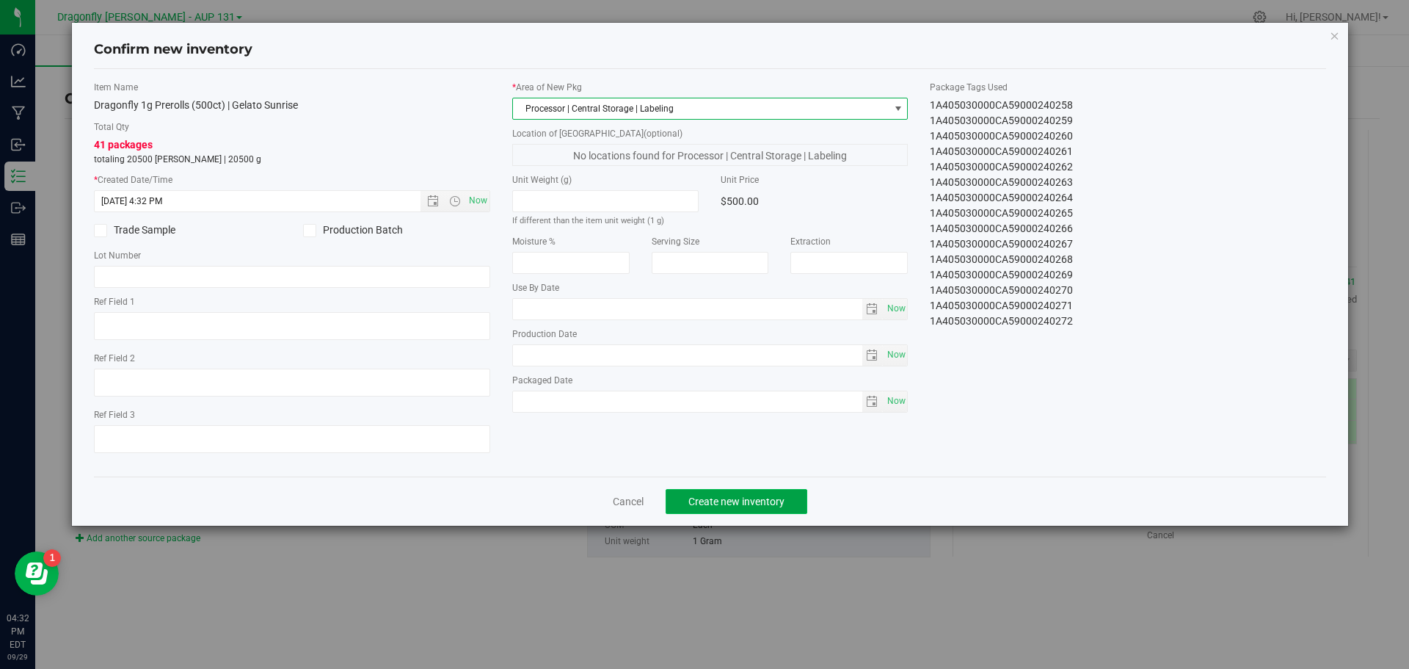
click at [760, 503] on span "Create new inventory" at bounding box center [736, 501] width 96 height 12
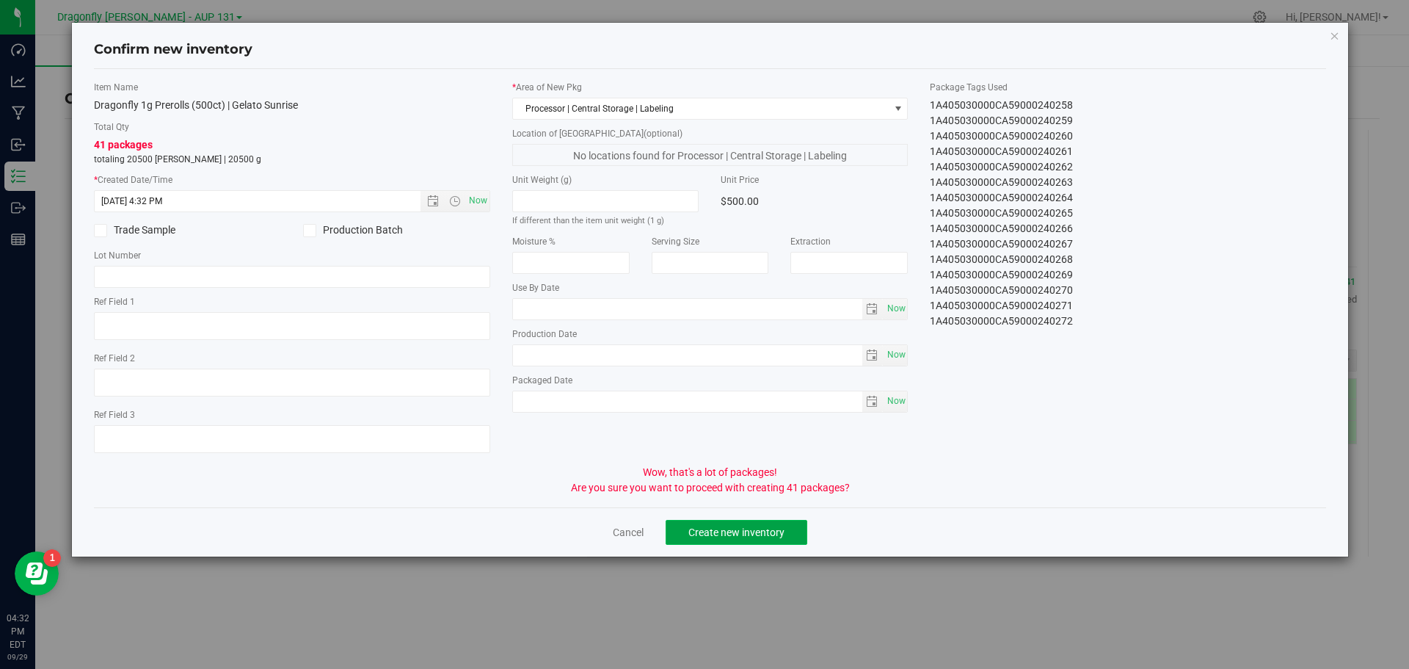
click at [743, 531] on span "Create new inventory" at bounding box center [736, 532] width 96 height 12
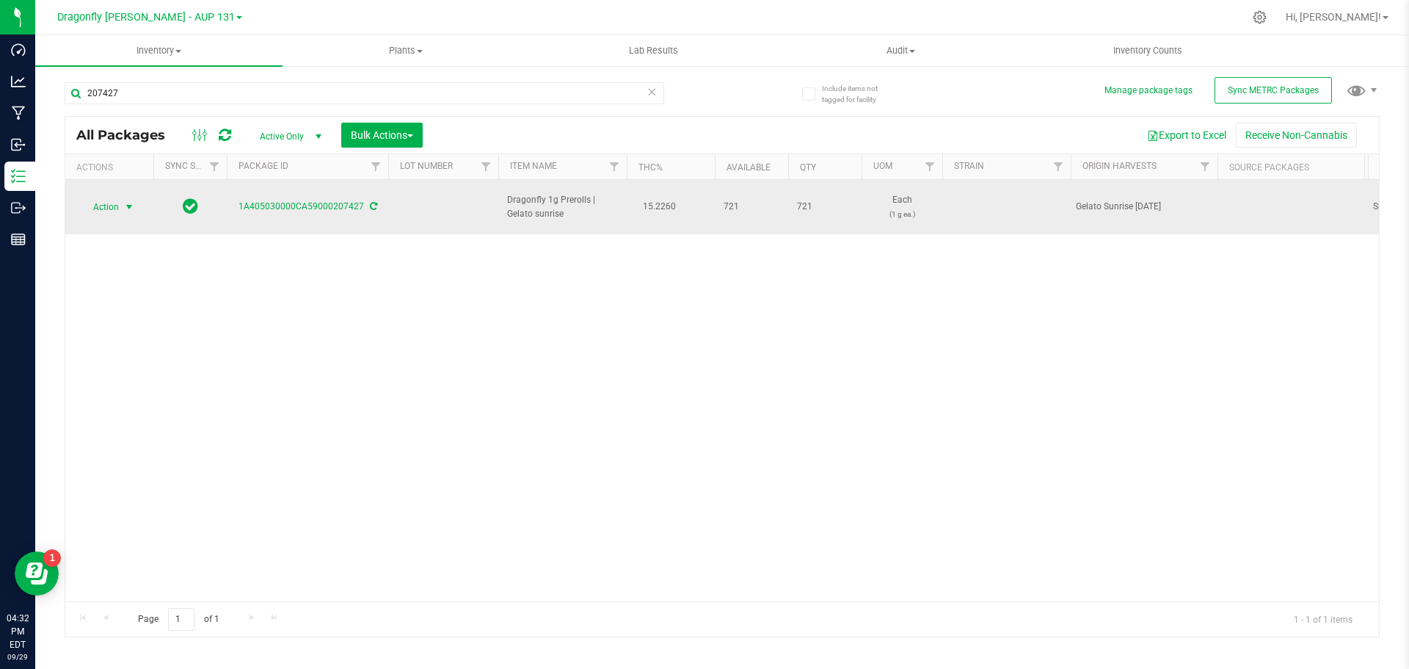
click at [112, 204] on span "Action" at bounding box center [100, 207] width 40 height 21
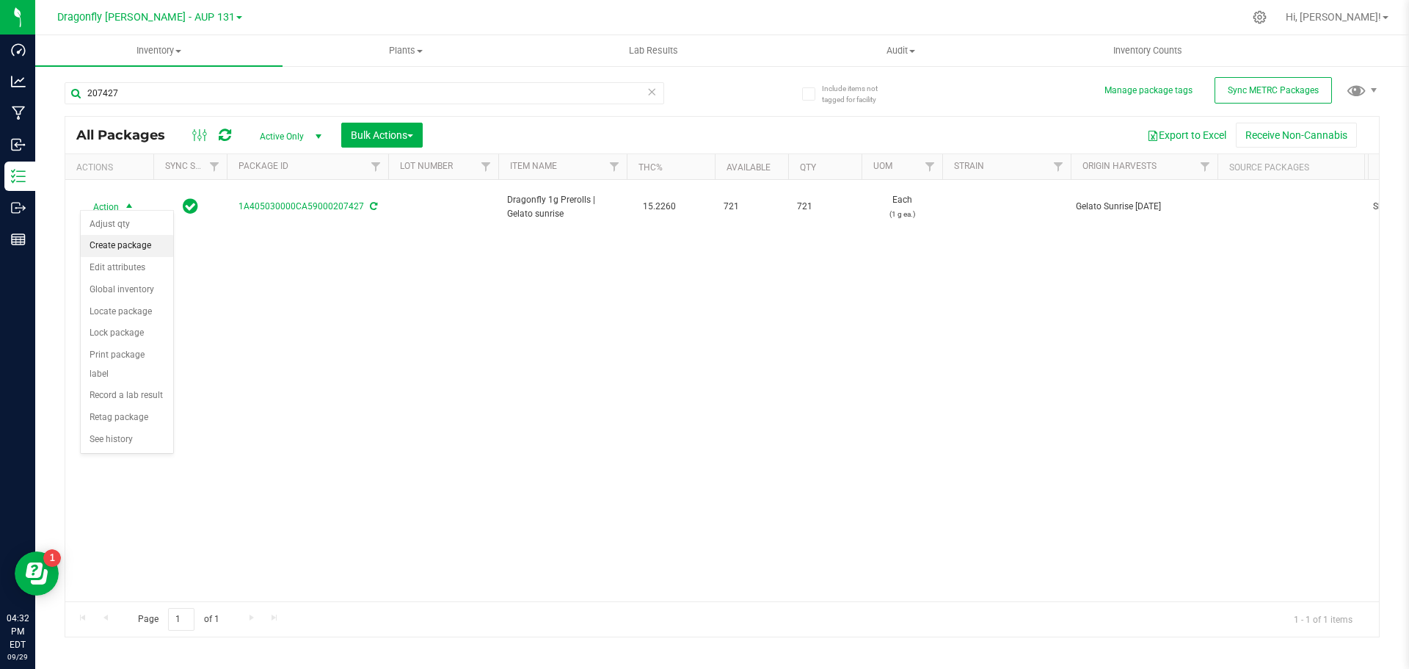
click at [128, 244] on li "Create package" at bounding box center [127, 246] width 92 height 22
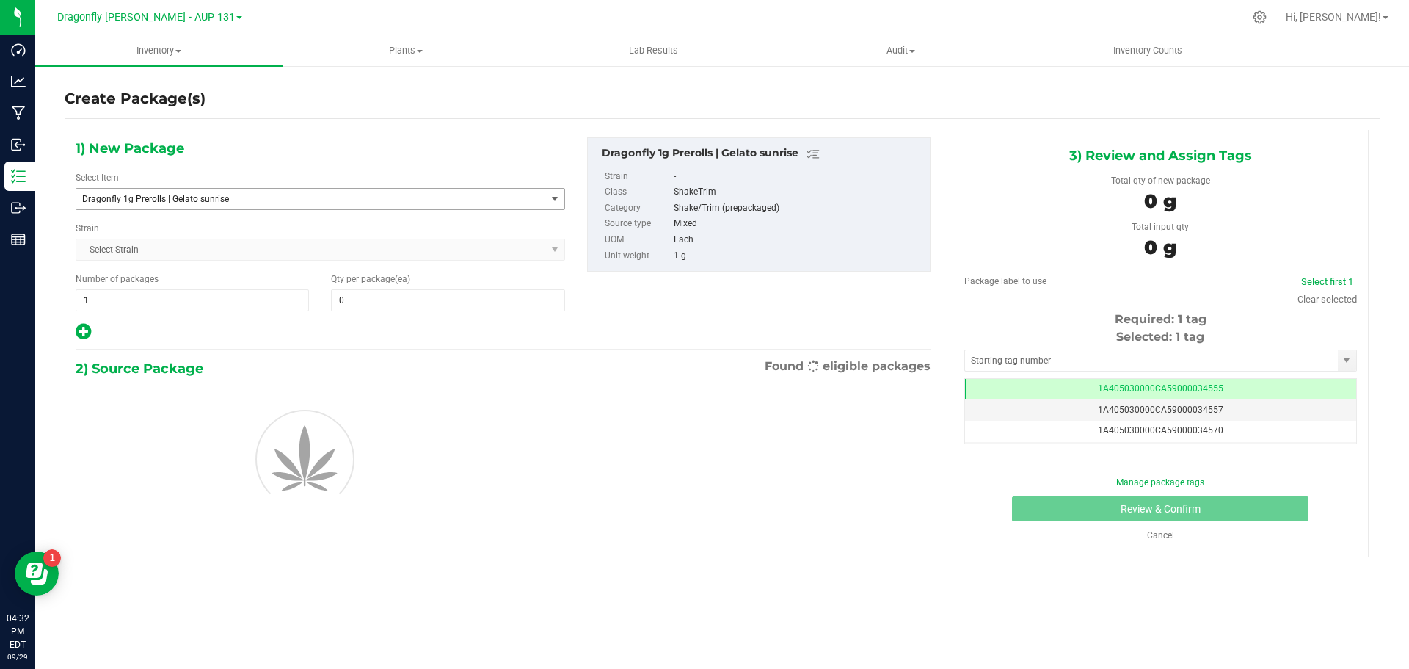
click at [302, 192] on span "Dragonfly 1g Prerolls | Gelato sunrise" at bounding box center [311, 199] width 470 height 21
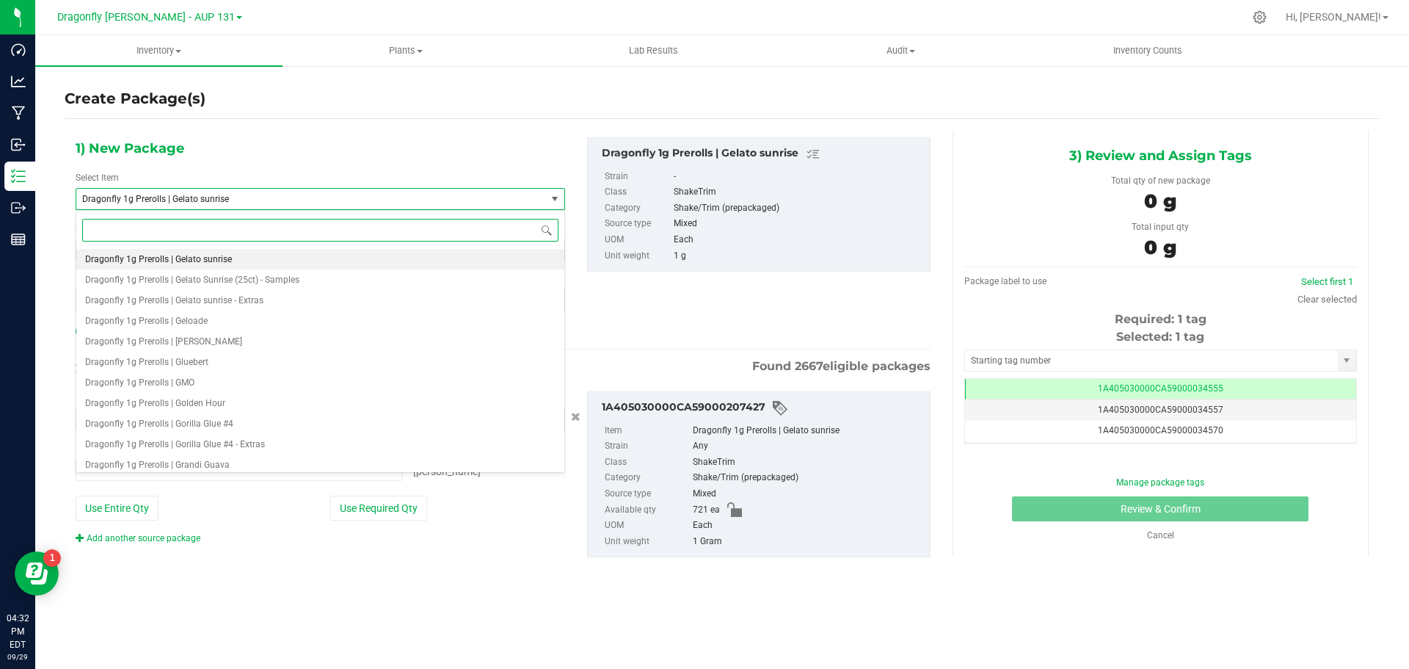
type input "0 ea"
type input "gelato sunrise"
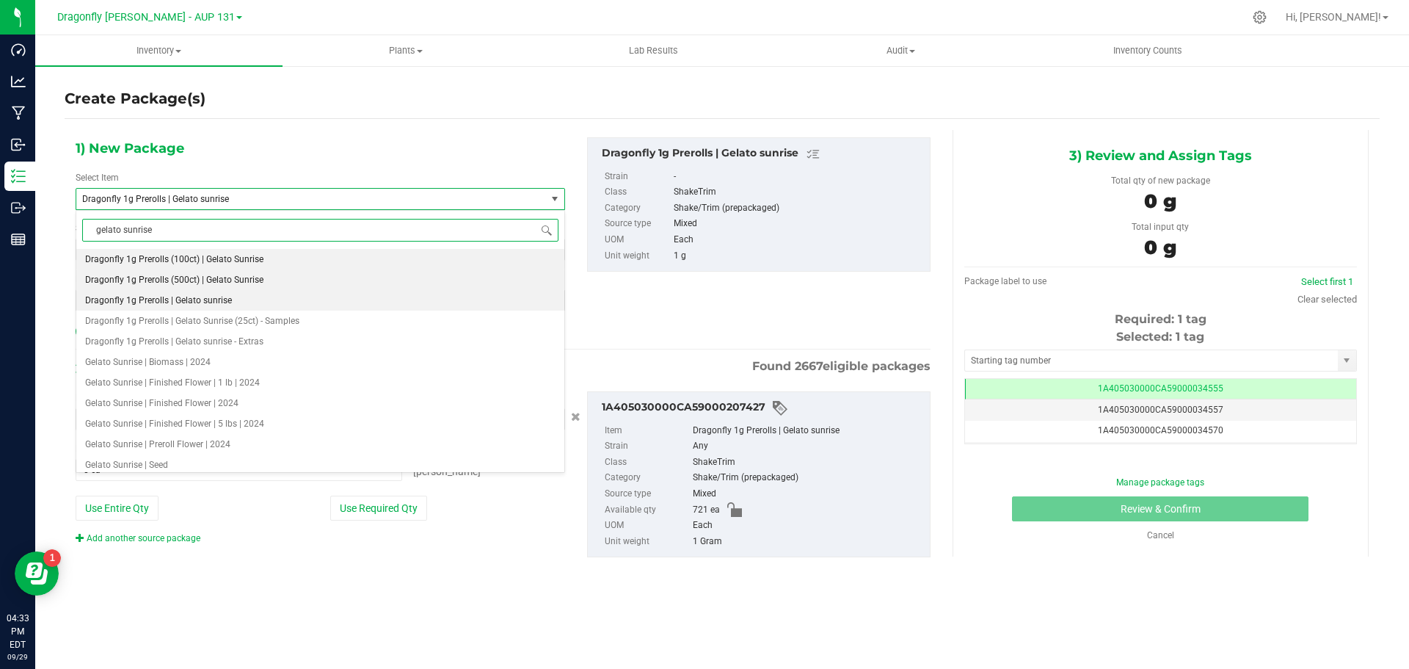
click at [235, 280] on span "Dragonfly 1g Prerolls (500ct) | Gelato Sunrise" at bounding box center [174, 279] width 178 height 10
type input "0"
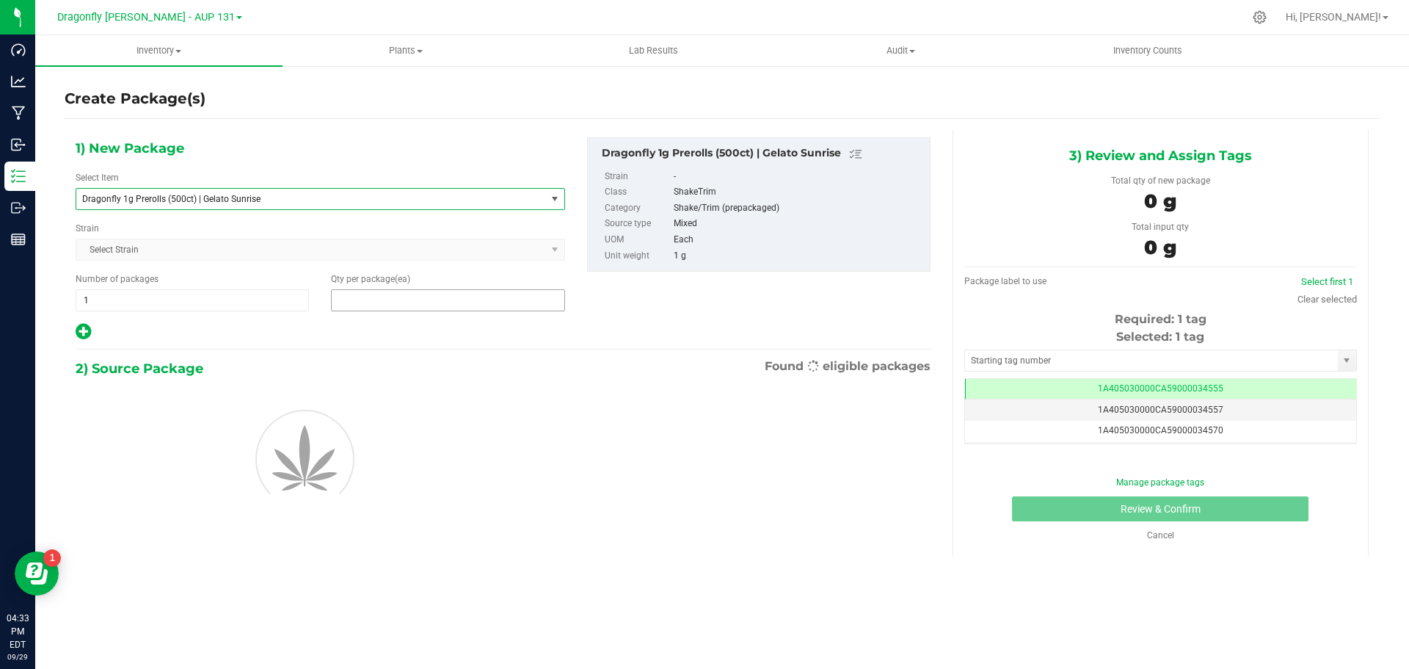
click at [399, 302] on span at bounding box center [447, 300] width 233 height 22
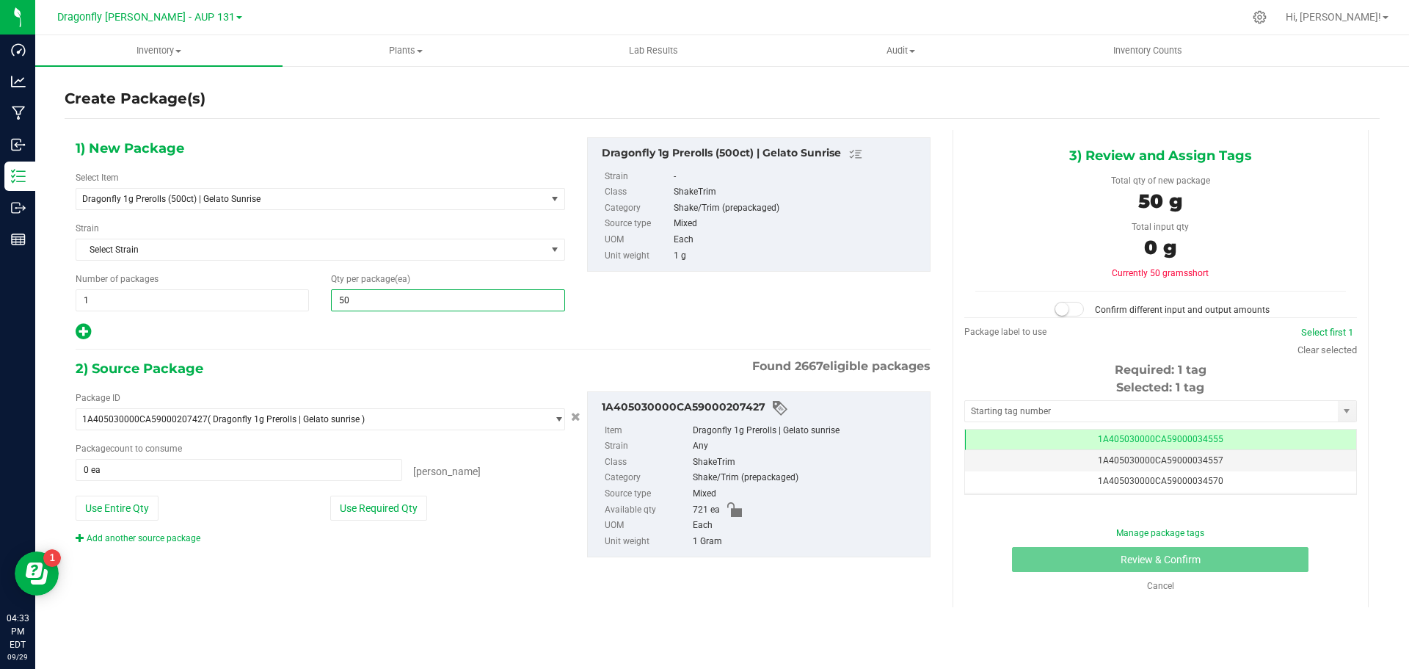
type input "500"
click at [360, 496] on button "Use Required Qty" at bounding box center [378, 507] width 97 height 25
type input "500 ea"
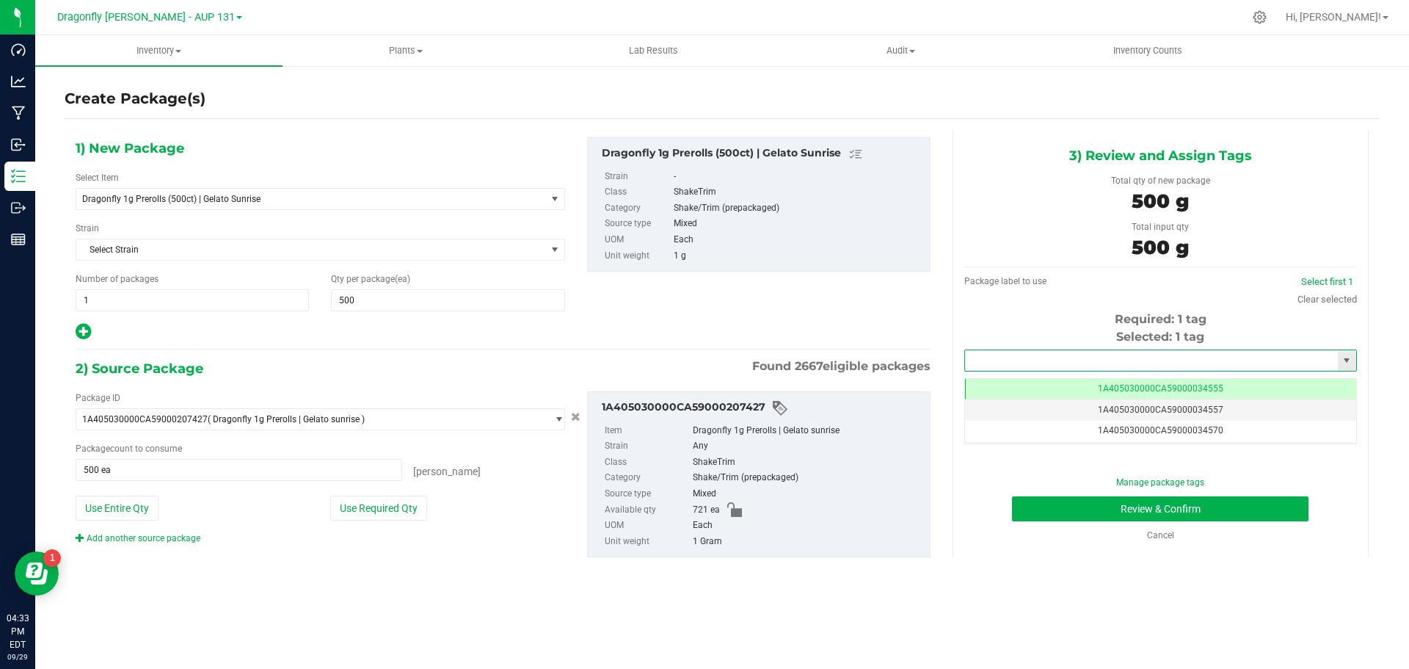
click at [1102, 360] on input "text" at bounding box center [1151, 360] width 373 height 21
click at [1110, 388] on li "1A405030000CA59000144766" at bounding box center [1160, 385] width 391 height 22
type input "1A405030000CA59000144766"
click at [1176, 503] on button "Review & Confirm" at bounding box center [1160, 508] width 296 height 25
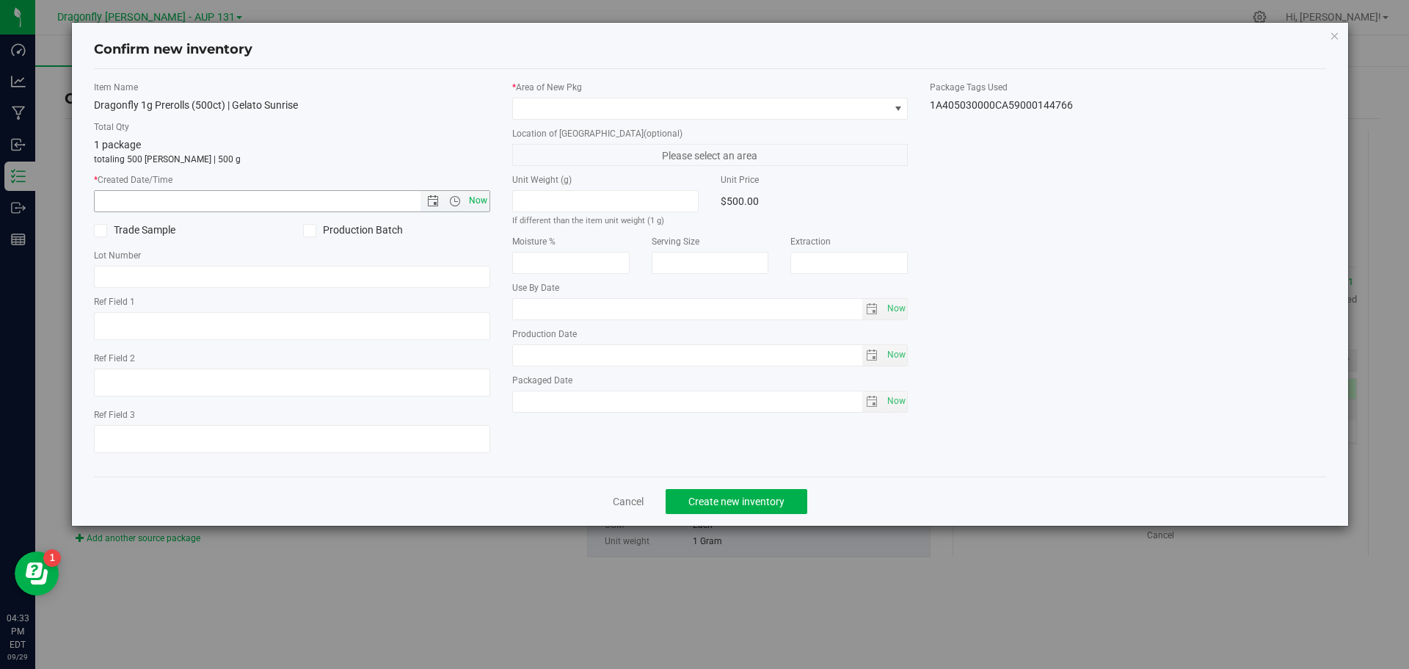
click at [484, 197] on span "Now" at bounding box center [477, 200] width 25 height 21
type input "9/29/2025 4:33 PM"
click at [564, 108] on span at bounding box center [701, 108] width 376 height 21
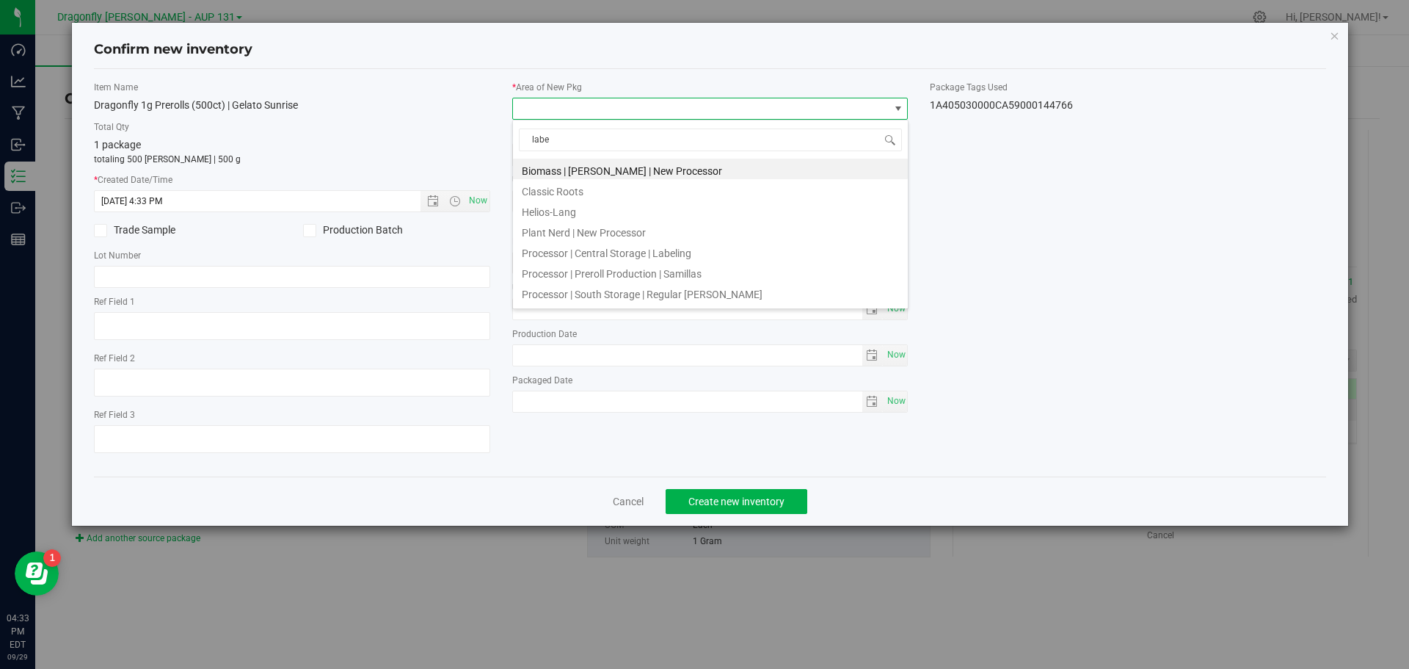
type input "label"
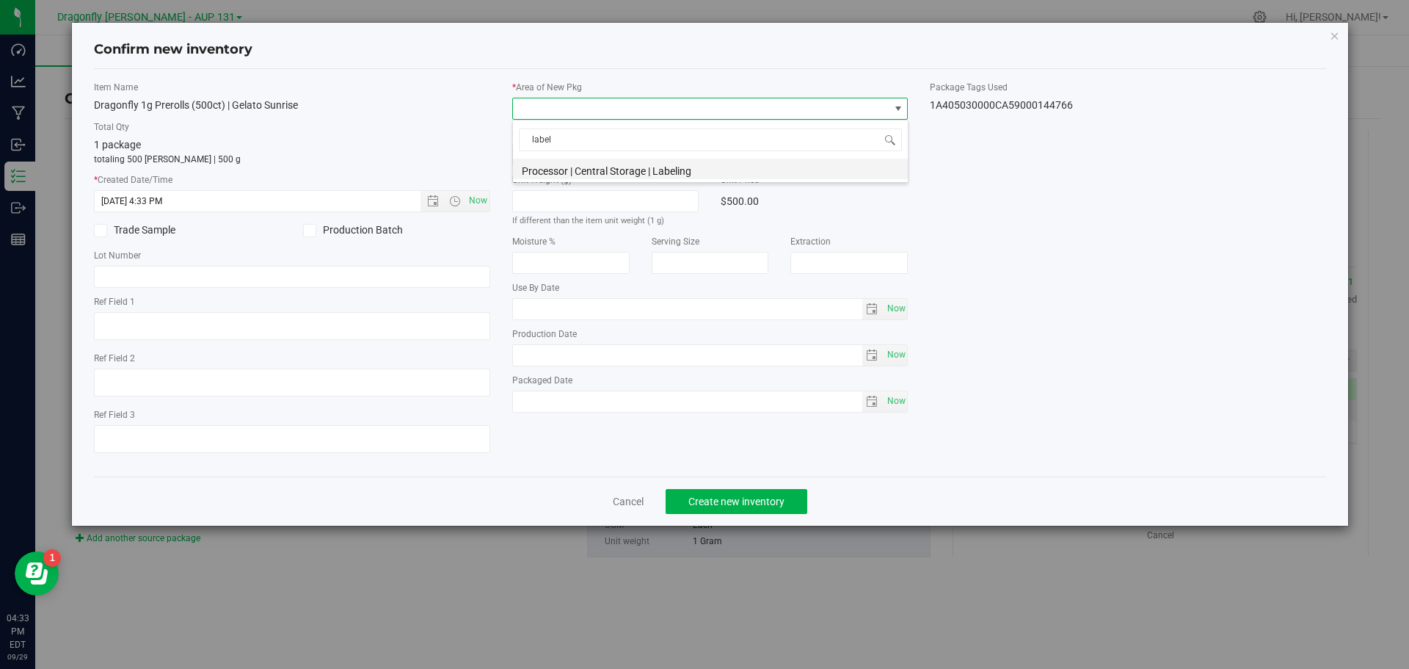
click at [600, 167] on li "Processor | Central Storage | Labeling" at bounding box center [710, 169] width 395 height 21
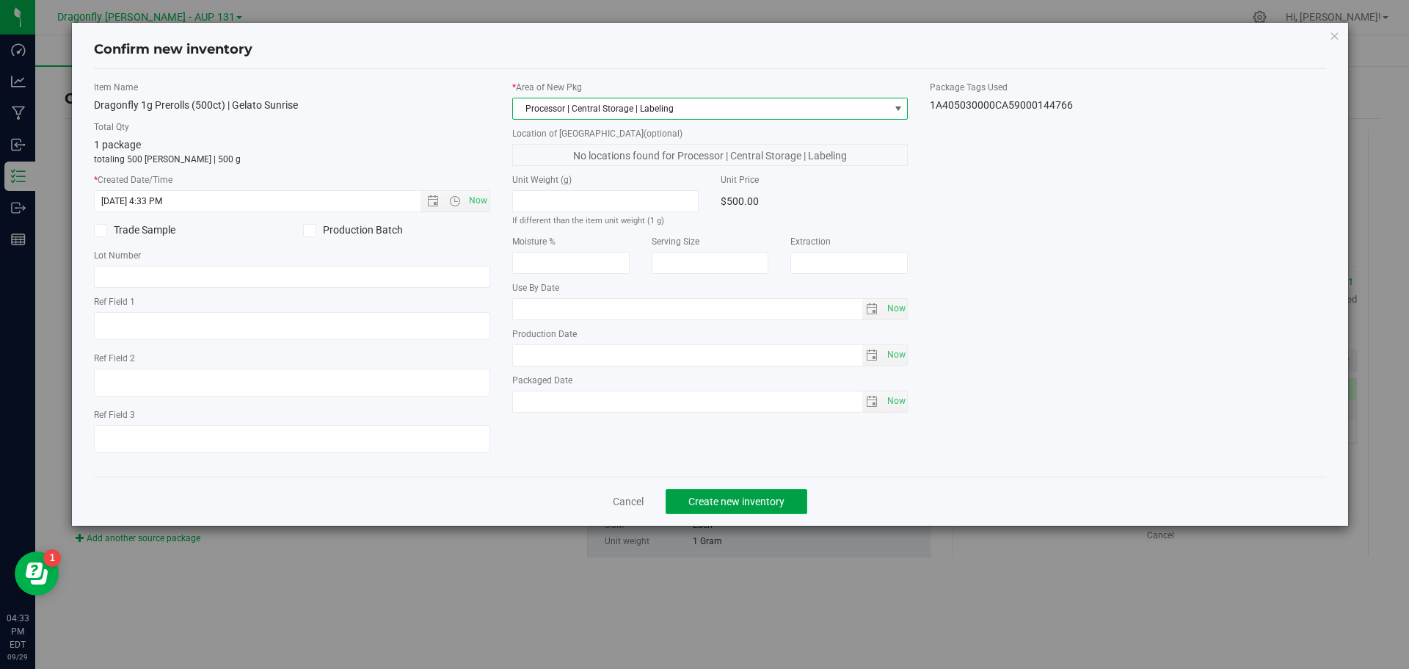
click at [744, 502] on span "Create new inventory" at bounding box center [736, 501] width 96 height 12
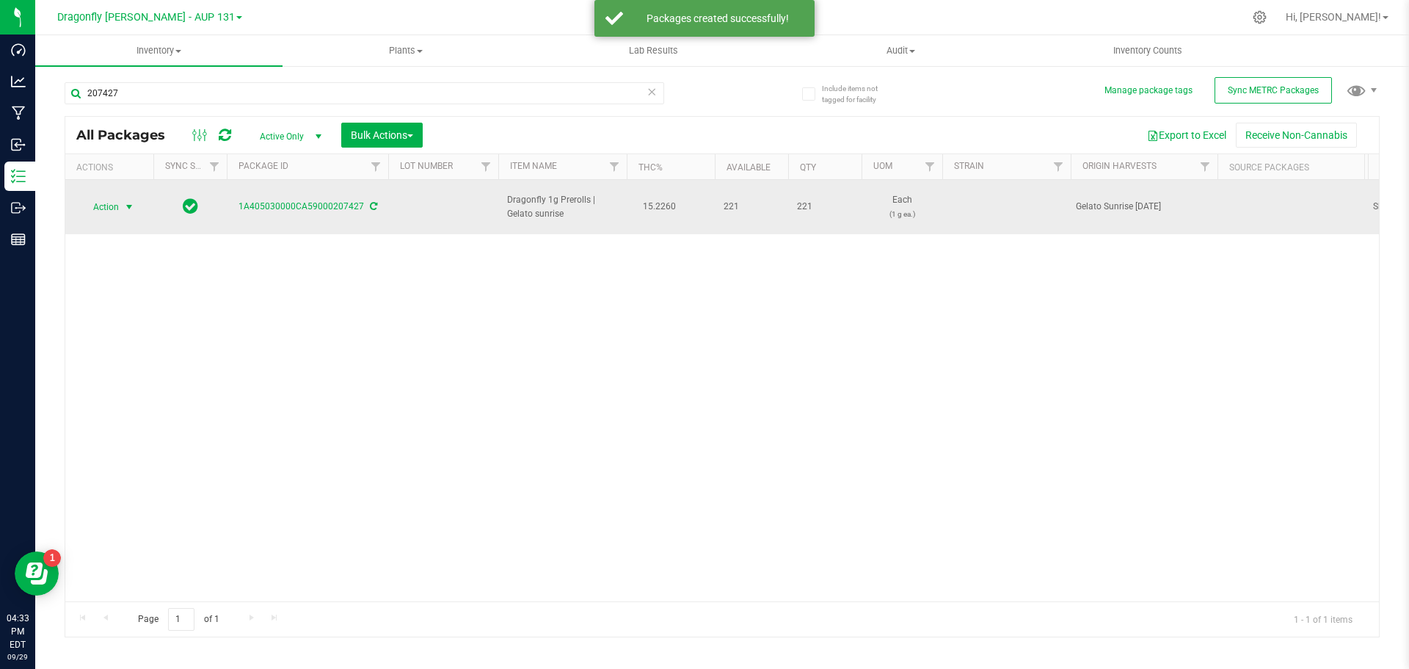
click at [114, 203] on span "Action" at bounding box center [100, 207] width 40 height 21
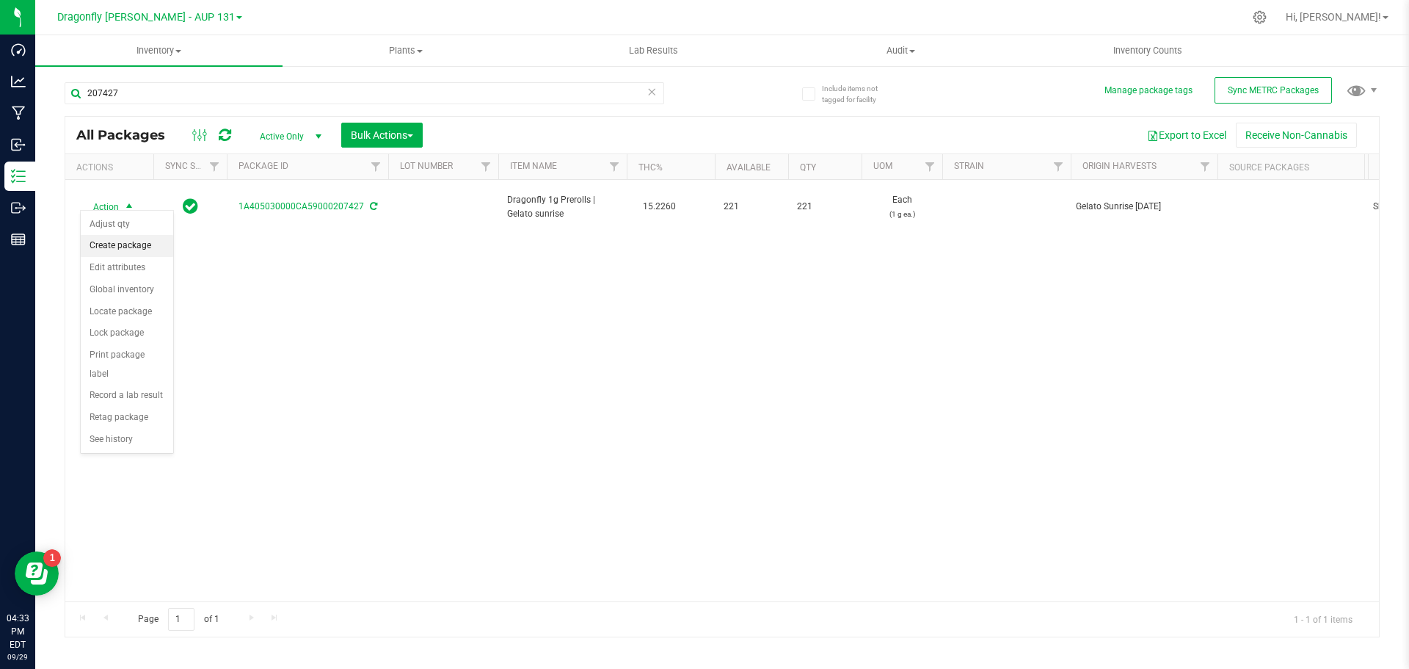
click at [134, 244] on li "Create package" at bounding box center [127, 246] width 92 height 22
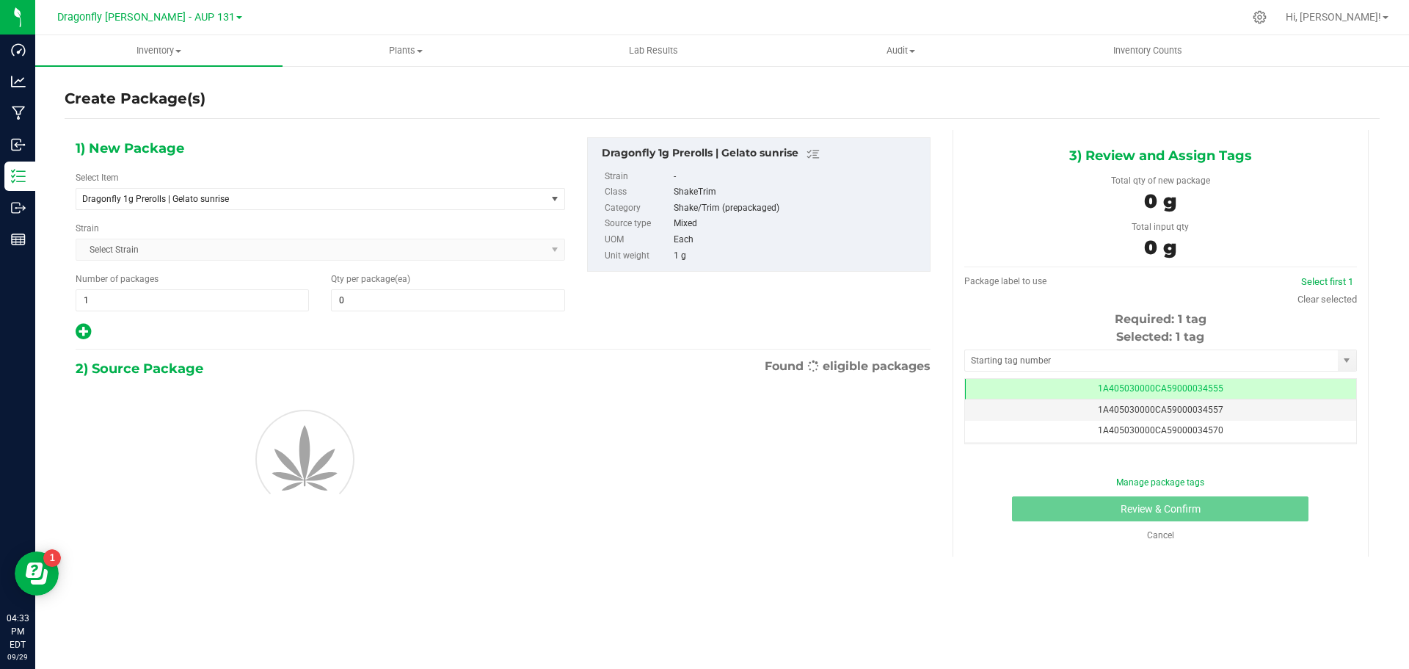
type input "0"
click at [285, 197] on span "Dragonfly 1g Prerolls | Gelato sunrise" at bounding box center [302, 199] width 440 height 10
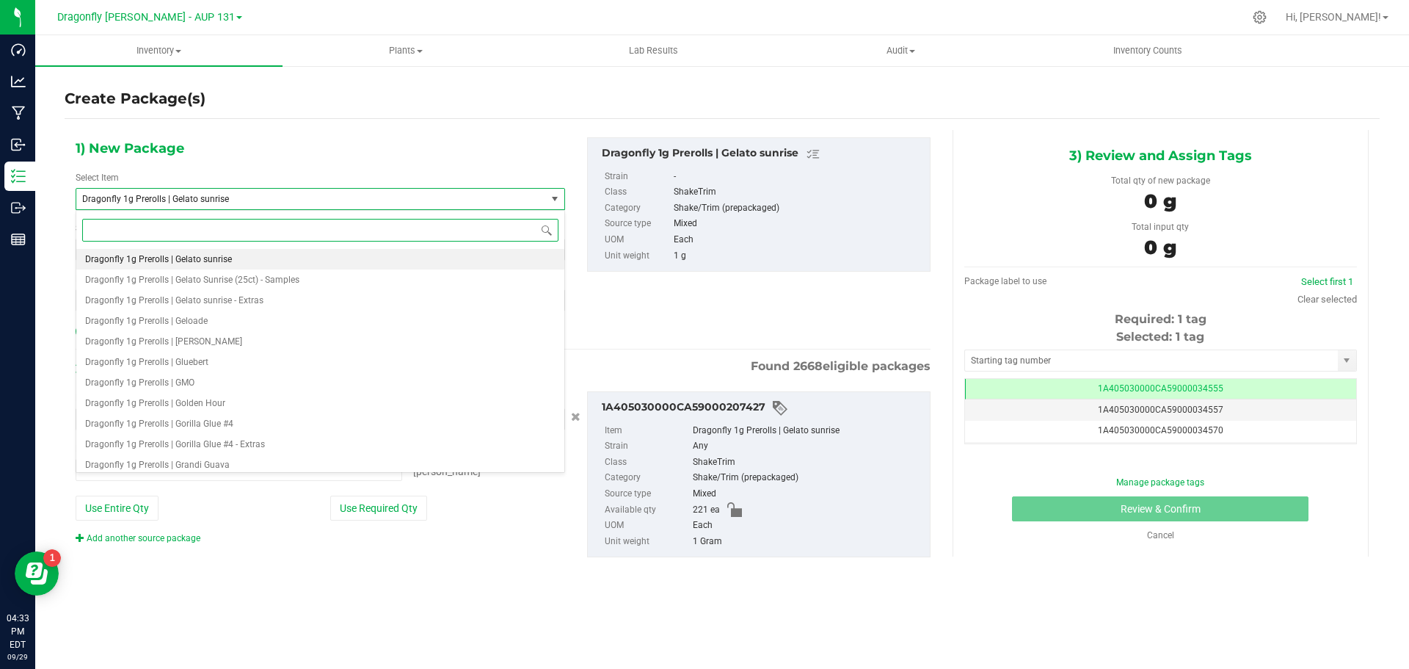
type input "0 ea"
type input "gelato sunrise"
click at [249, 255] on span "Dragonfly 1g Prerolls (100ct) | Gelato Sunrise" at bounding box center [174, 259] width 178 height 10
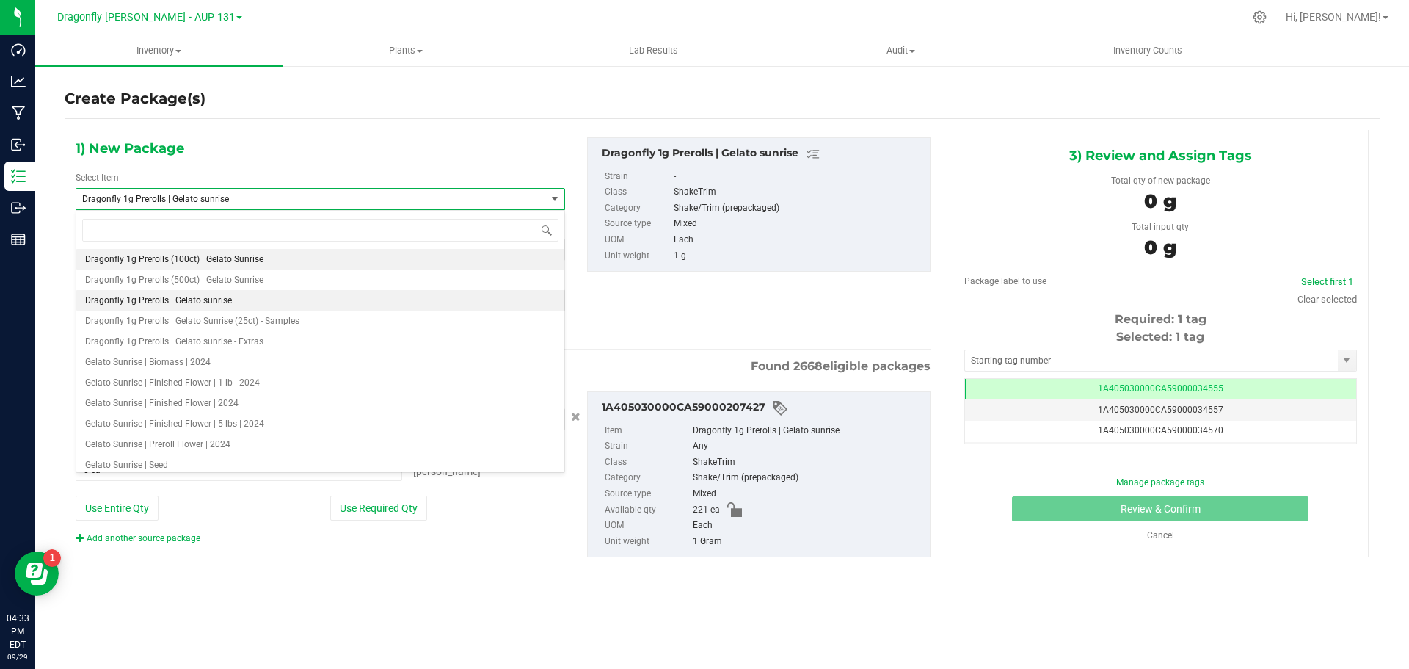
type input "0"
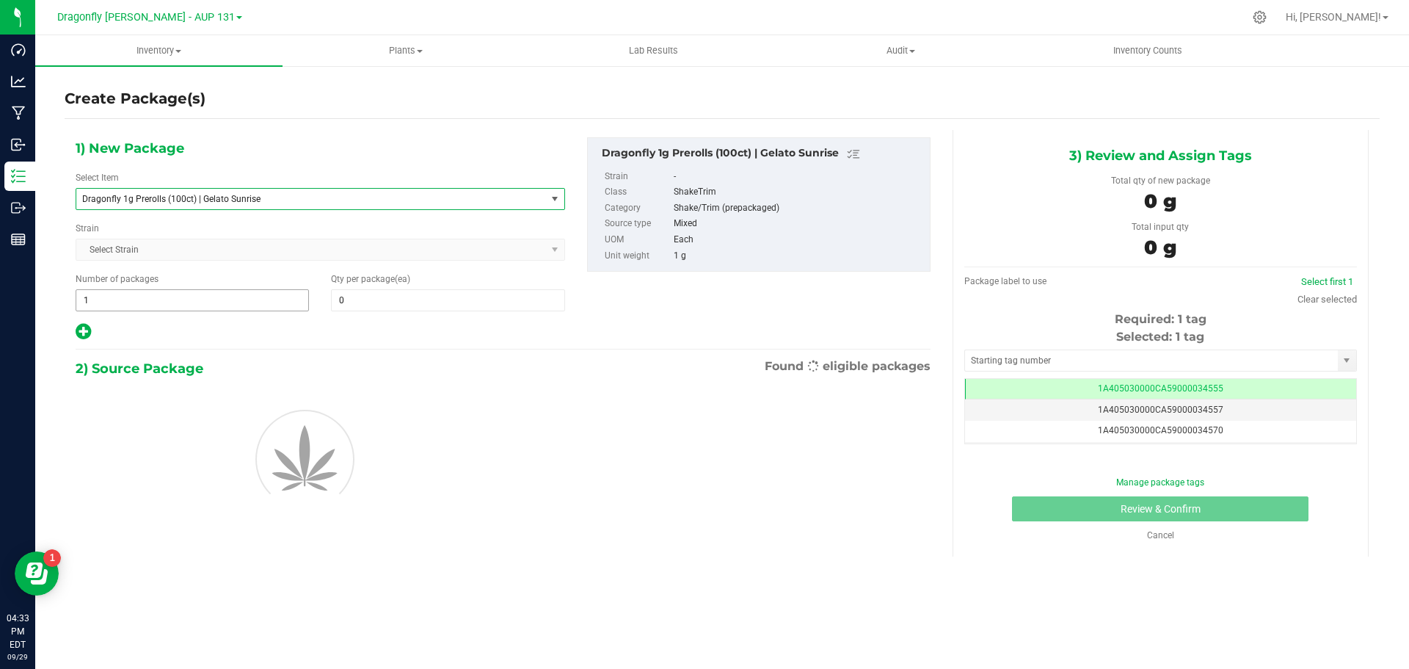
click at [260, 297] on span "1 1" at bounding box center [192, 300] width 233 height 22
click at [260, 297] on input "1" at bounding box center [192, 300] width 232 height 21
type input "2"
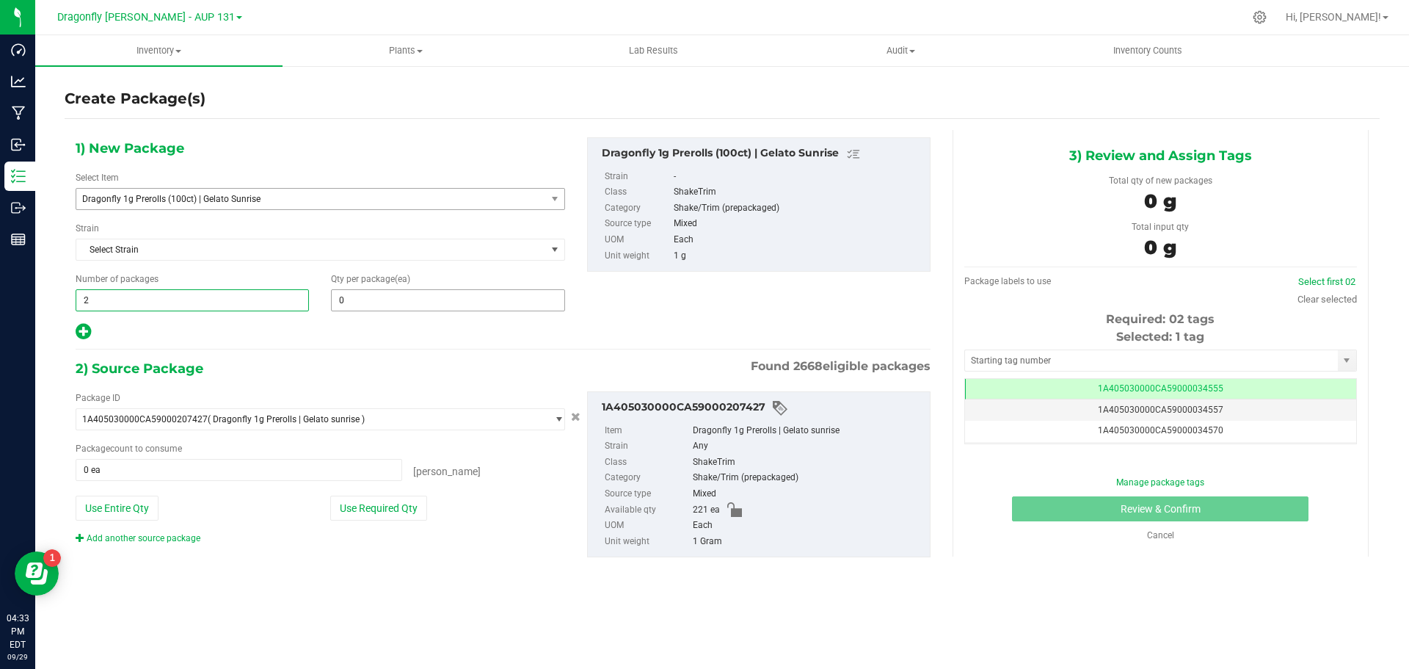
type input "2"
click at [406, 301] on span at bounding box center [447, 300] width 233 height 22
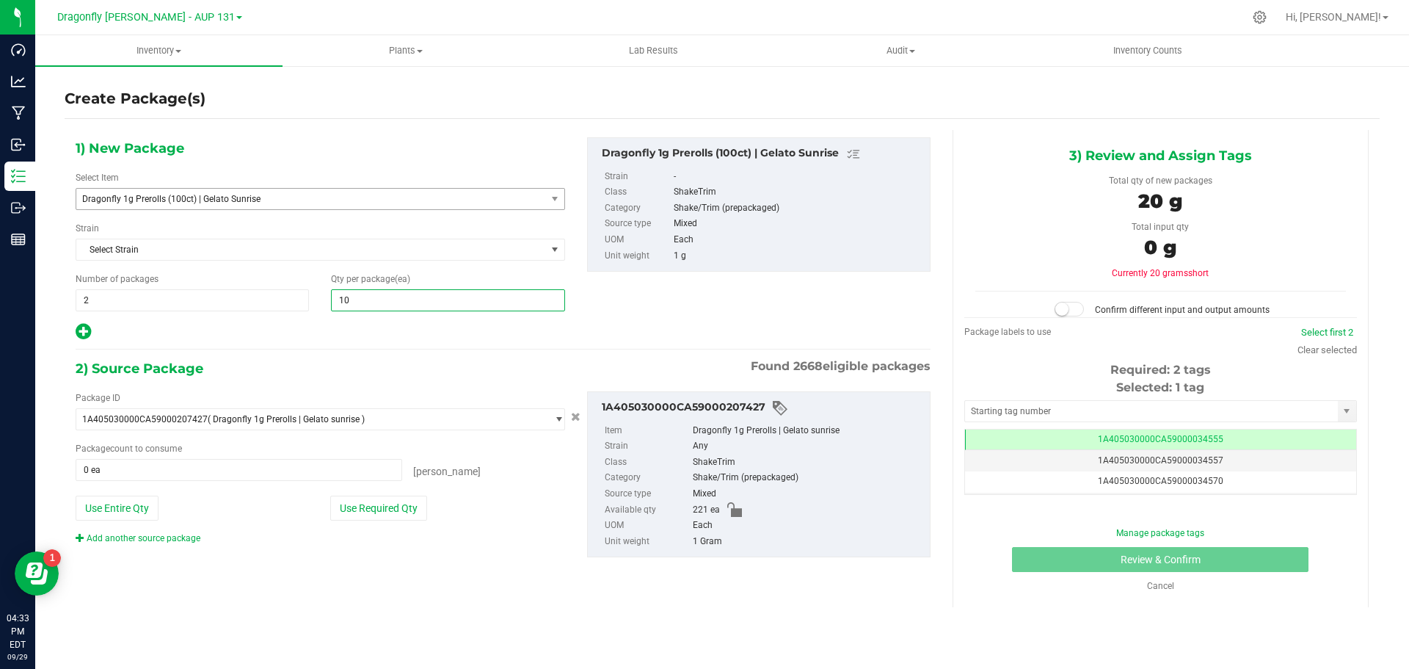
type input "100"
click at [396, 499] on button "Use Required Qty" at bounding box center [378, 507] width 97 height 25
type input "200 ea"
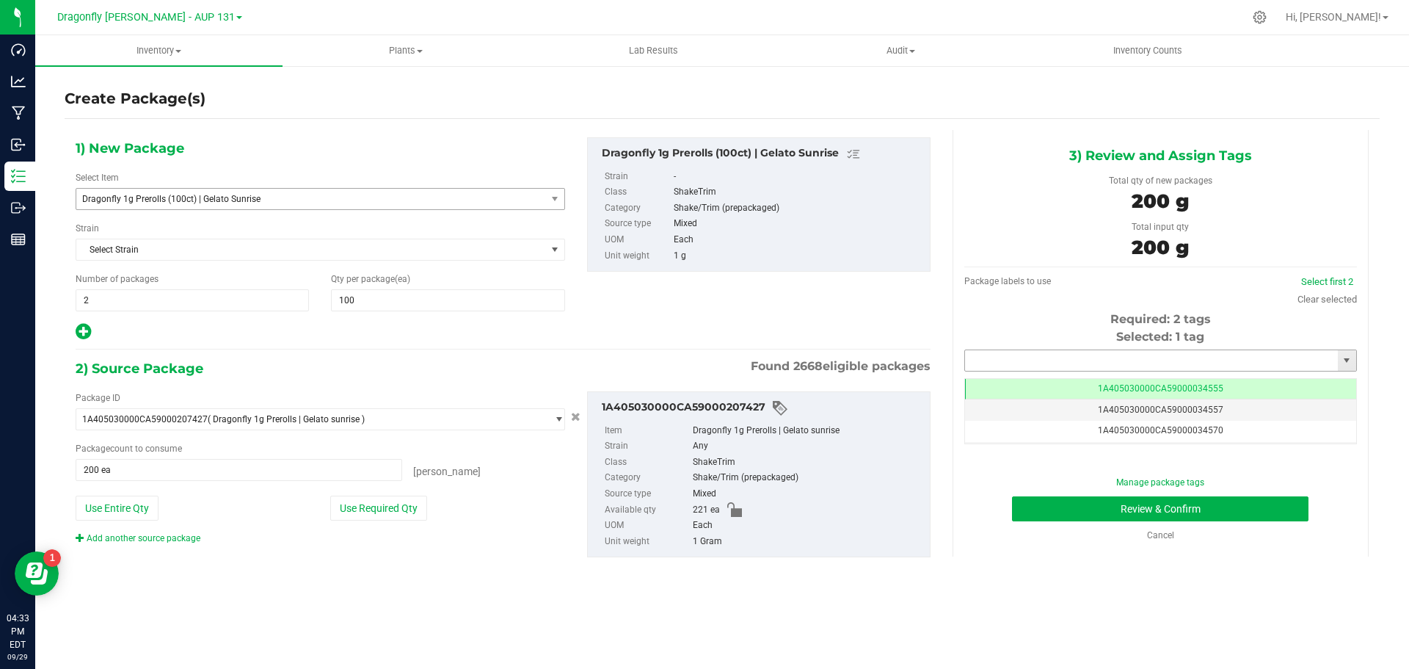
click at [1054, 364] on input "text" at bounding box center [1151, 360] width 373 height 21
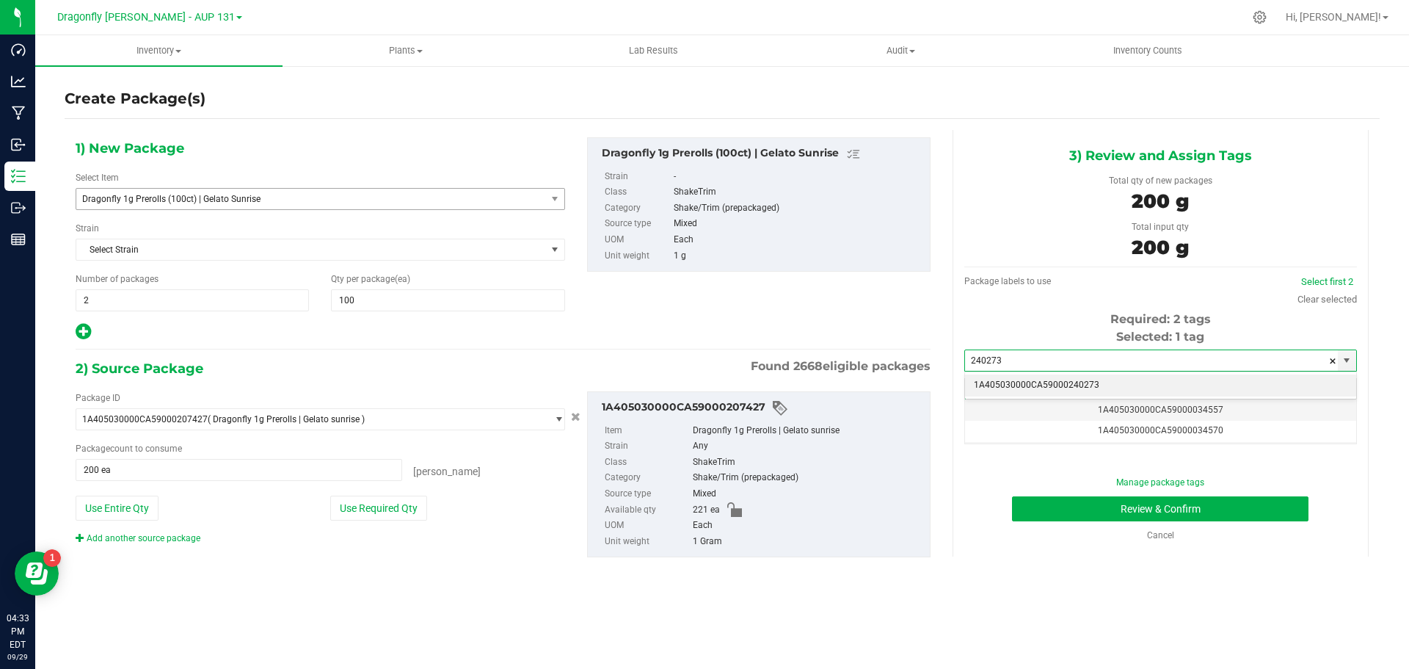
click at [1082, 378] on li "1A405030000CA59000240273" at bounding box center [1160, 385] width 391 height 22
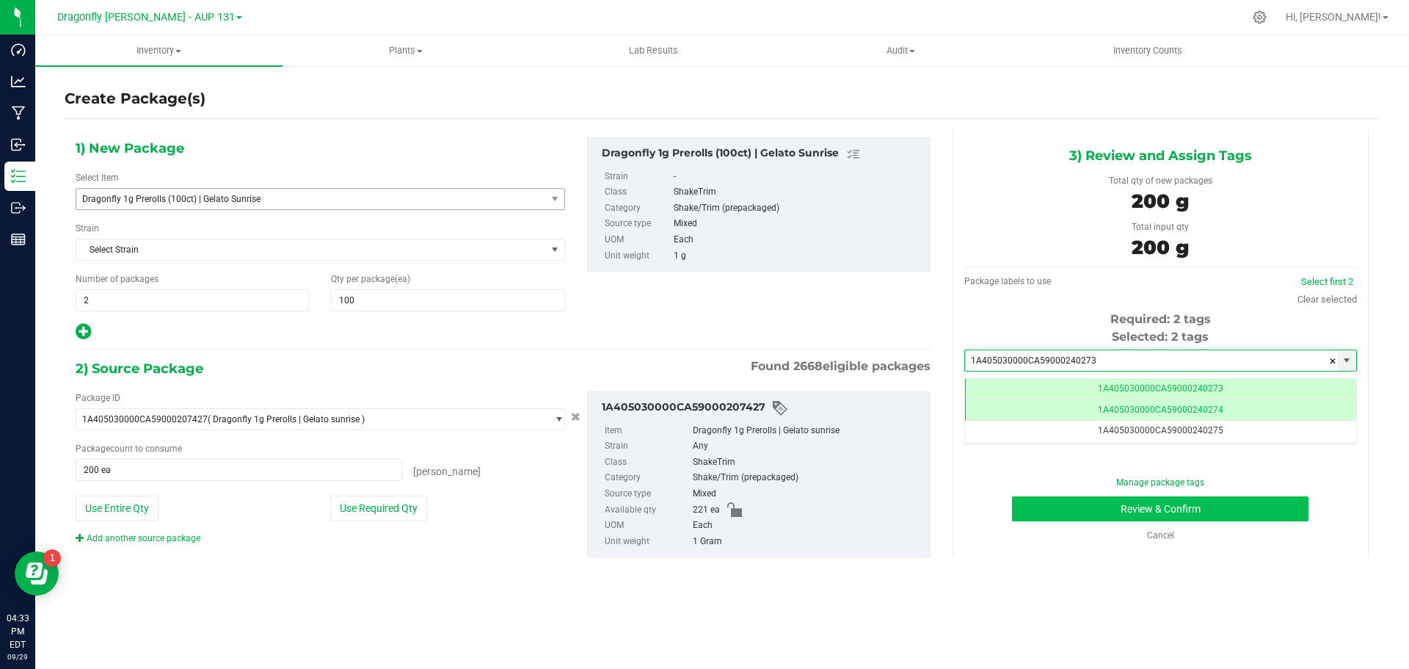
type input "1A405030000CA59000240273"
click at [1161, 501] on button "Review & Confirm" at bounding box center [1160, 508] width 296 height 25
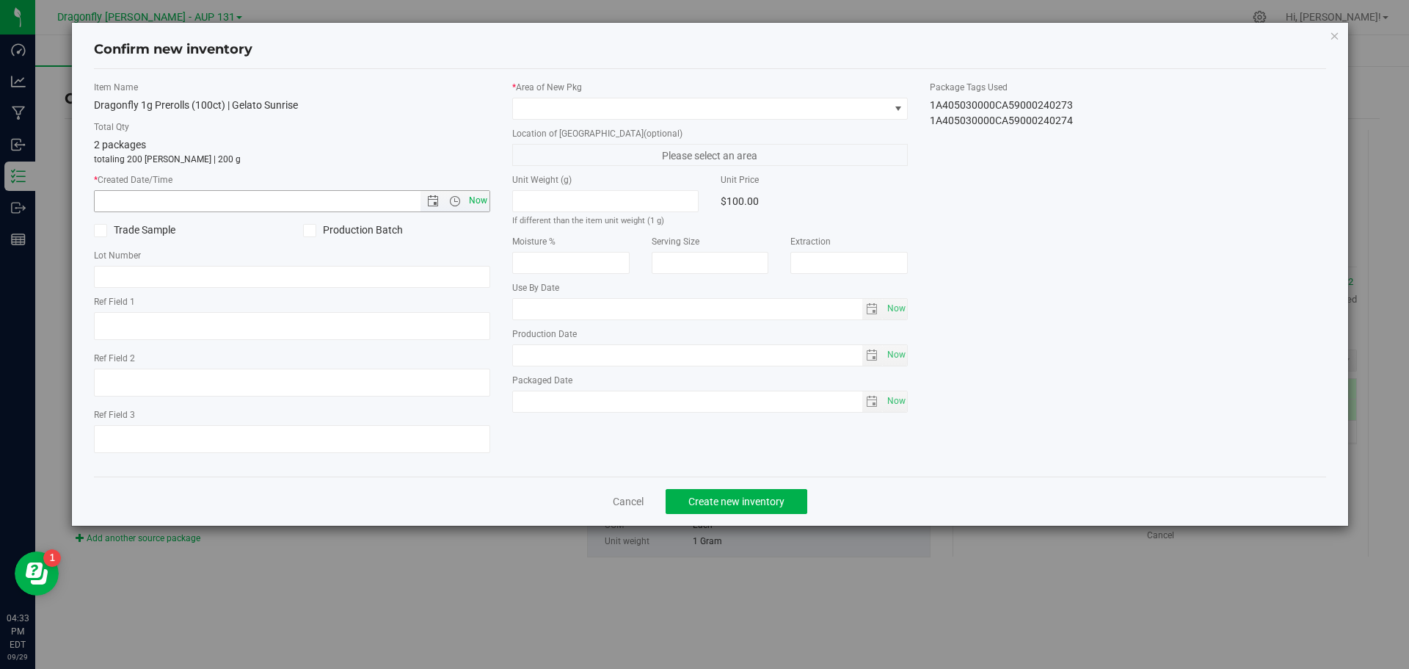
click at [481, 194] on span "Now" at bounding box center [477, 200] width 25 height 21
type input "9/29/2025 4:33 PM"
click at [589, 105] on span at bounding box center [701, 108] width 376 height 21
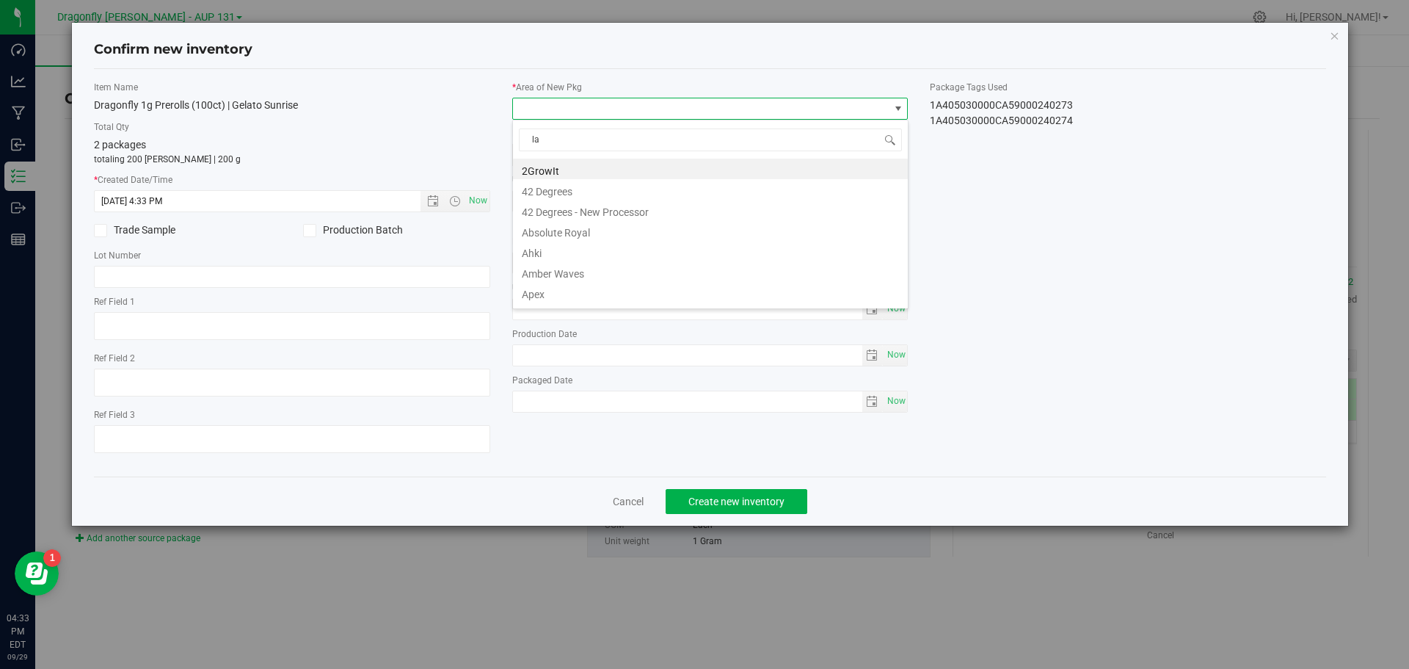
type input "lab"
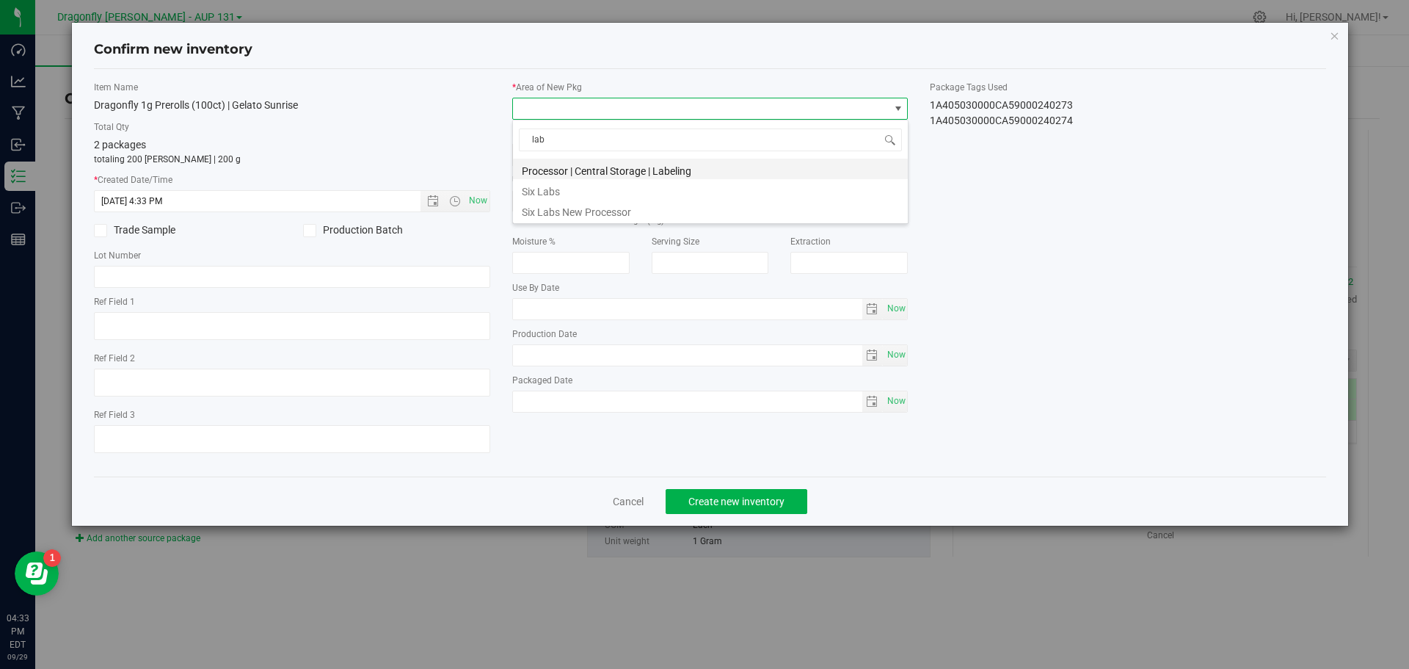
click at [620, 161] on li "Processor | Central Storage | Labeling" at bounding box center [710, 169] width 395 height 21
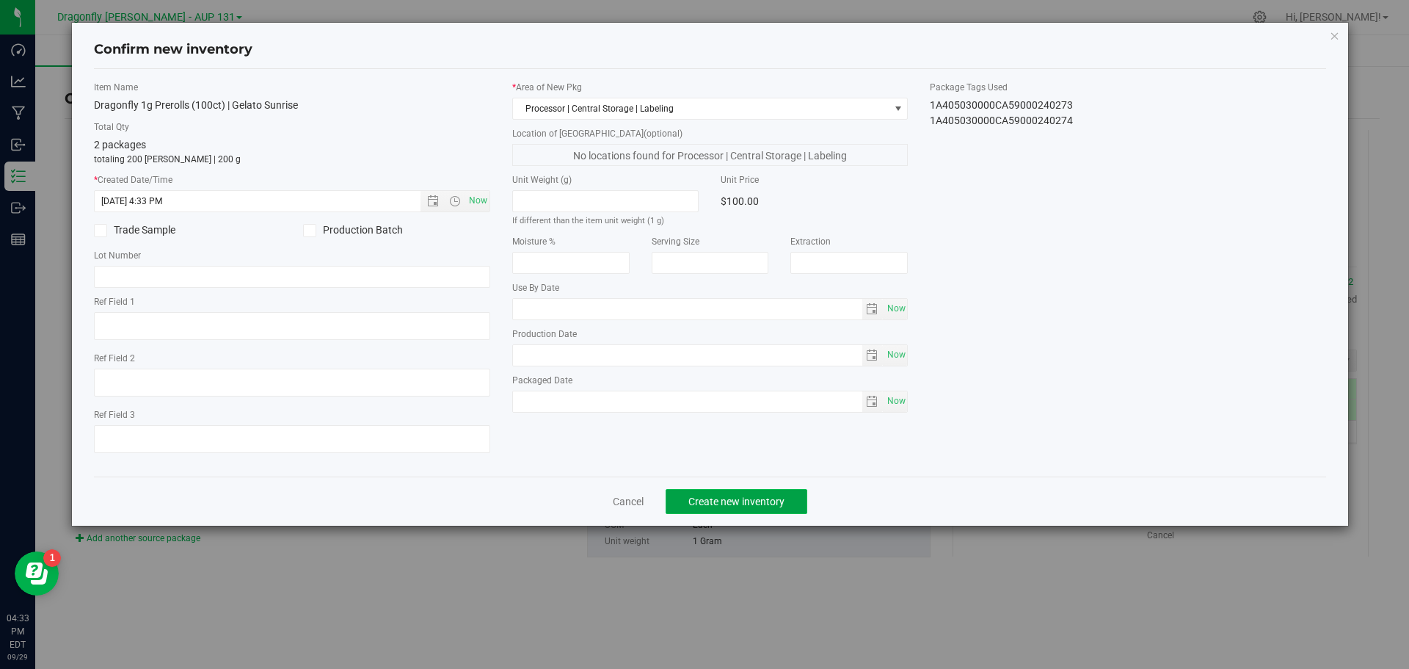
click at [710, 501] on span "Create new inventory" at bounding box center [736, 501] width 96 height 12
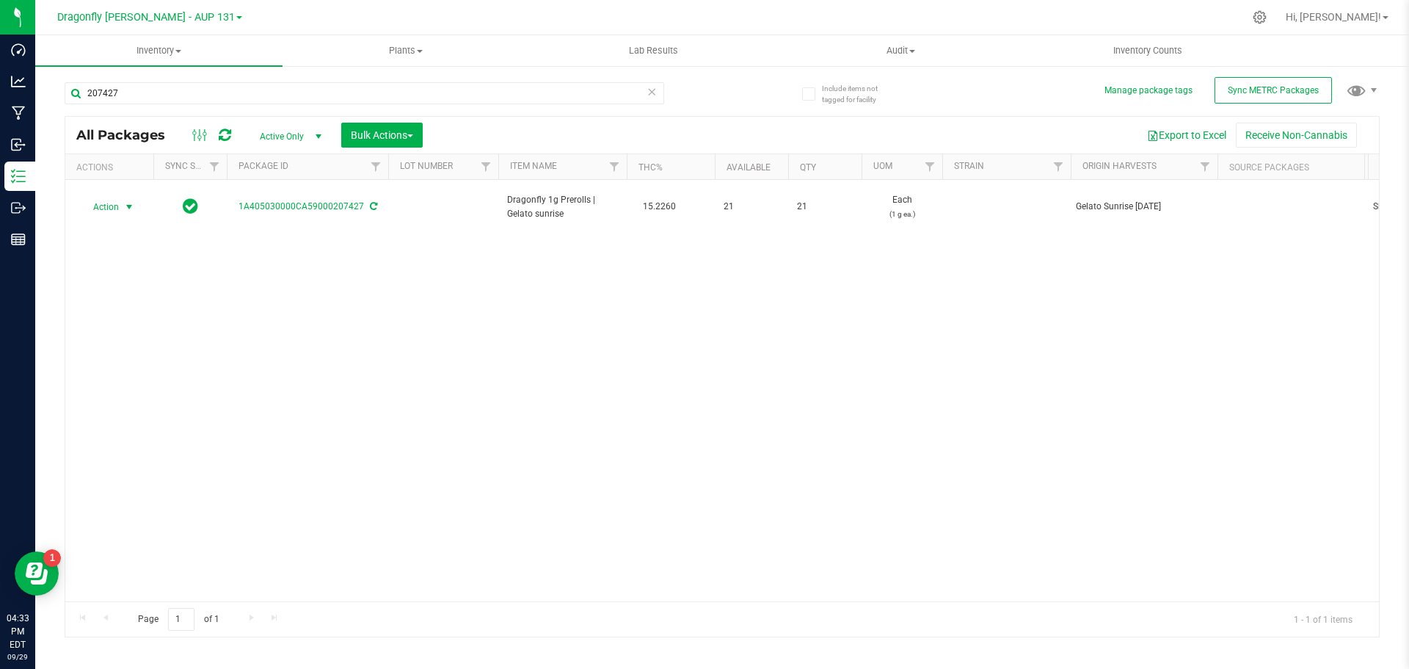
click at [119, 201] on span "Action" at bounding box center [100, 207] width 40 height 21
click at [138, 236] on li "Create package" at bounding box center [127, 246] width 92 height 22
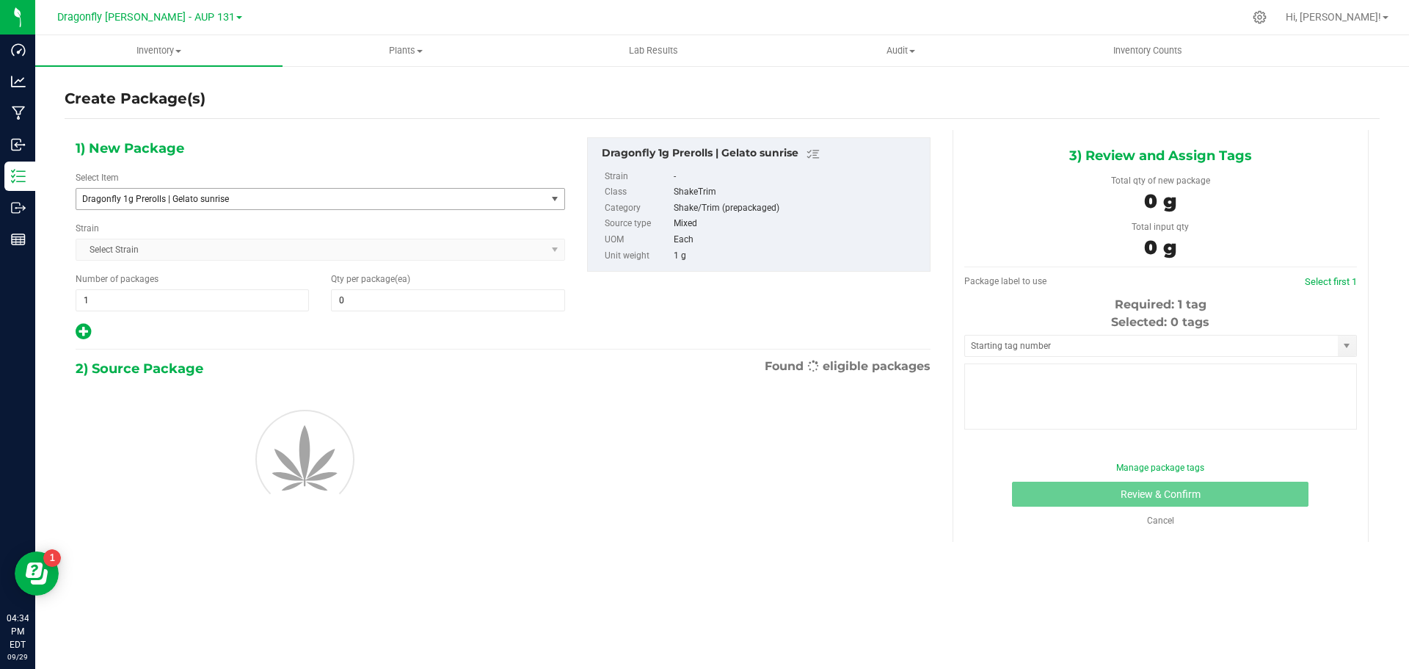
type input "0"
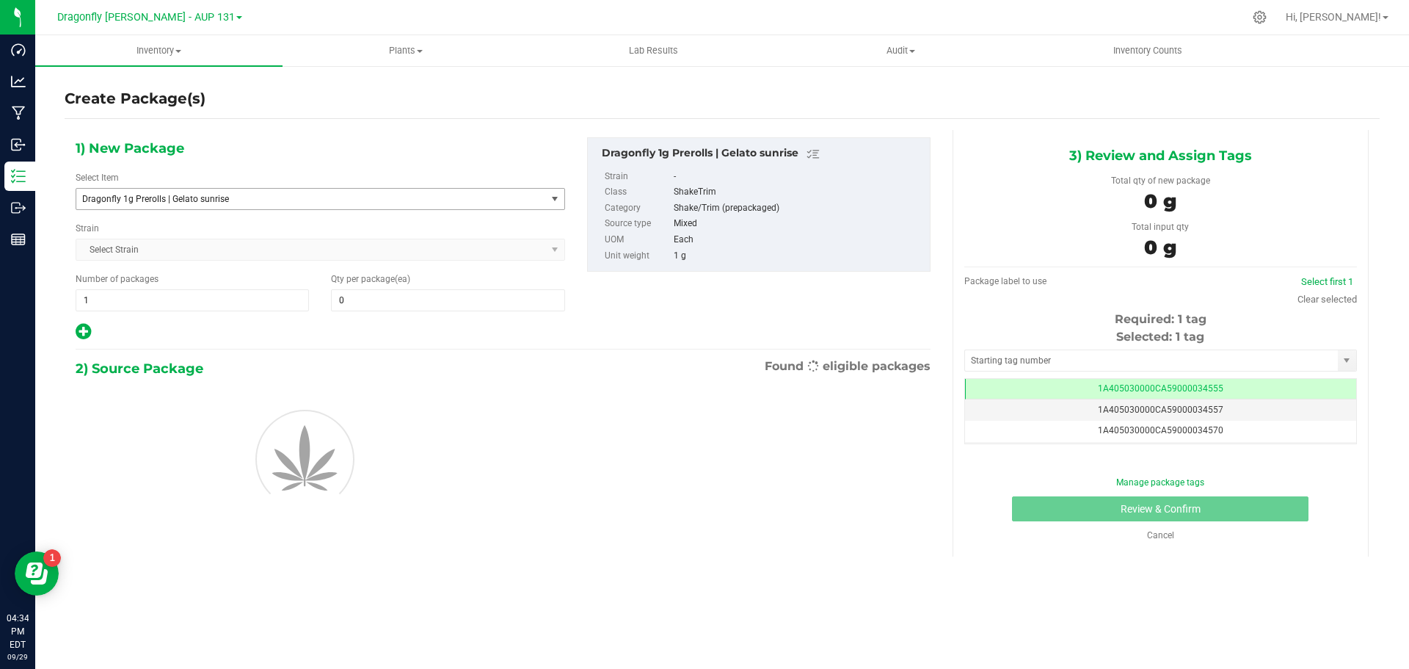
click at [335, 202] on span "Dragonfly 1g Prerolls | Gelato sunrise" at bounding box center [302, 199] width 440 height 10
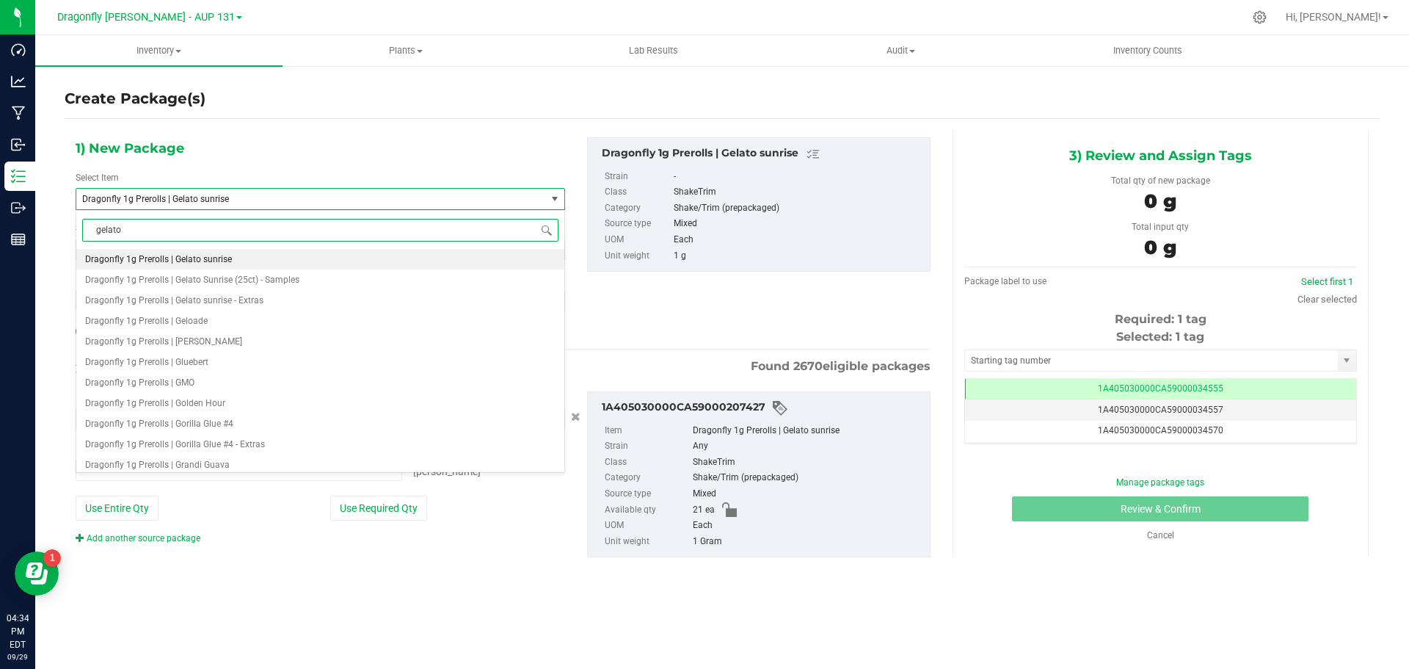
type input "gelato s"
type input "0 ea"
type input "gelato sunrise"
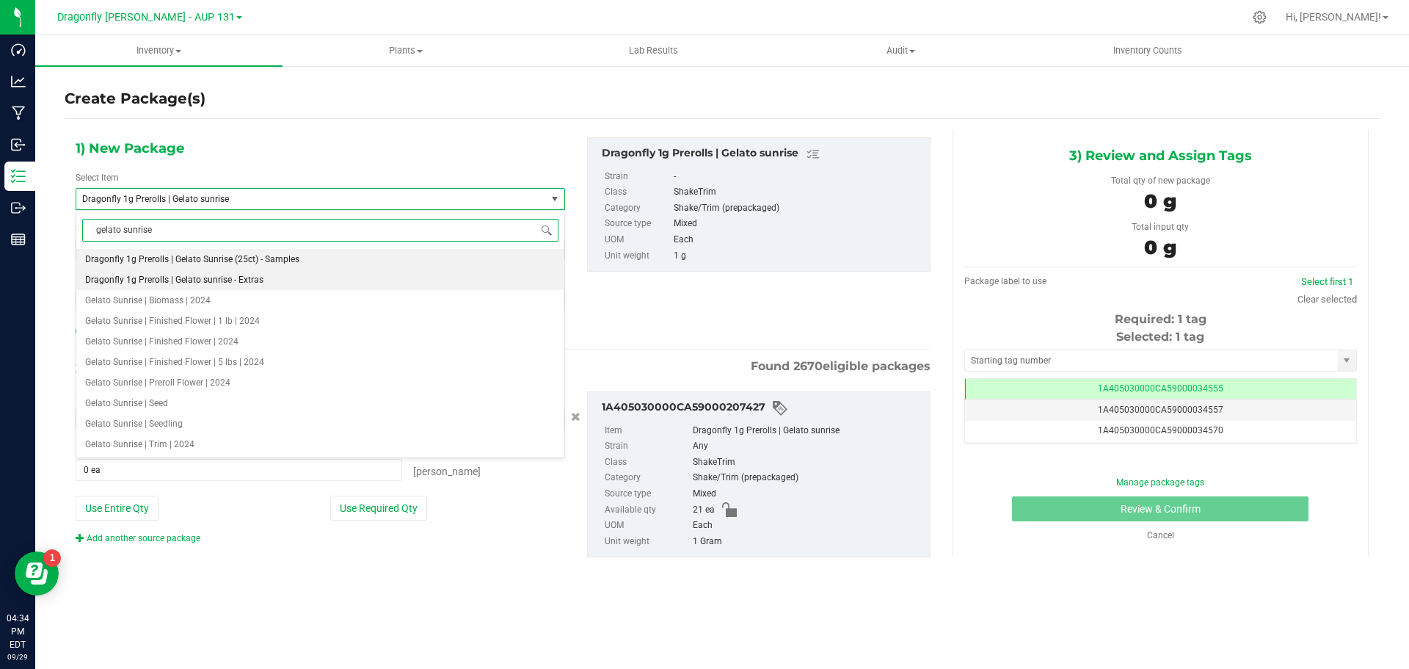
click at [244, 281] on span "Dragonfly 1g Prerolls | Gelato sunrise - Extras" at bounding box center [174, 279] width 178 height 10
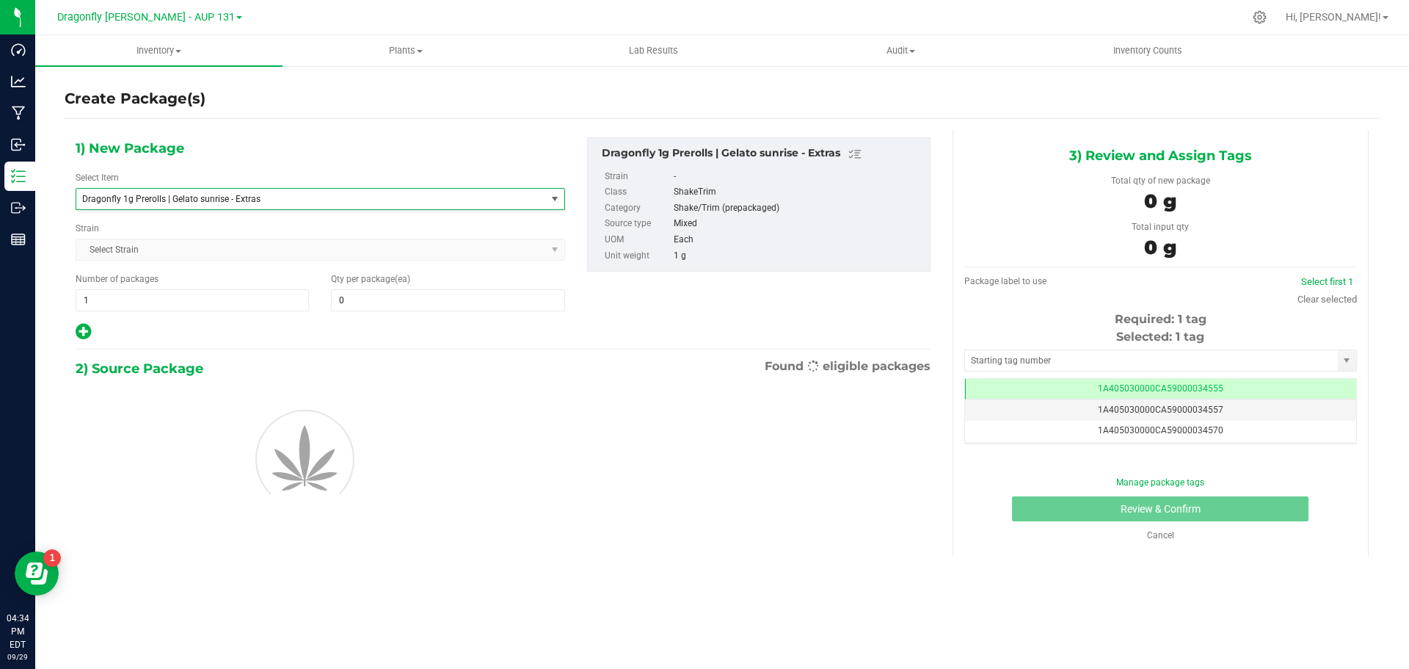
type input "0"
click at [443, 303] on span at bounding box center [447, 300] width 233 height 22
click at [443, 303] on input "text" at bounding box center [448, 300] width 232 height 21
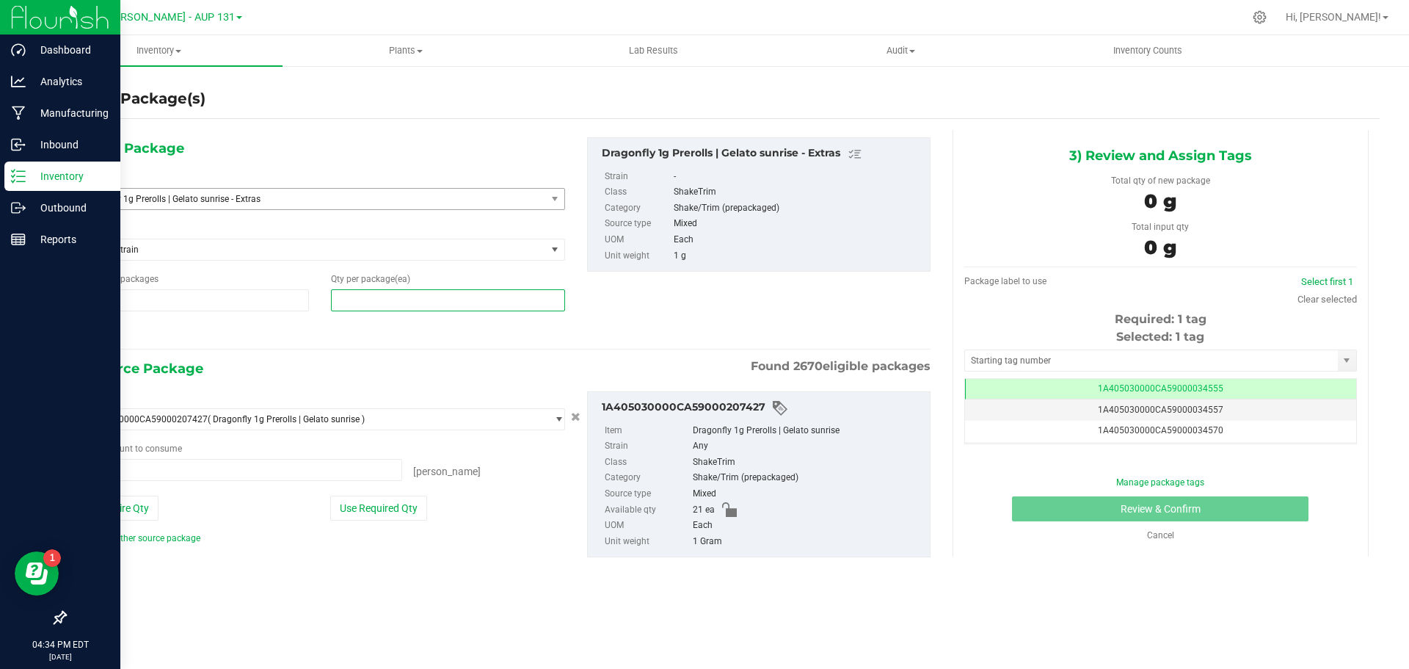
type input "0 ea"
type input "0"
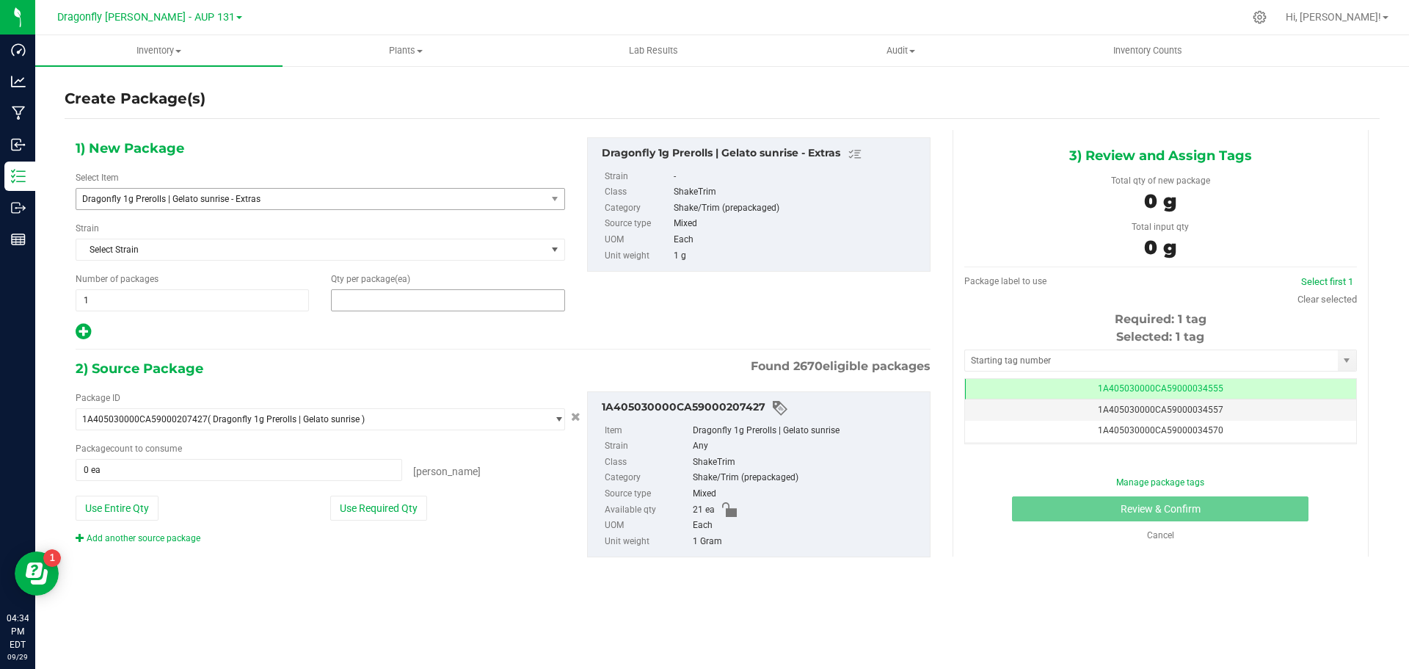
click at [377, 300] on span at bounding box center [447, 300] width 233 height 22
click at [377, 300] on input "text" at bounding box center [448, 300] width 232 height 21
type input "21"
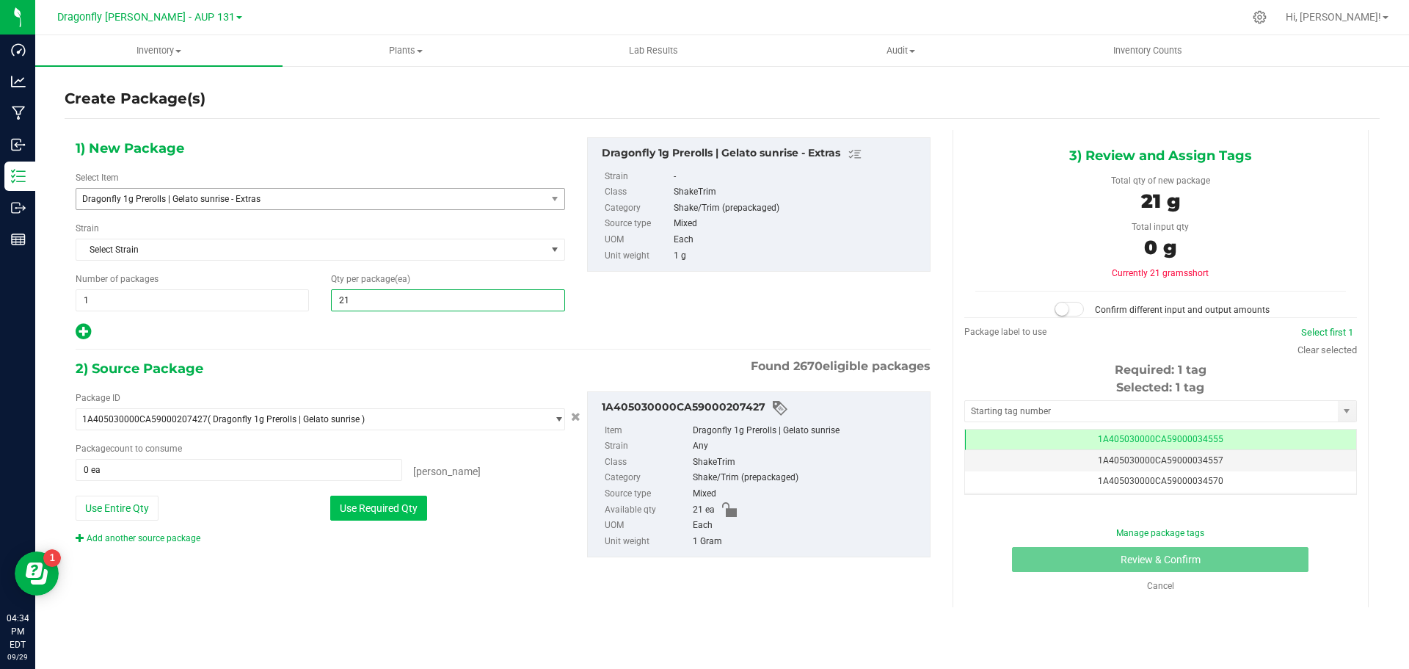
type input "21"
click at [374, 503] on button "Use Required Qty" at bounding box center [378, 507] width 97 height 25
type input "21 ea"
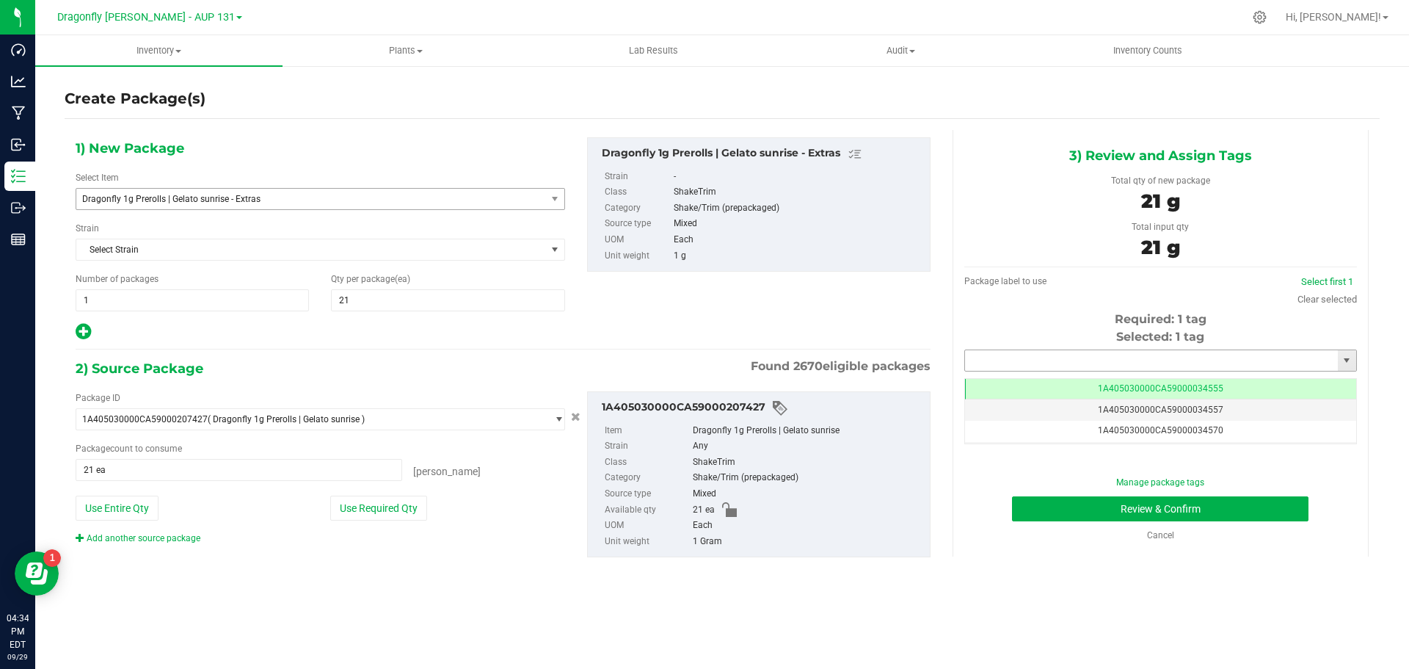
click at [1241, 363] on input "text" at bounding box center [1151, 360] width 373 height 21
click at [1172, 388] on li "1A405030000CA59000144767" at bounding box center [1160, 385] width 391 height 22
type input "1A405030000CA59000144767"
click at [1207, 506] on button "Review & Confirm" at bounding box center [1160, 508] width 296 height 25
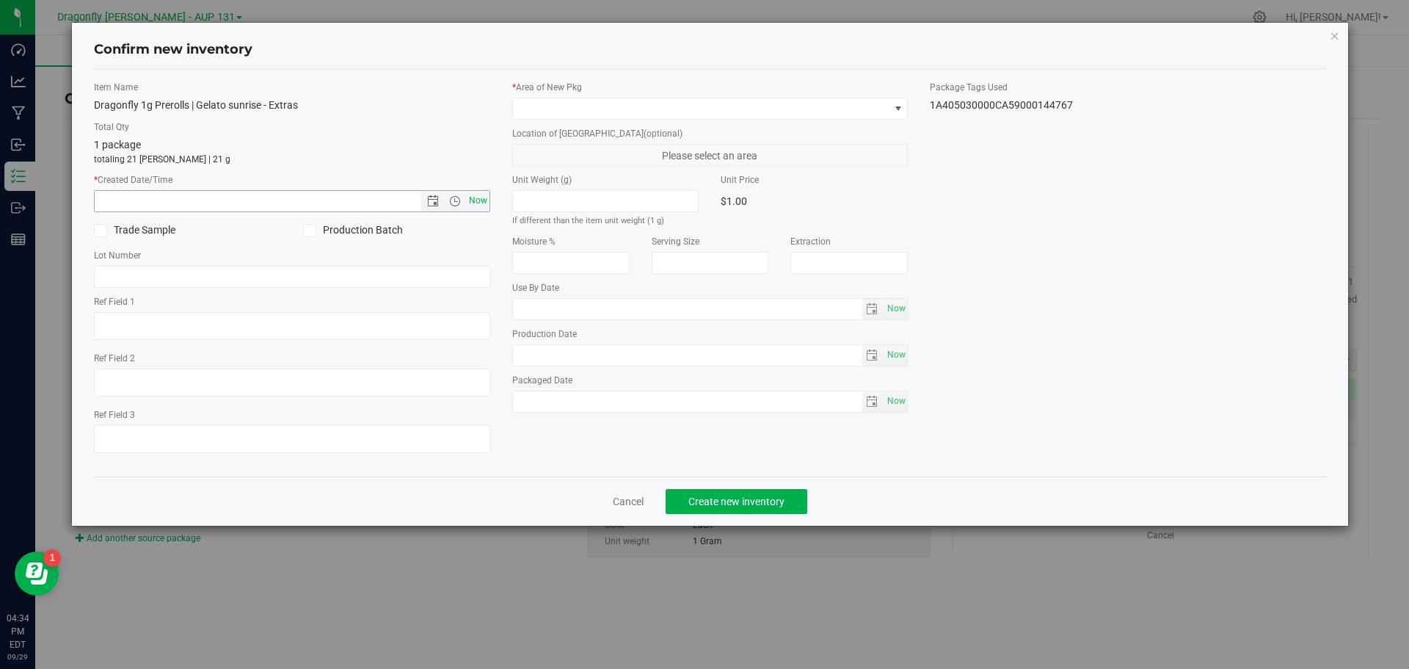
click at [483, 200] on span "Now" at bounding box center [477, 200] width 25 height 21
type input "9/29/2025 4:34 PM"
click at [576, 98] on span at bounding box center [701, 108] width 376 height 21
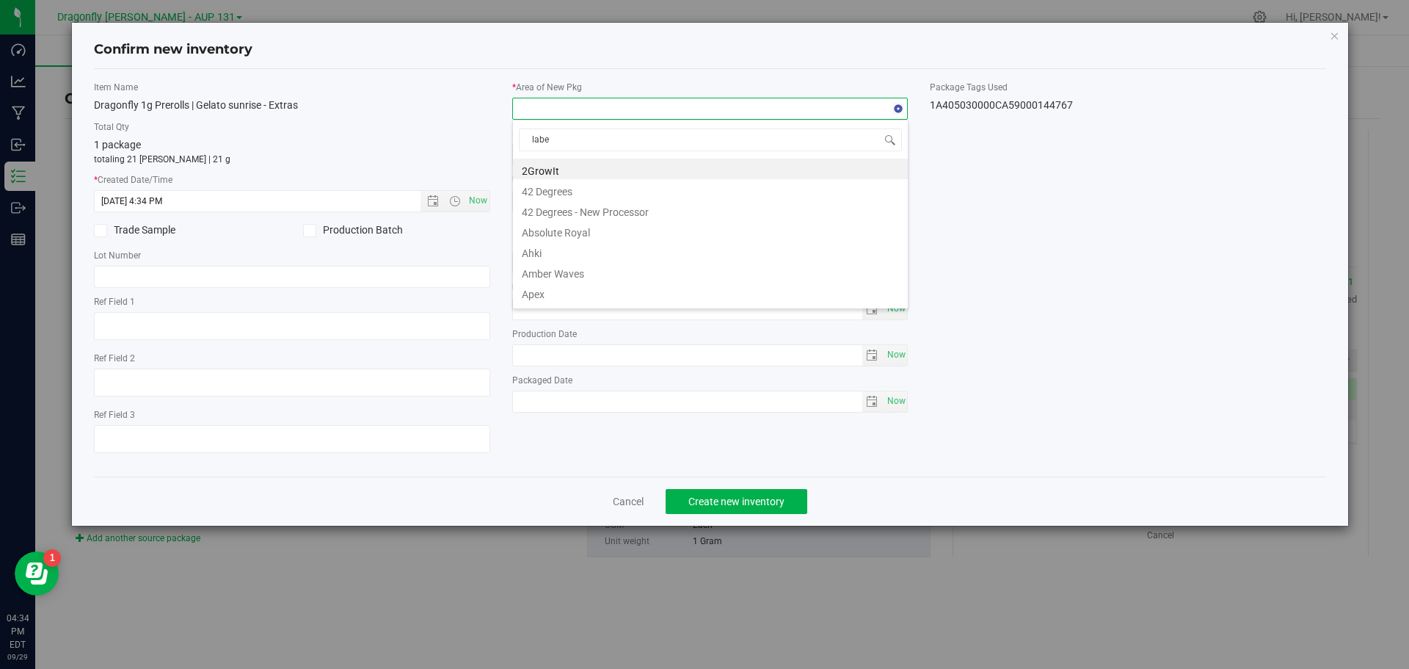
type input "label"
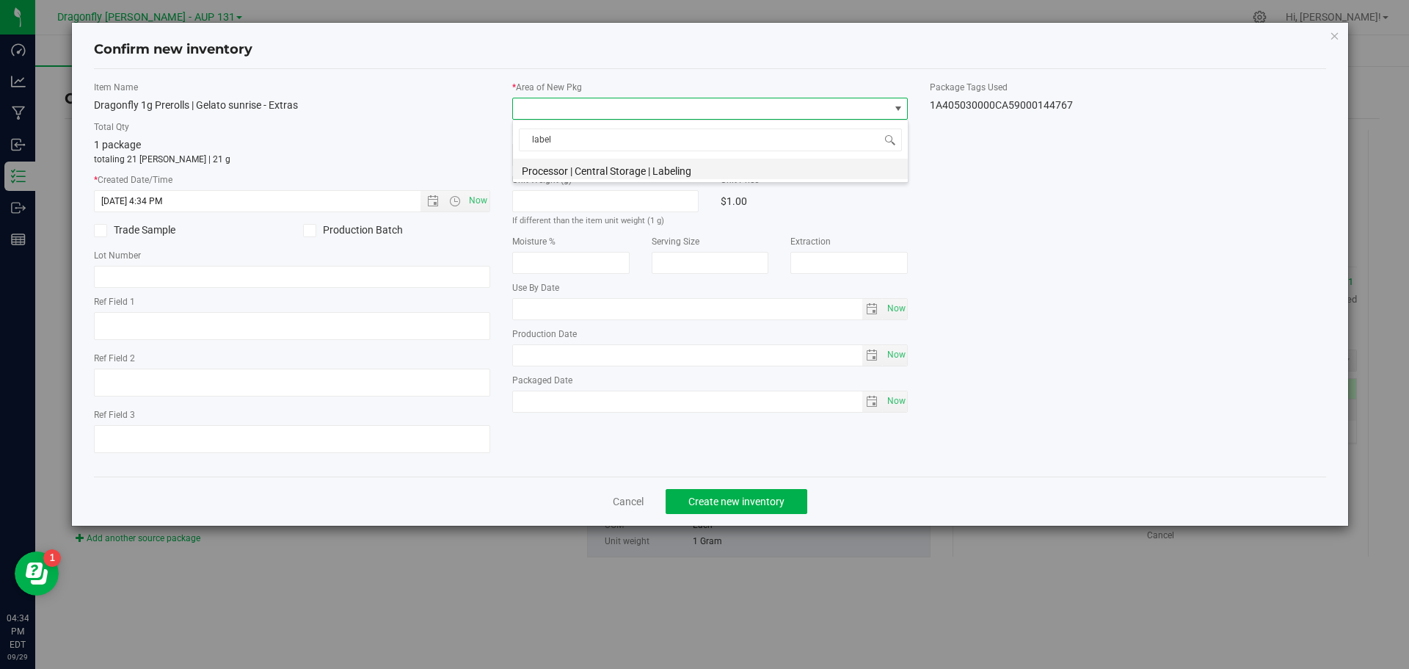
click at [730, 169] on li "Processor | Central Storage | Labeling" at bounding box center [710, 169] width 395 height 21
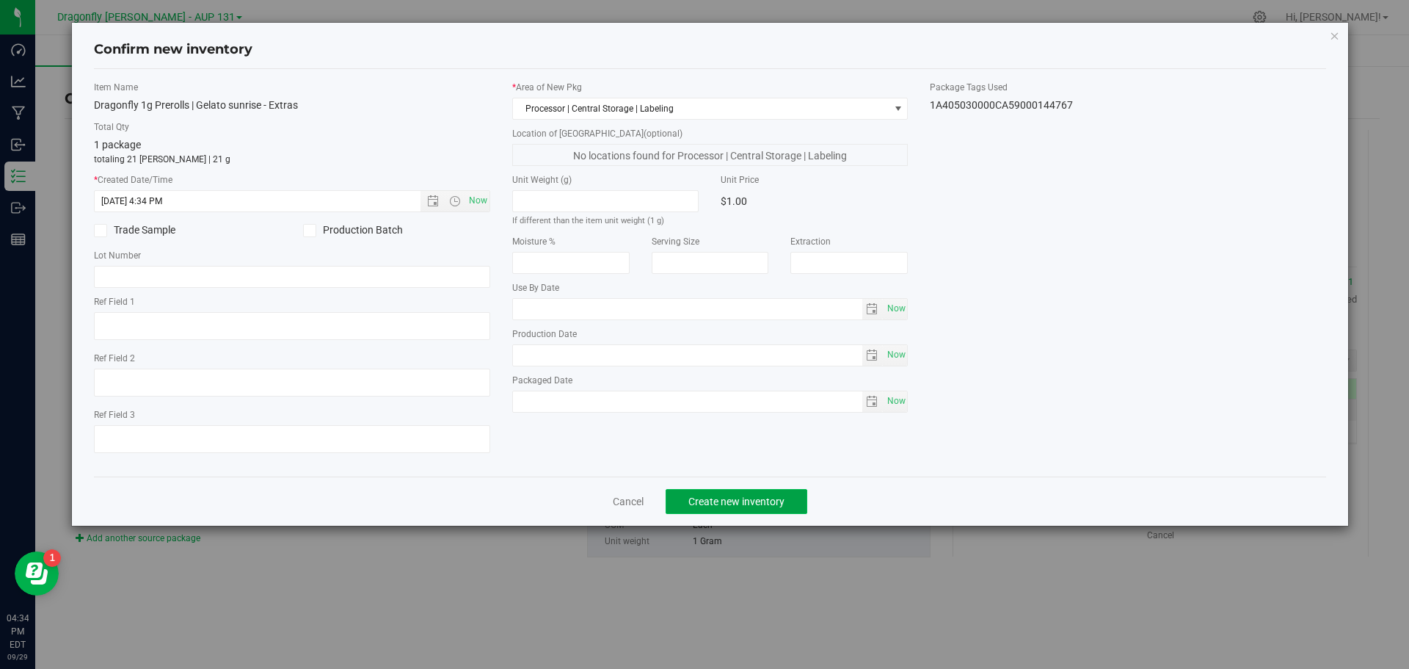
click at [730, 508] on button "Create new inventory" at bounding box center [737, 501] width 142 height 25
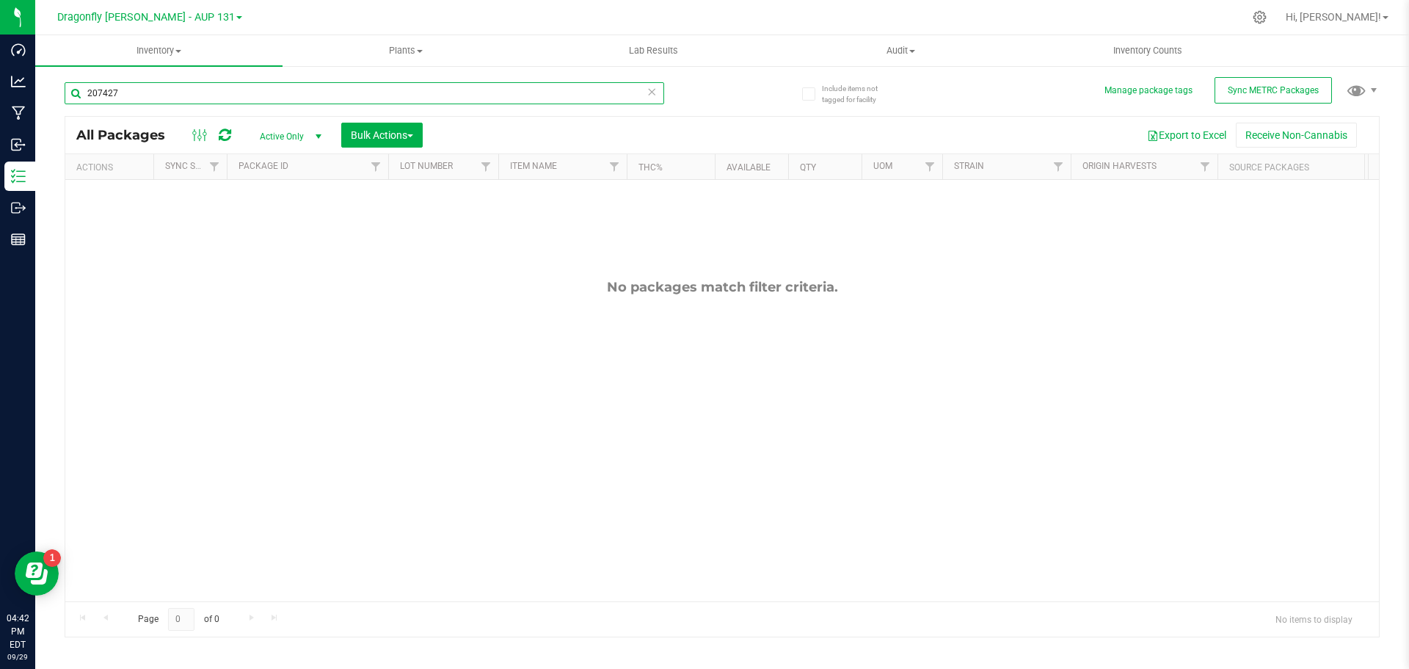
click at [645, 95] on input "207427" at bounding box center [365, 93] width 600 height 22
click at [655, 91] on icon at bounding box center [652, 91] width 10 height 18
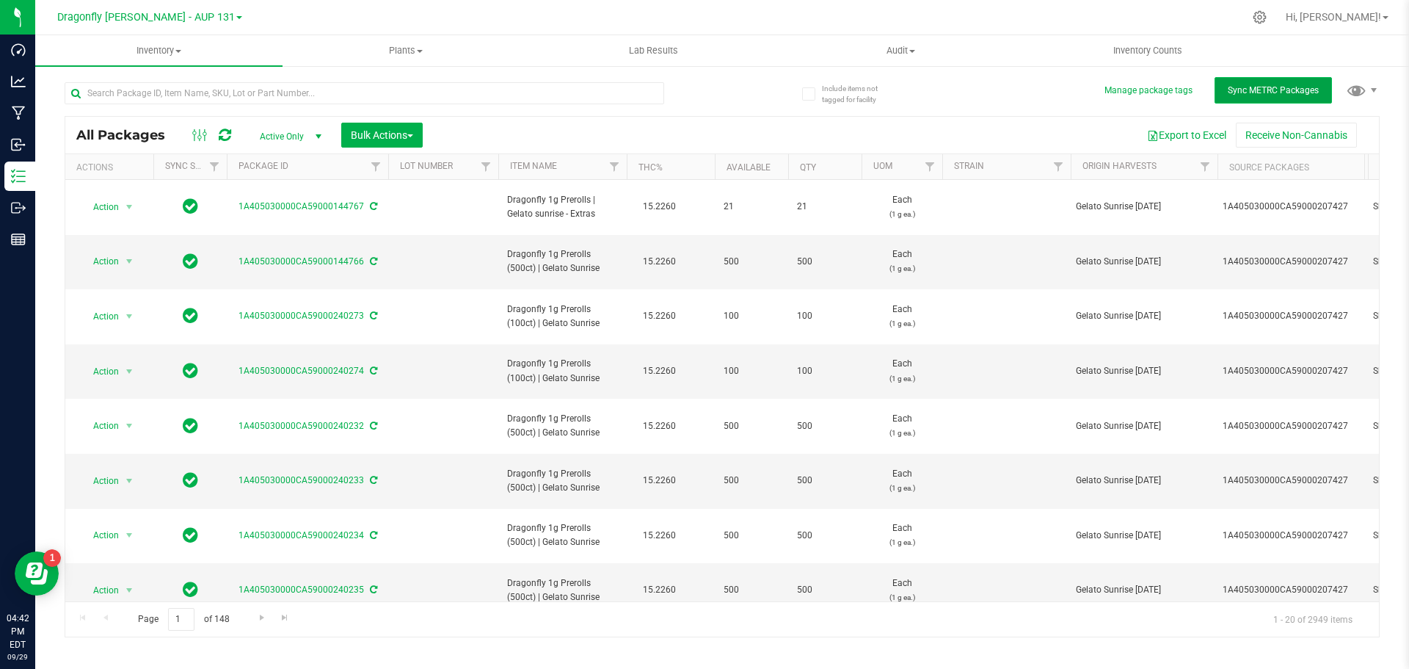
click at [1270, 92] on span "Sync METRC Packages" at bounding box center [1273, 90] width 91 height 10
drag, startPoint x: 255, startPoint y: 92, endPoint x: 275, endPoint y: 93, distance: 19.8
click at [256, 93] on input "text" at bounding box center [365, 93] width 600 height 22
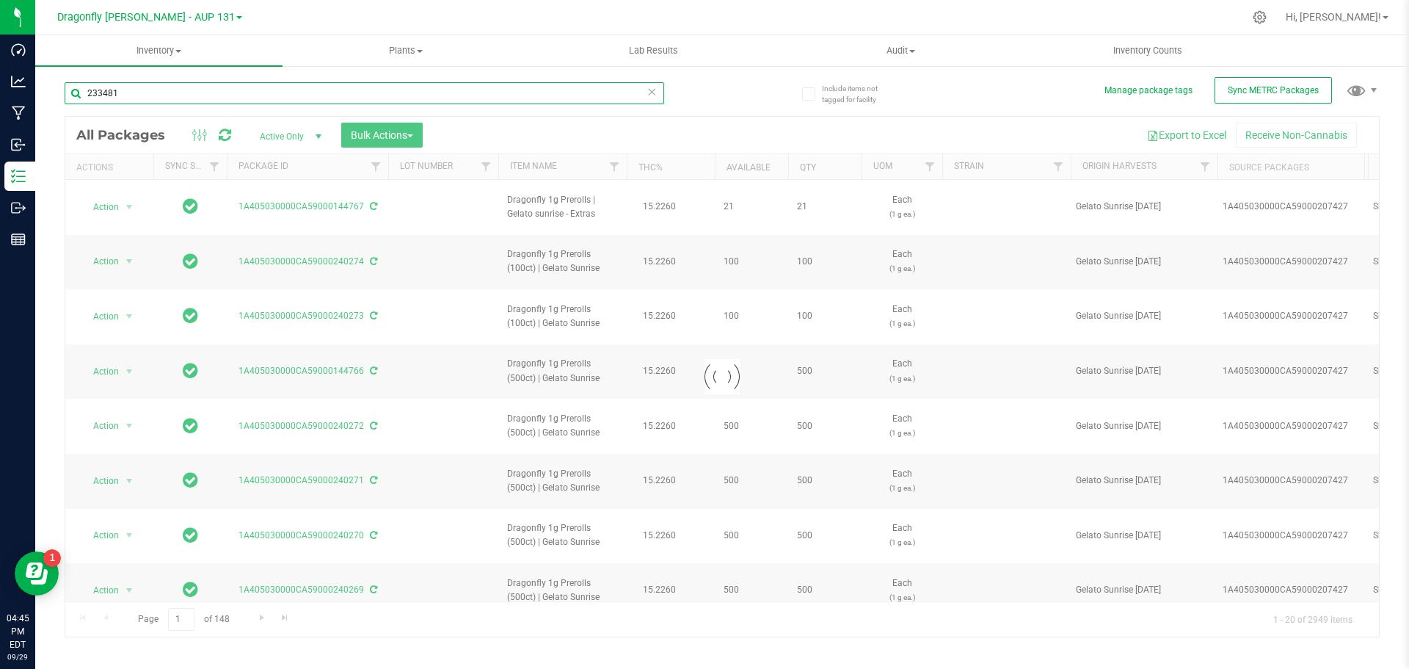
type input "233481"
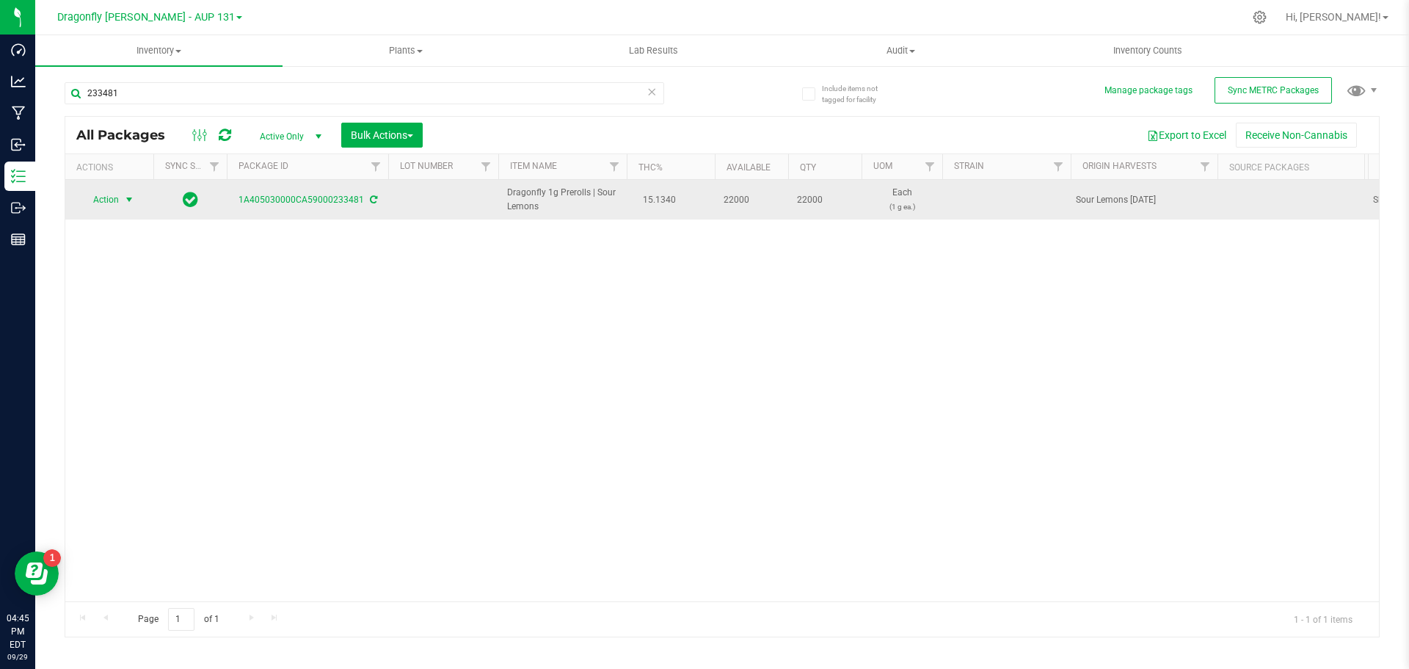
click at [115, 195] on span "Action" at bounding box center [100, 199] width 40 height 21
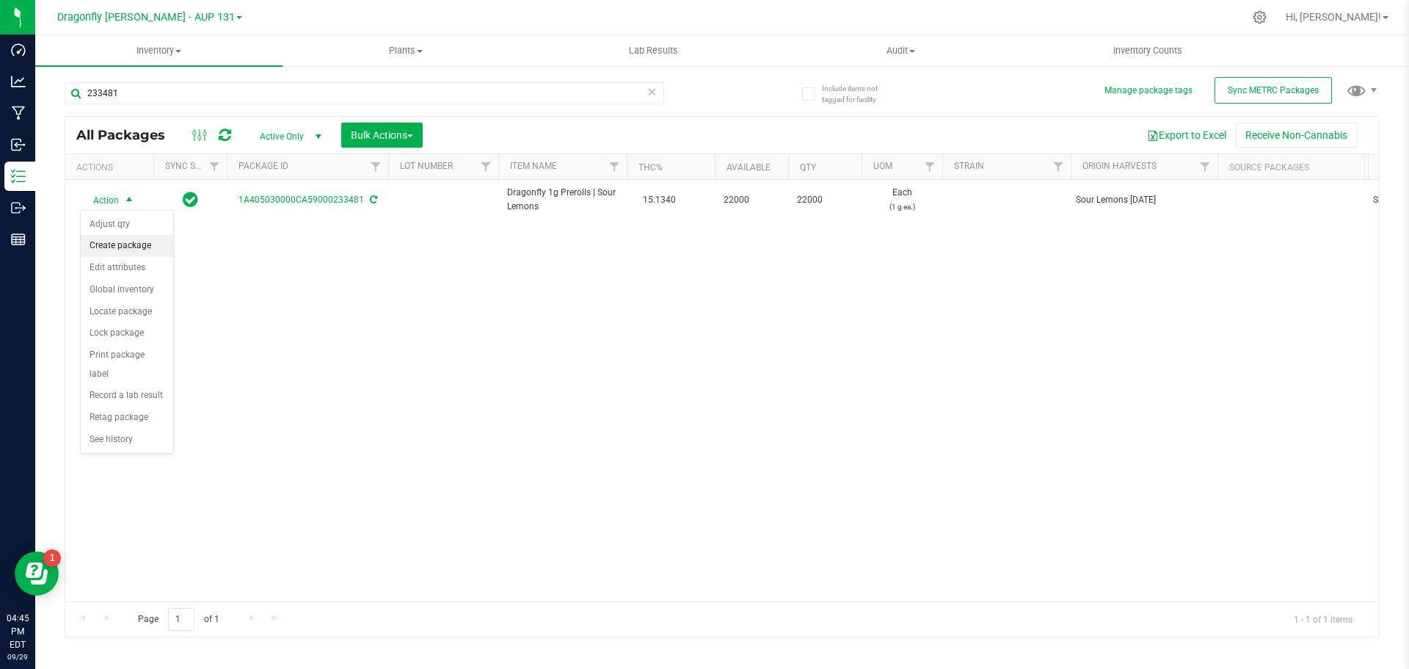
click at [128, 239] on li "Create package" at bounding box center [127, 246] width 92 height 22
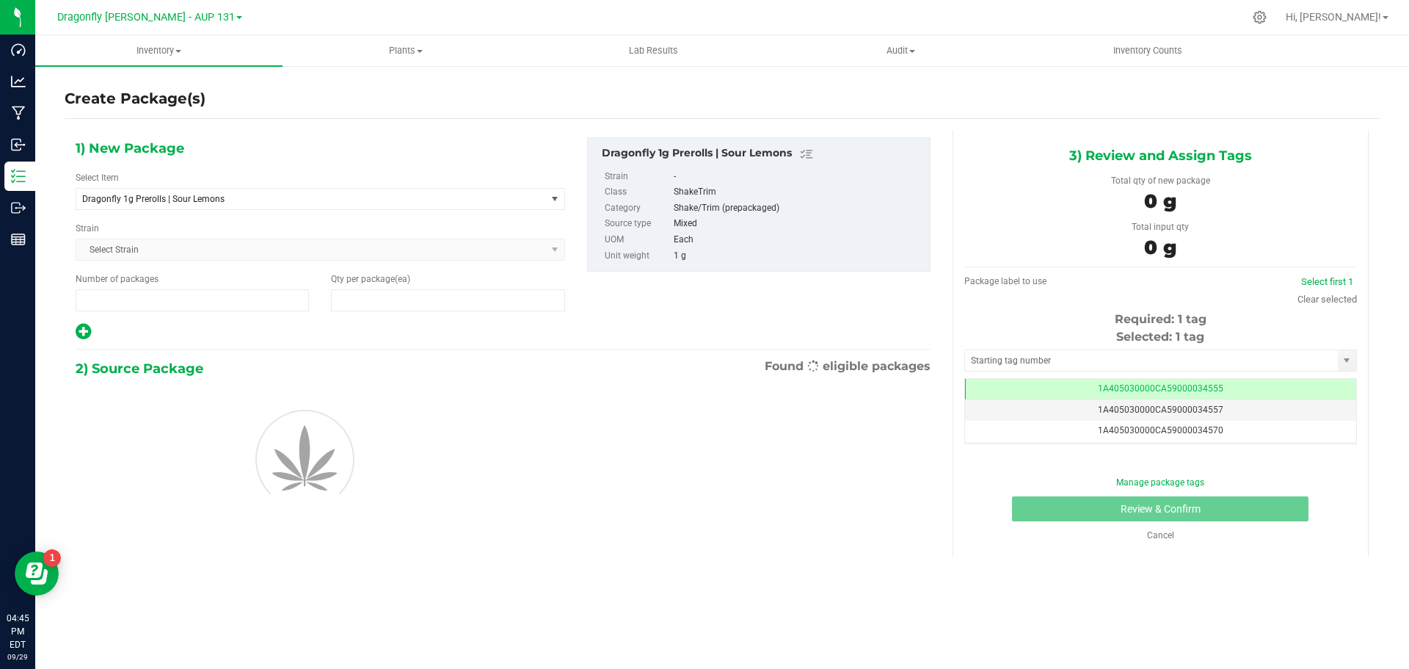
type input "1"
type input "0"
click at [357, 205] on span "Dragonfly 1g Prerolls | Sour Lemons" at bounding box center [311, 199] width 470 height 21
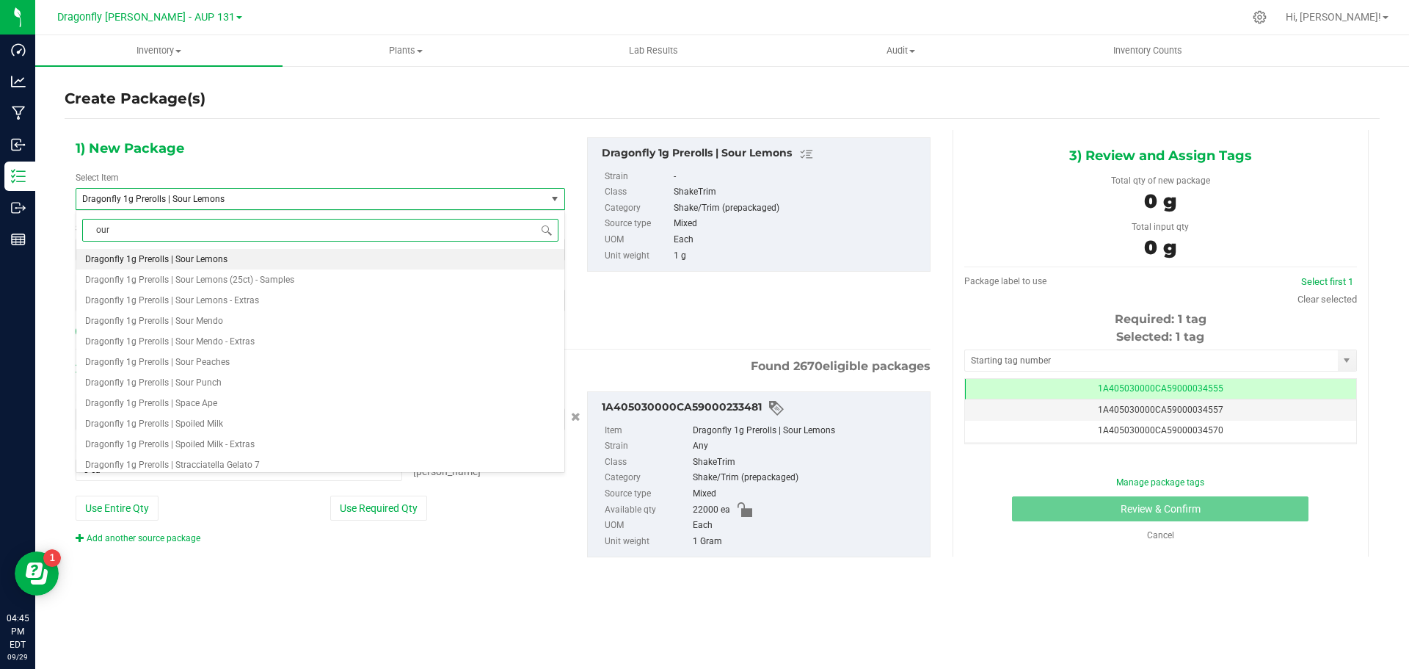
scroll to position [0, 0]
type input "o"
type input "sour lemons"
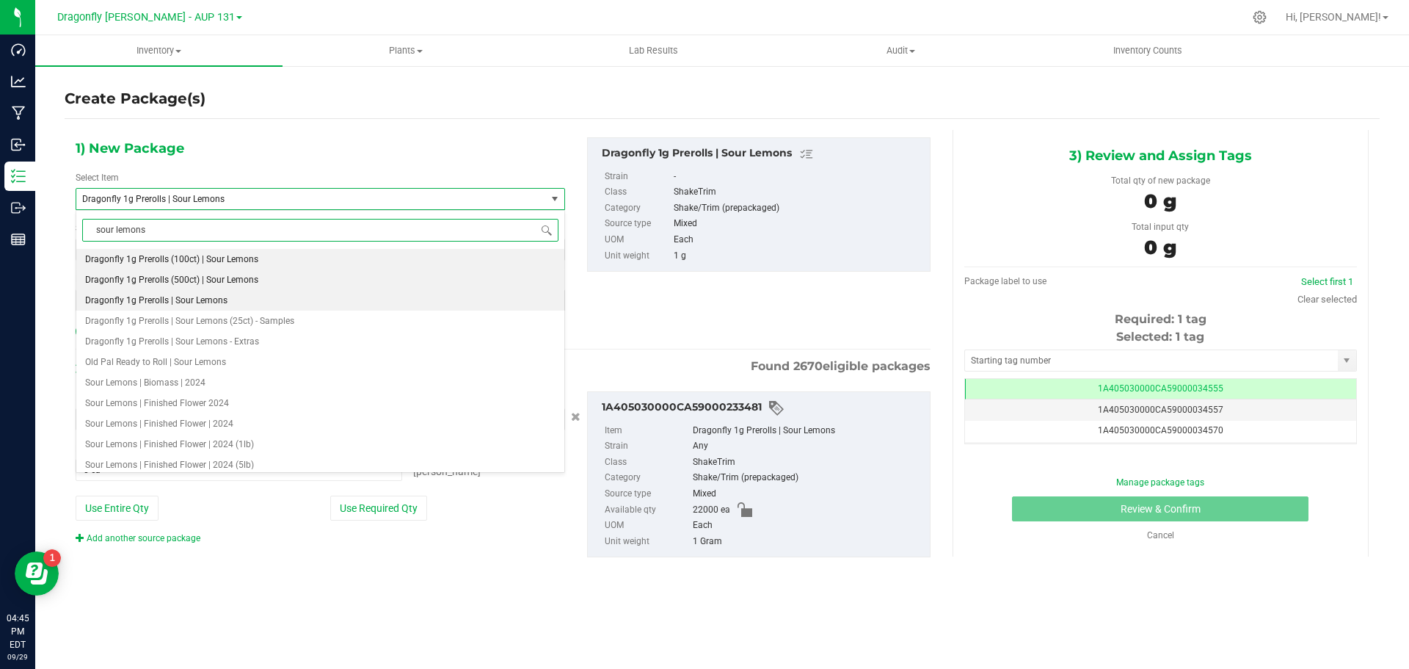
click at [258, 280] on li "Dragonfly 1g Prerolls (500ct) | Sour Lemons" at bounding box center [320, 279] width 488 height 21
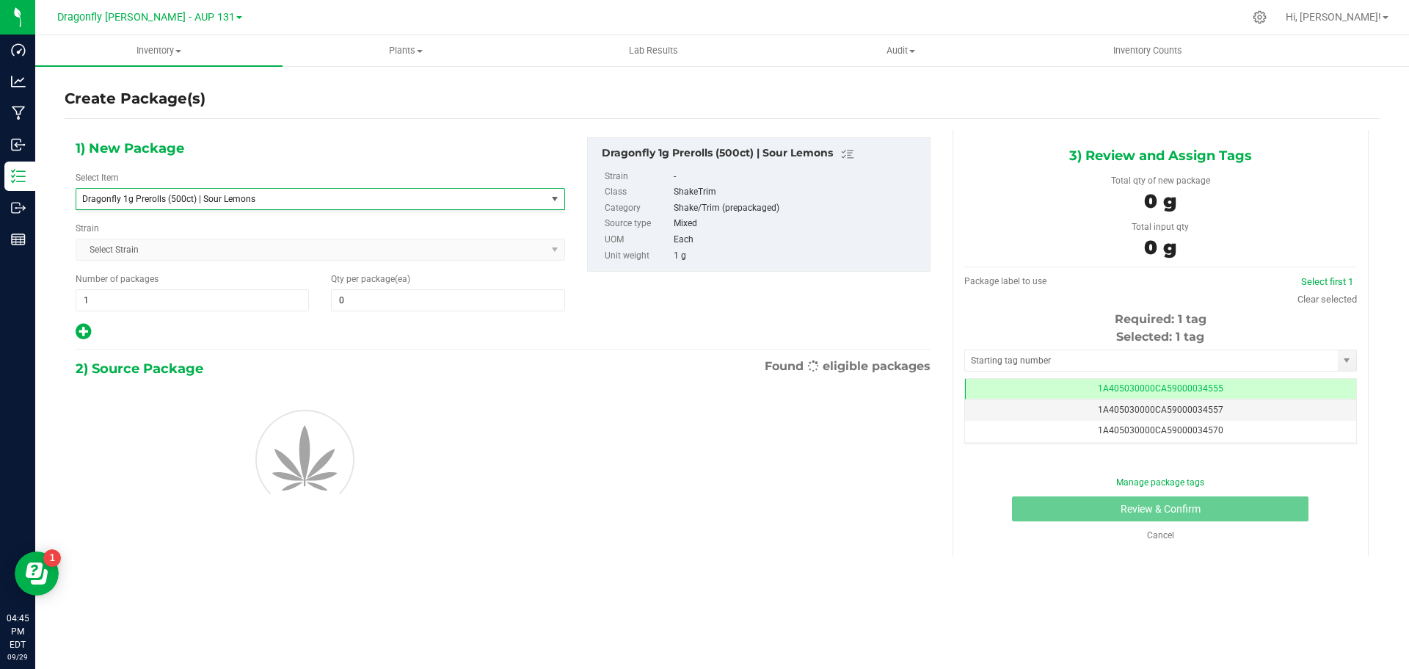
type input "0"
click at [235, 303] on span "1 1" at bounding box center [192, 300] width 233 height 22
click at [235, 303] on input "1" at bounding box center [192, 300] width 232 height 21
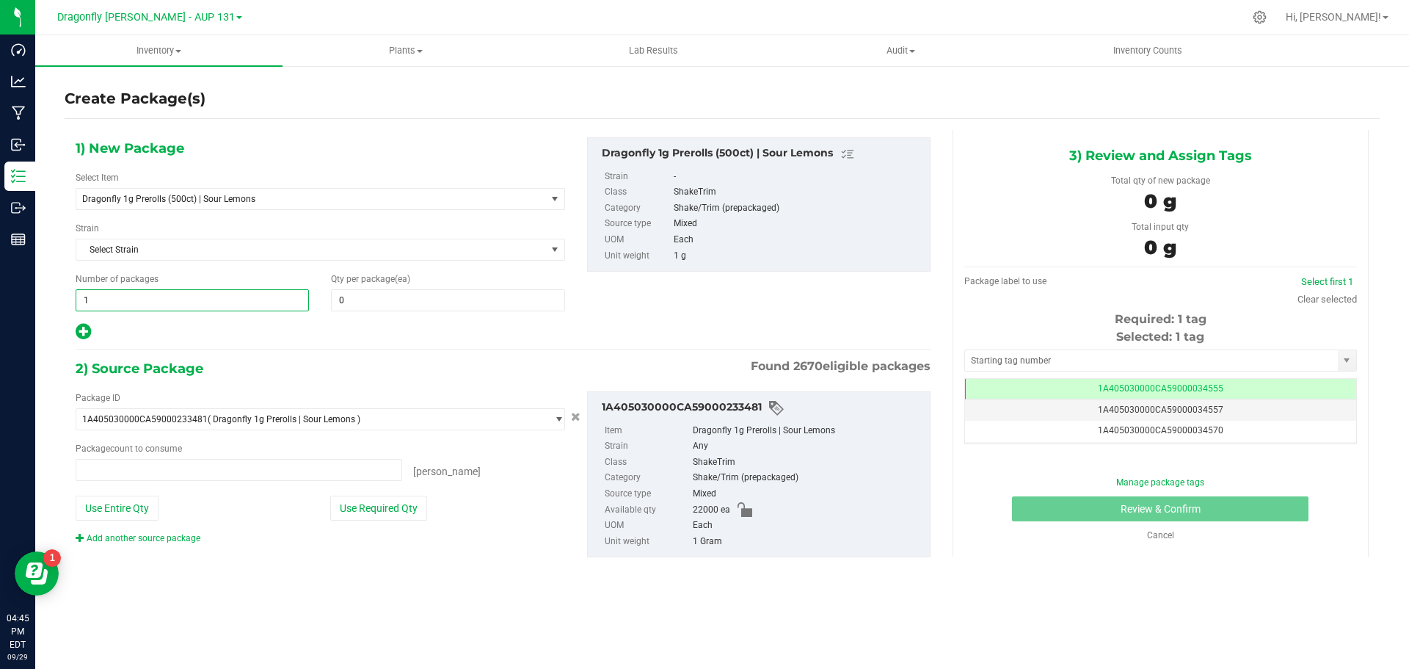
type input "0 ea"
type input "44"
click at [363, 301] on span at bounding box center [447, 300] width 233 height 22
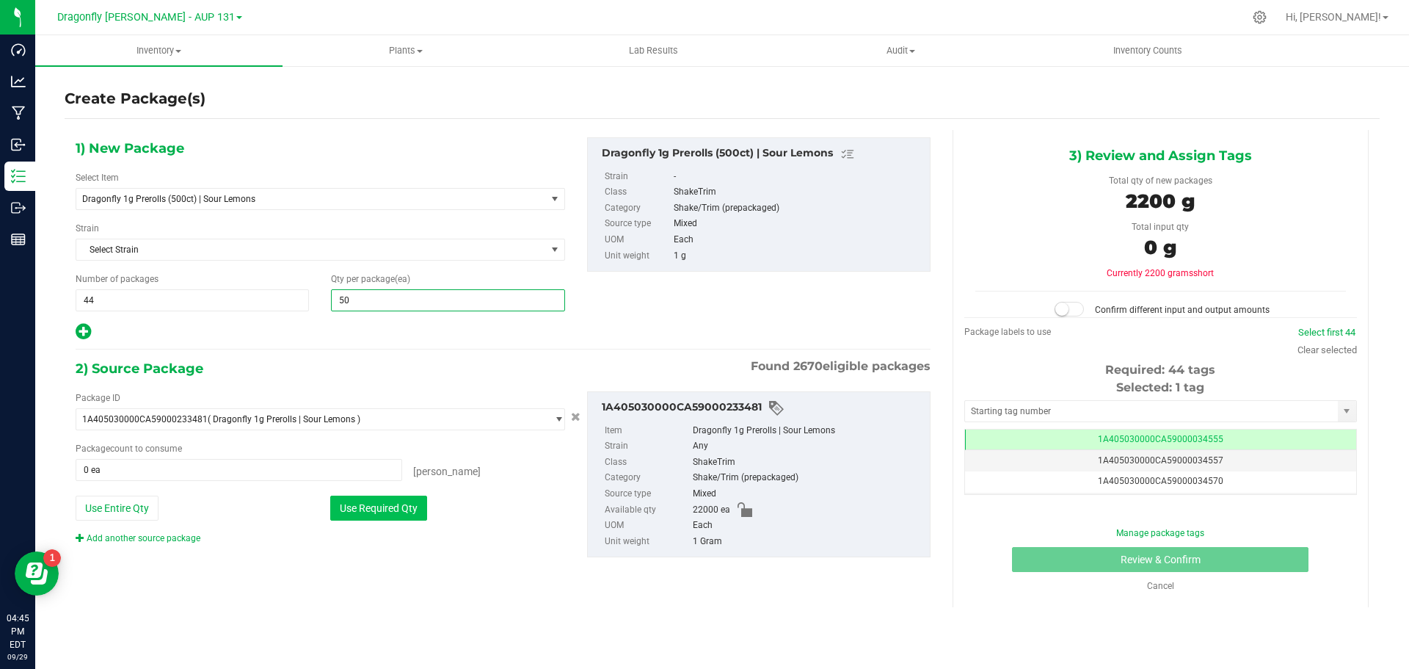
type input "500"
click at [404, 498] on button "Use Required Qty" at bounding box center [378, 507] width 97 height 25
type input "22000 ea"
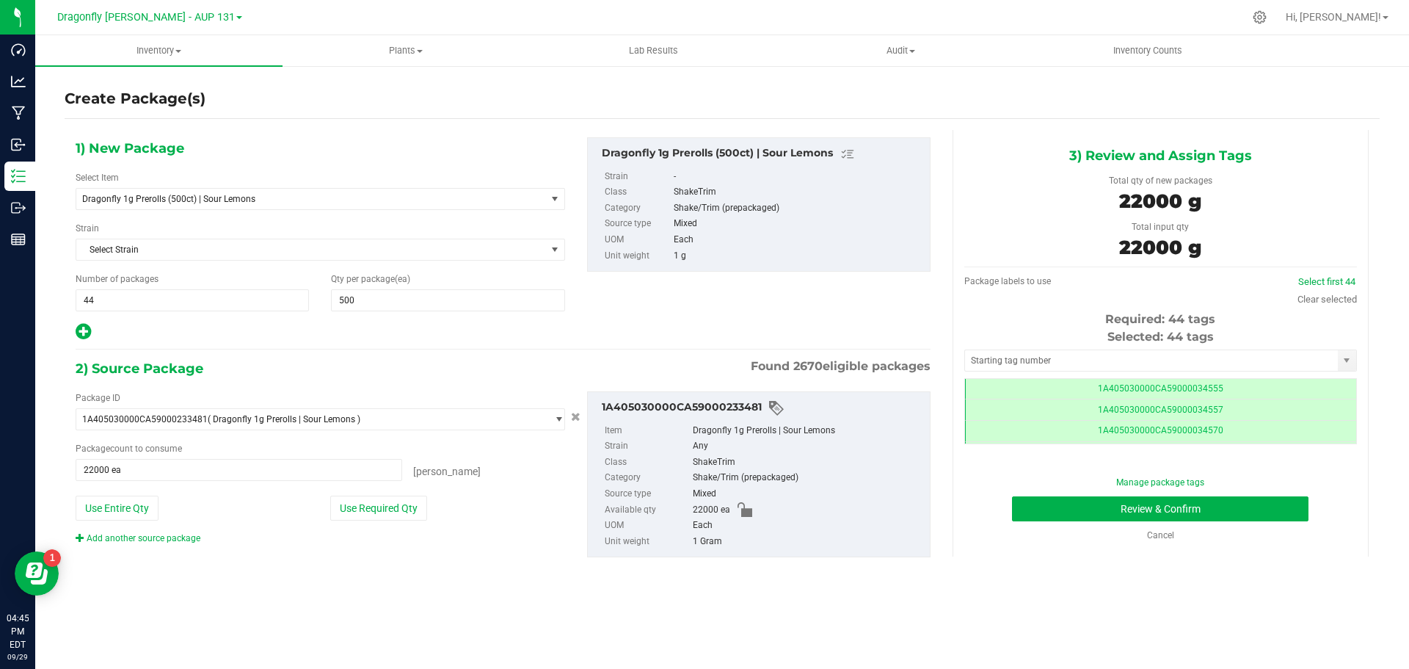
scroll to position [0, -1]
click at [1073, 357] on input "text" at bounding box center [1151, 360] width 373 height 21
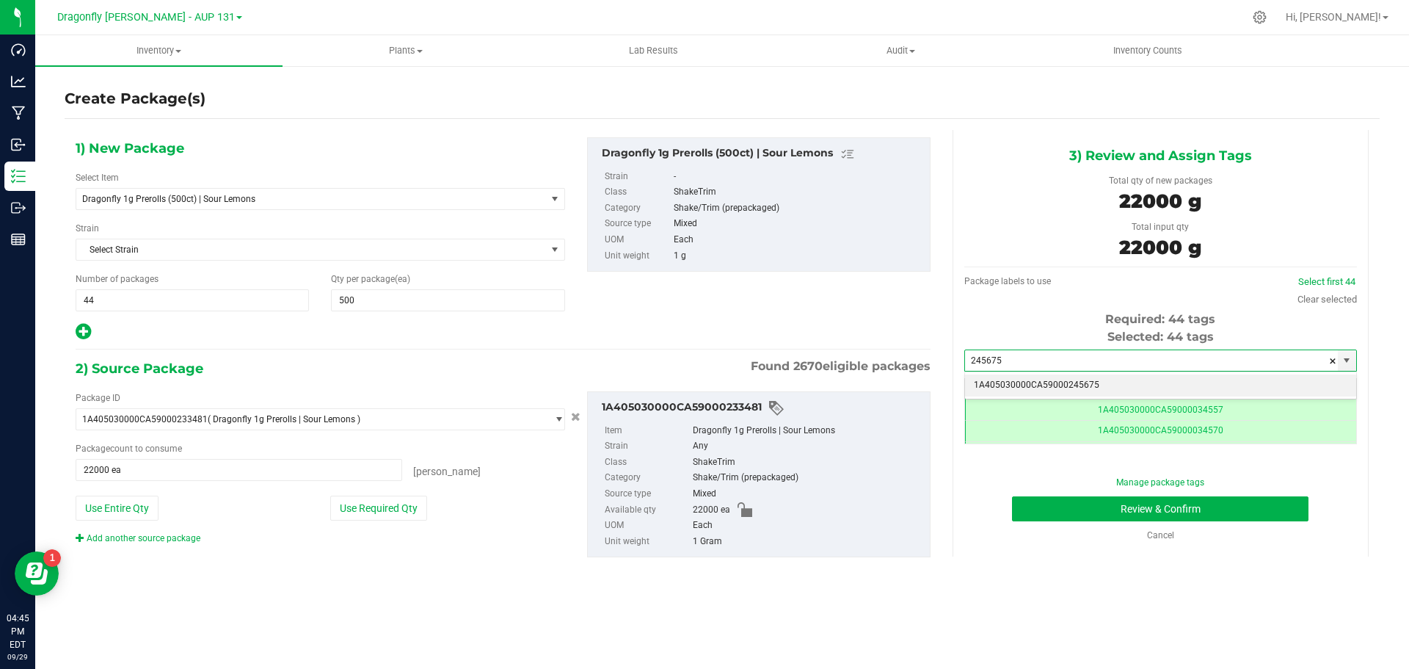
click at [1066, 383] on li "1A405030000CA59000245675" at bounding box center [1160, 385] width 391 height 22
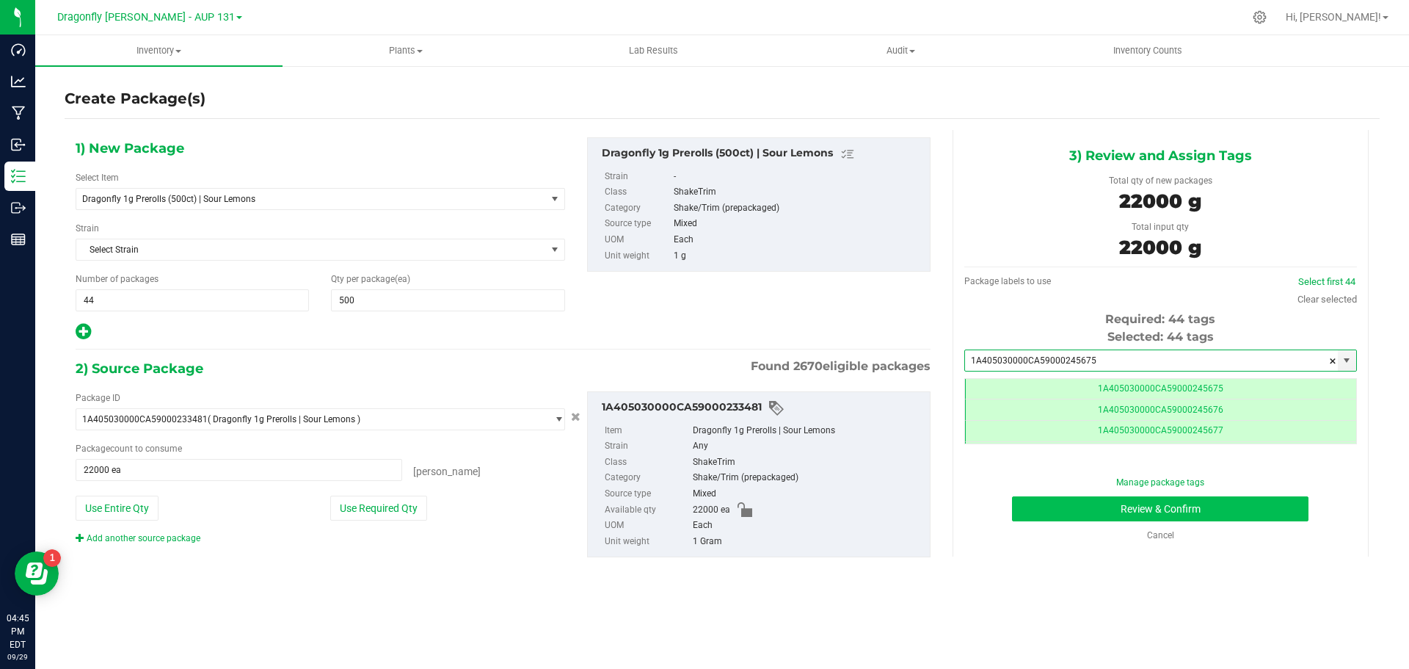
type input "1A405030000CA59000245675"
click at [1129, 509] on button "Review & Confirm" at bounding box center [1160, 508] width 296 height 25
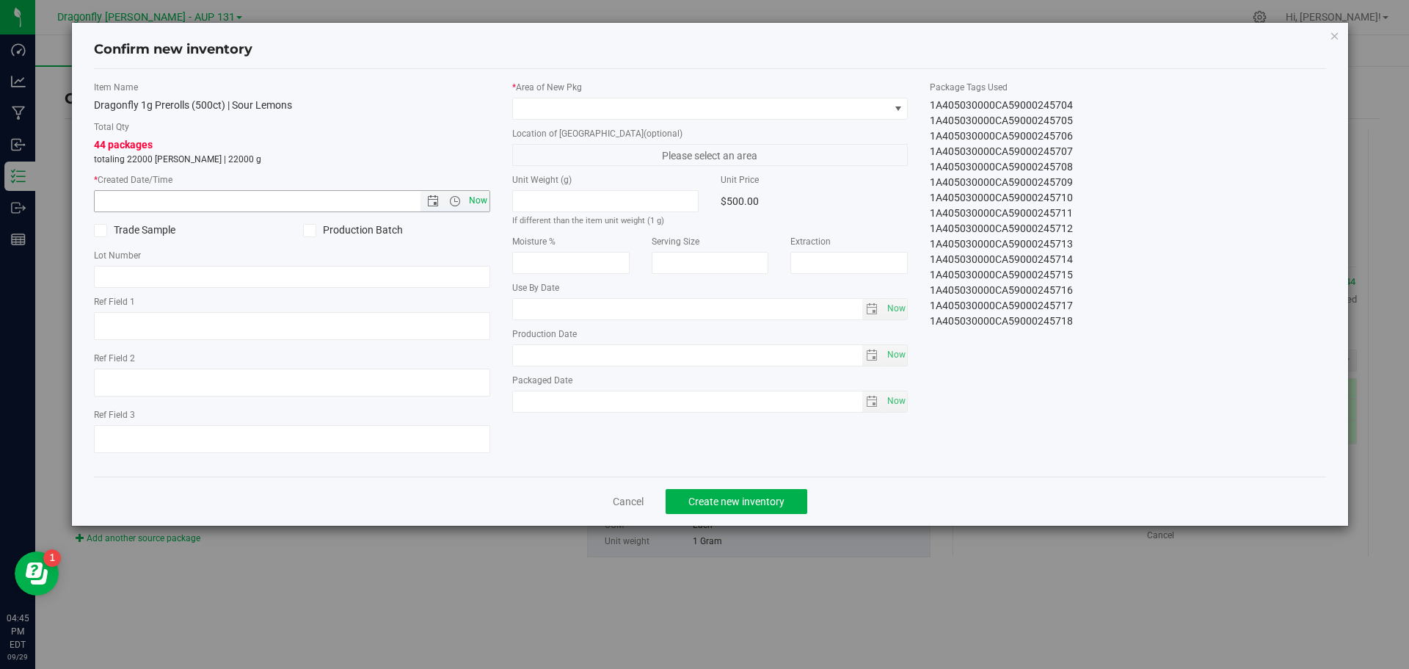
click at [481, 197] on span "Now" at bounding box center [477, 200] width 25 height 21
type input "9/29/2025 4:45 PM"
click at [585, 108] on span at bounding box center [701, 108] width 376 height 21
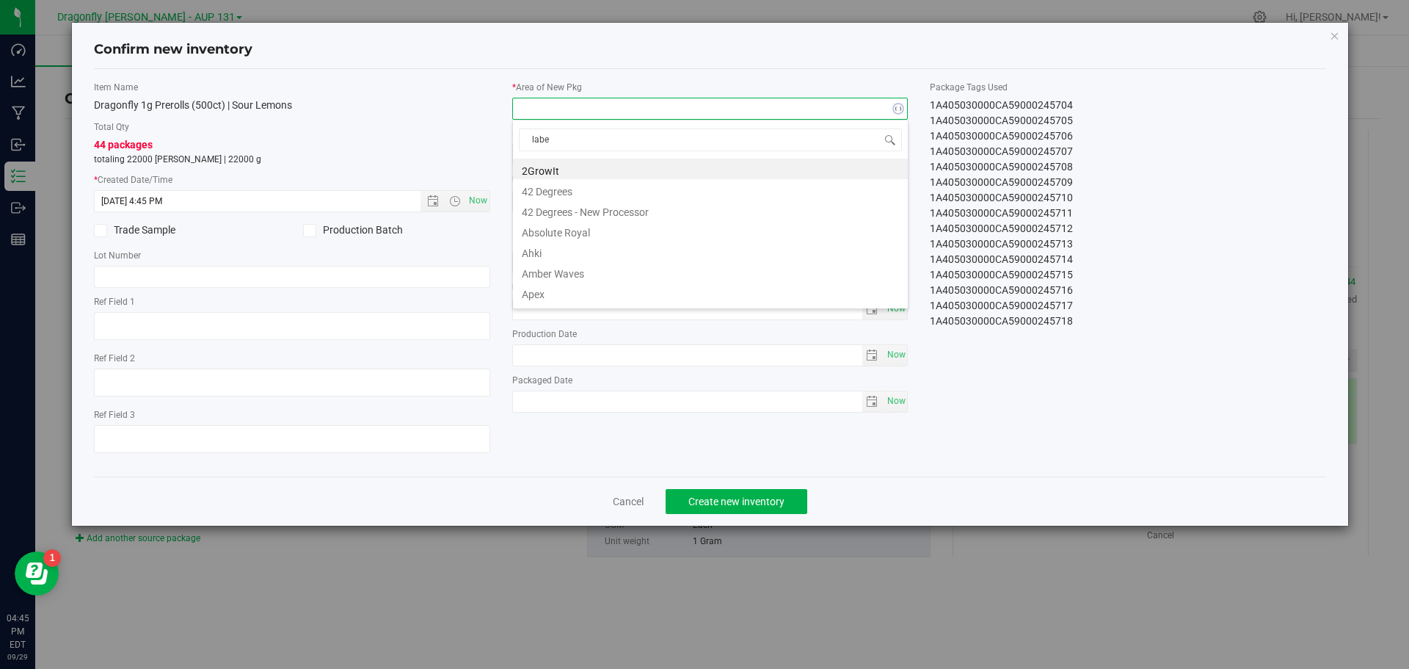
type input "label"
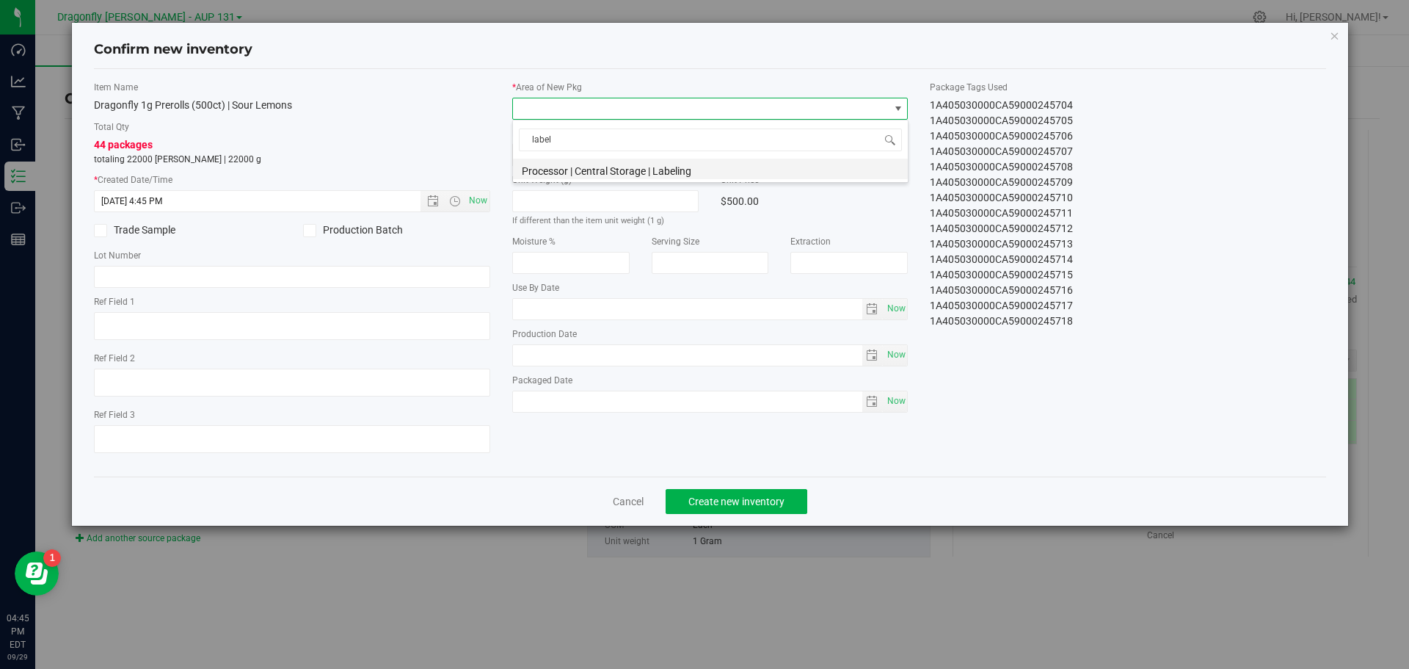
click at [635, 172] on li "Processor | Central Storage | Labeling" at bounding box center [710, 169] width 395 height 21
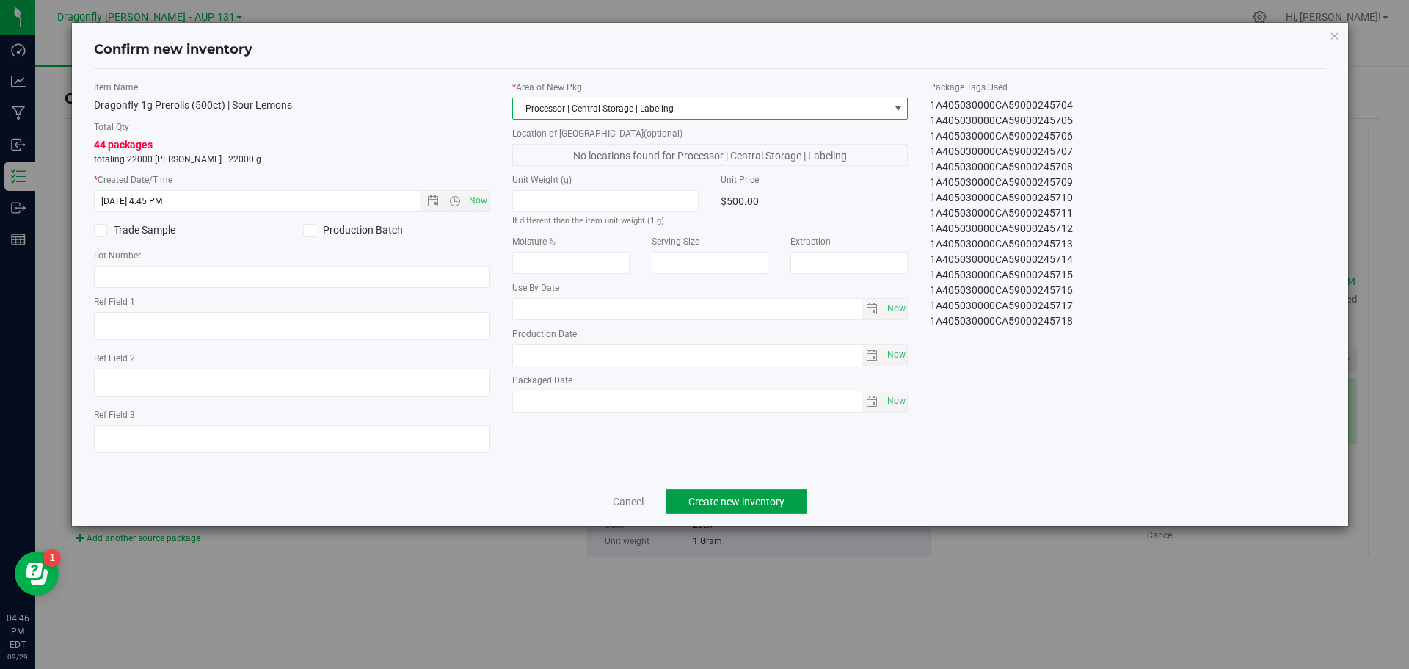
click at [727, 495] on span "Create new inventory" at bounding box center [736, 501] width 96 height 12
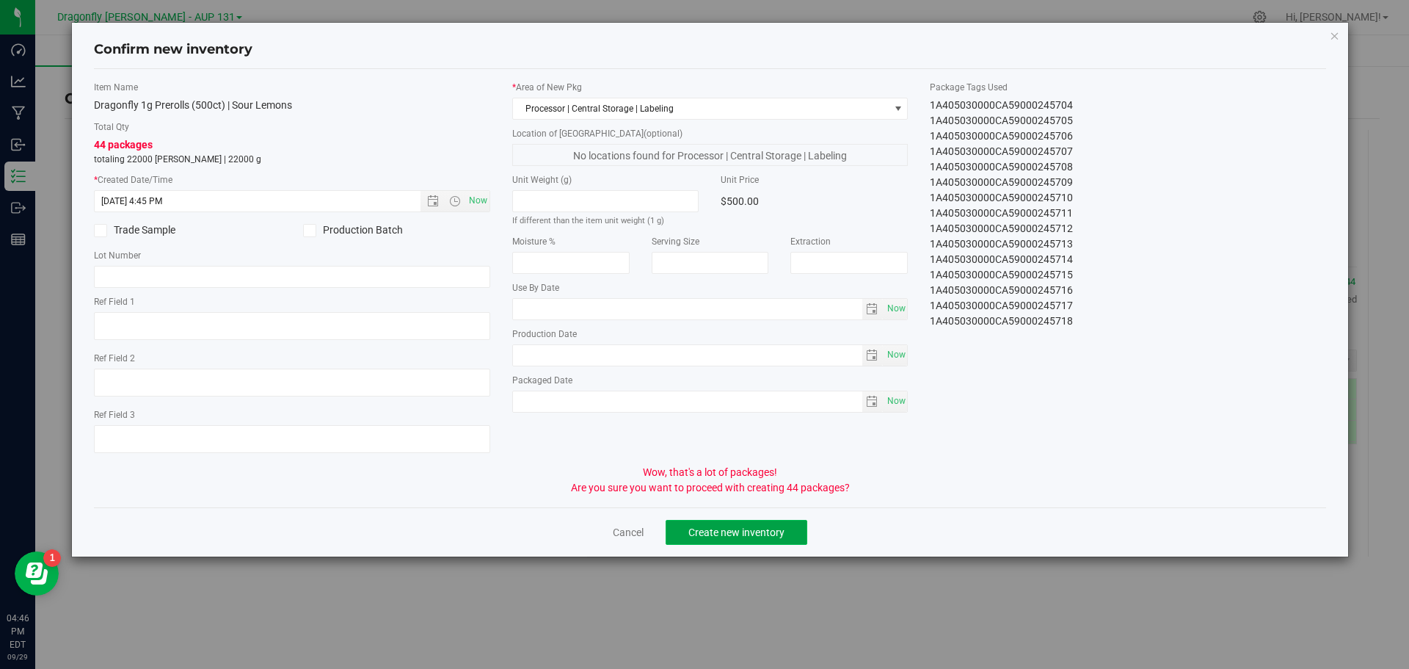
click at [710, 536] on span "Create new inventory" at bounding box center [736, 532] width 96 height 12
